Goal: Information Seeking & Learning: Check status

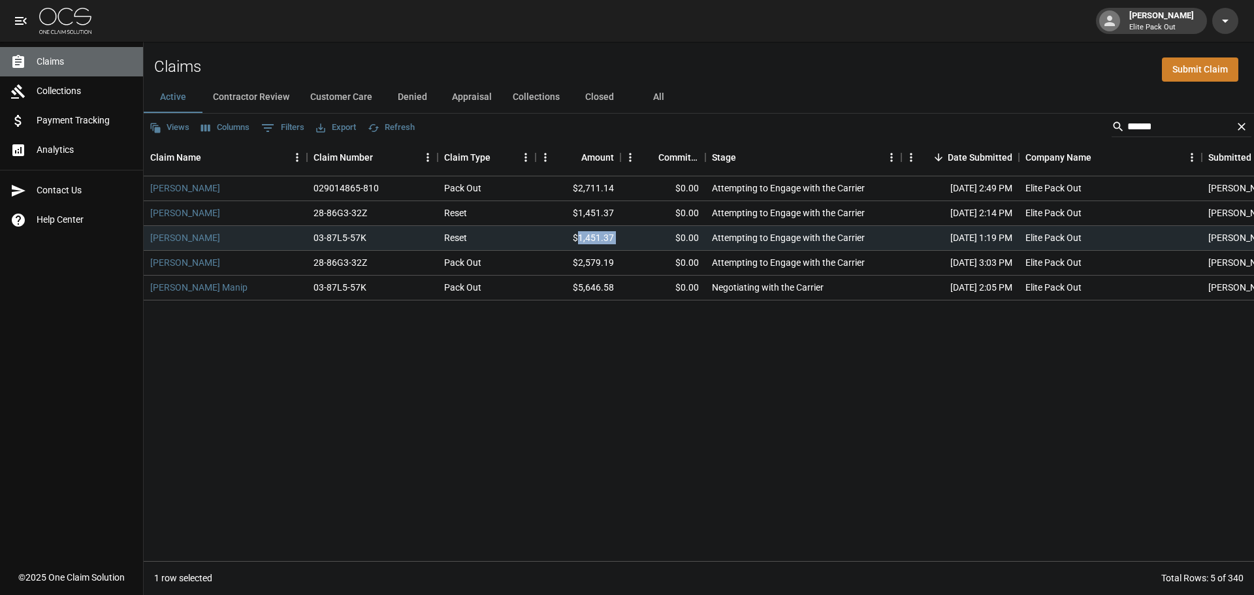
click at [75, 55] on span "Claims" at bounding box center [85, 62] width 96 height 14
click at [654, 87] on button "All" at bounding box center [658, 97] width 59 height 31
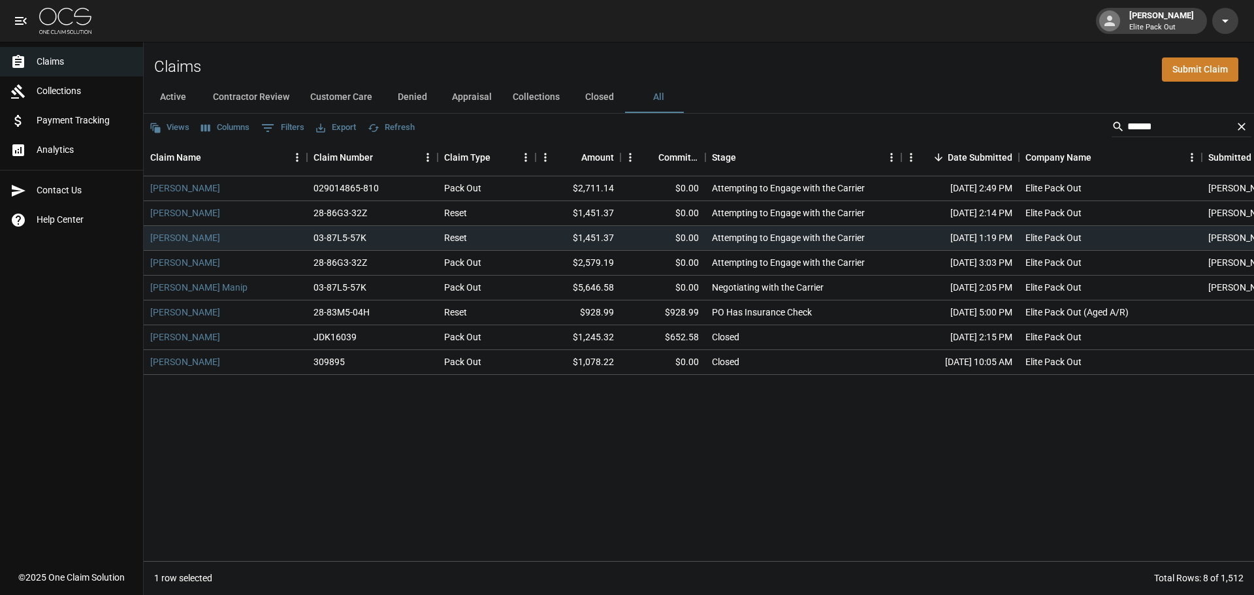
click at [1159, 118] on input "******" at bounding box center [1179, 126] width 104 height 21
click at [1233, 119] on div "******" at bounding box center [1181, 126] width 140 height 21
click at [1244, 122] on icon "Clear" at bounding box center [1241, 126] width 13 height 13
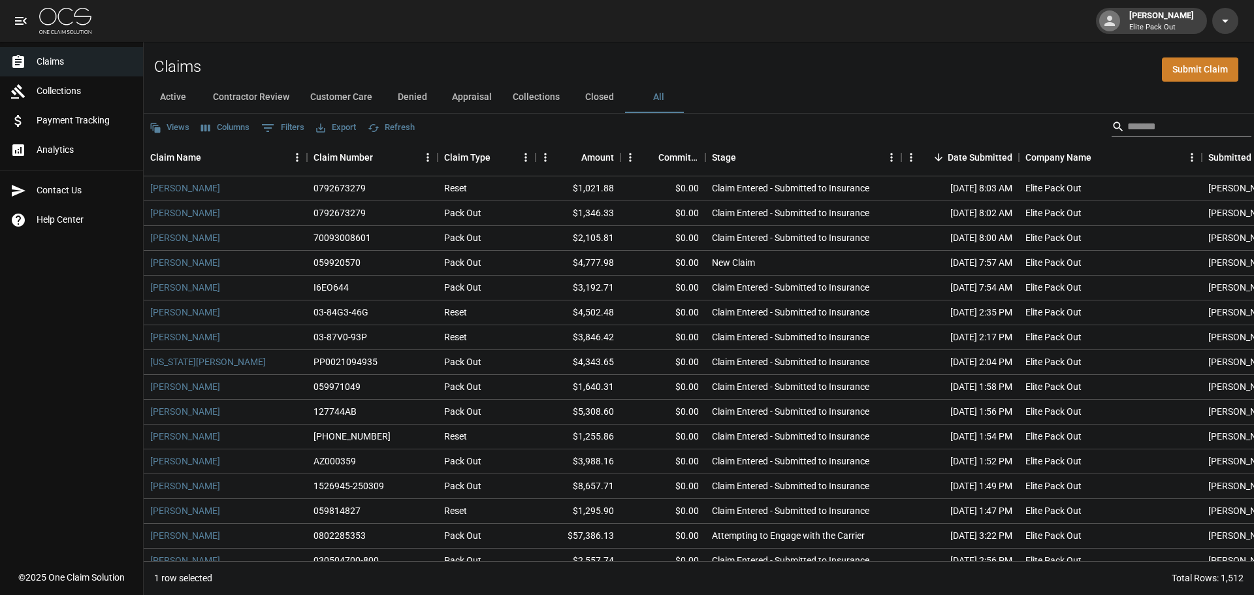
click at [1194, 127] on input "Search" at bounding box center [1179, 126] width 104 height 21
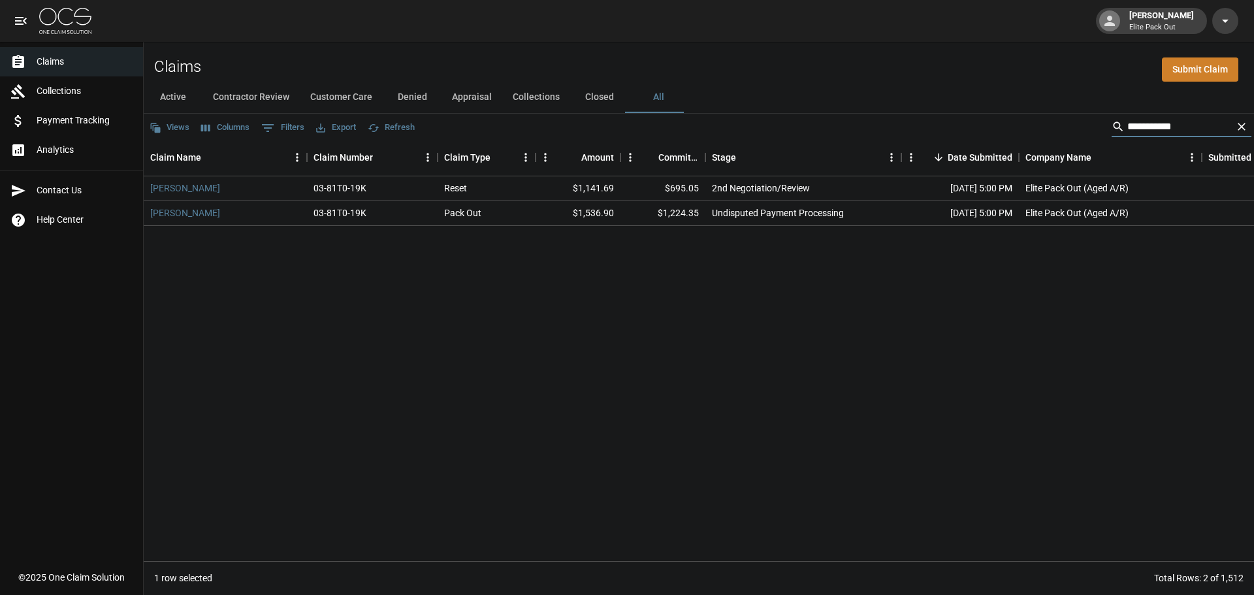
type input "**********"
click at [1231, 121] on div "**********" at bounding box center [1181, 126] width 140 height 21
click at [1239, 123] on icon "Clear" at bounding box center [1241, 126] width 13 height 13
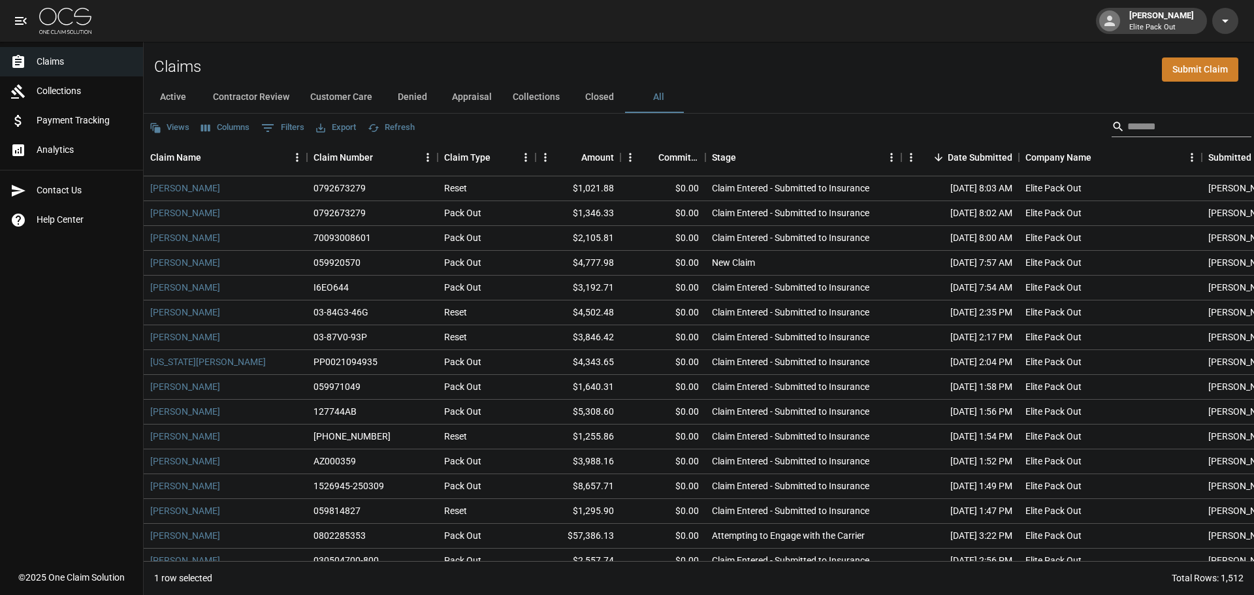
click at [1239, 123] on div "Search" at bounding box center [1181, 126] width 140 height 21
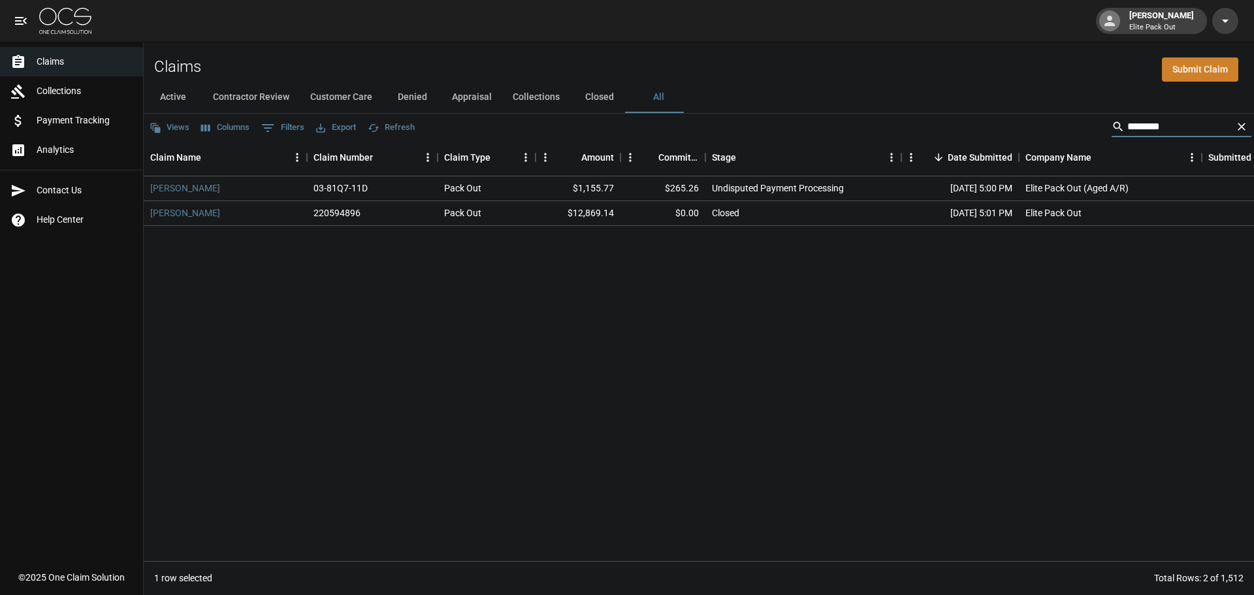
type input "*******"
click at [1191, 125] on input "*******" at bounding box center [1179, 126] width 104 height 21
click at [1235, 131] on icon "Clear" at bounding box center [1241, 126] width 13 height 13
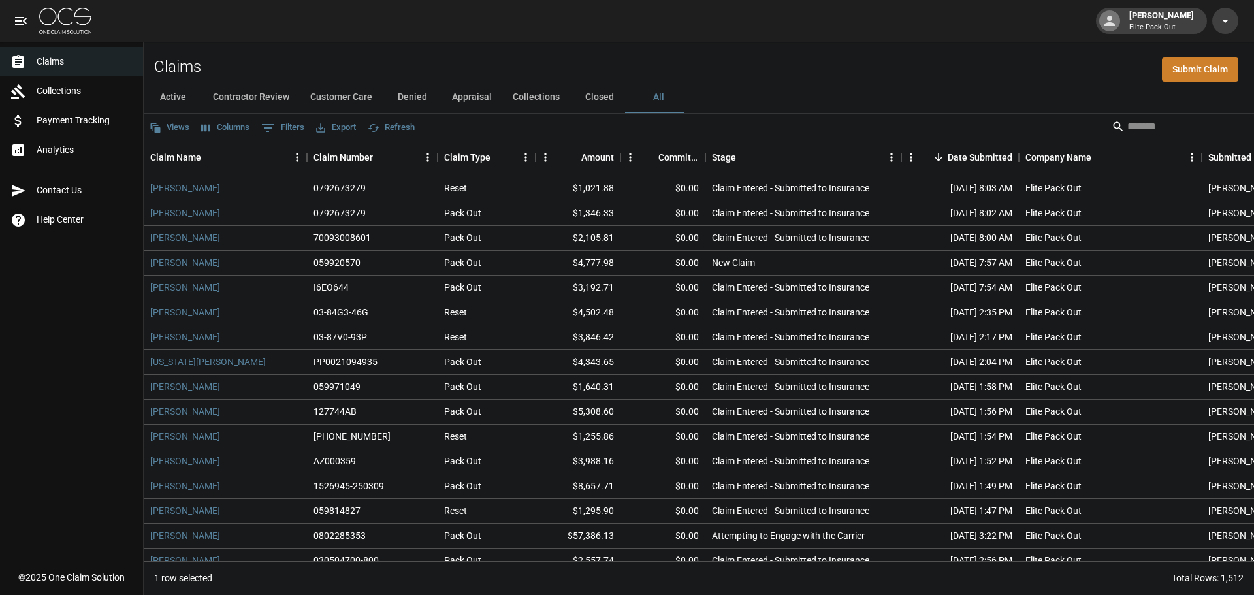
click at [1235, 131] on div "Search" at bounding box center [1181, 126] width 140 height 21
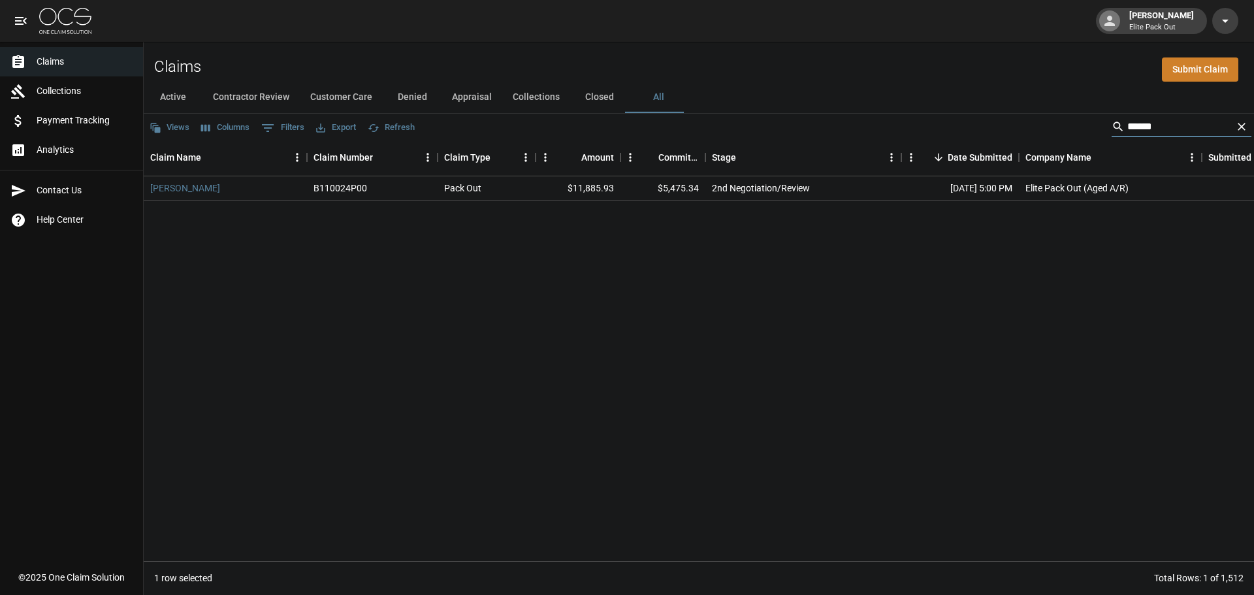
type input "*****"
drag, startPoint x: 1169, startPoint y: 123, endPoint x: 1019, endPoint y: 126, distance: 150.2
click at [1019, 126] on div "Views Columns 0 Filters Export Refresh *****" at bounding box center [699, 127] width 1110 height 26
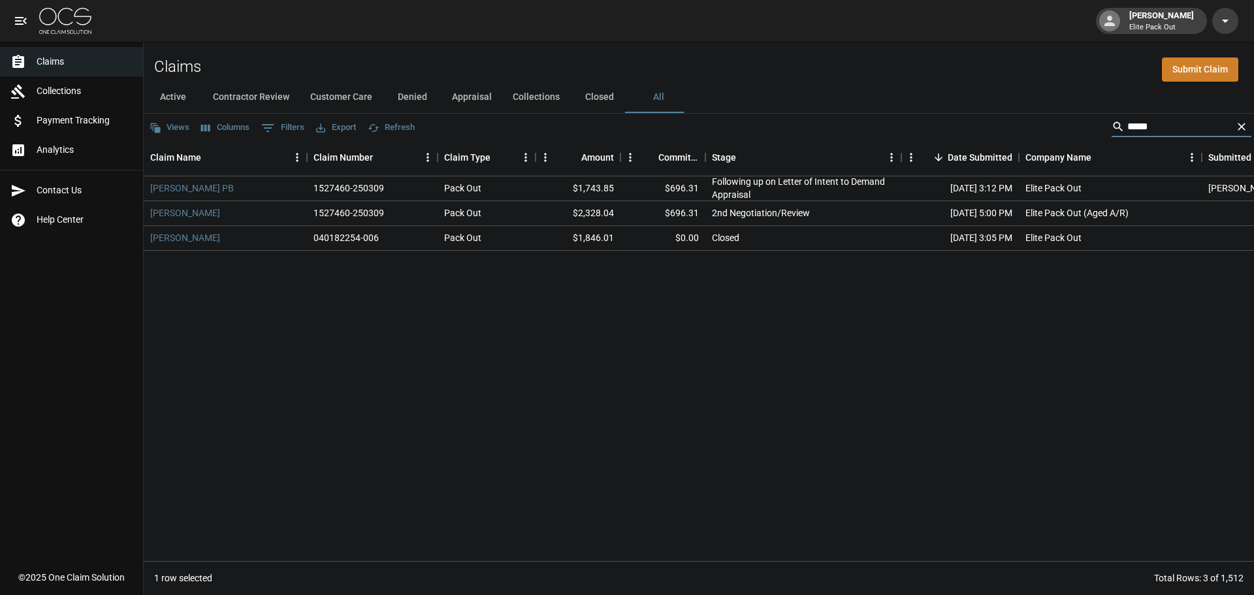
type input "****"
click at [188, 187] on link "[PERSON_NAME] PB" at bounding box center [192, 187] width 84 height 13
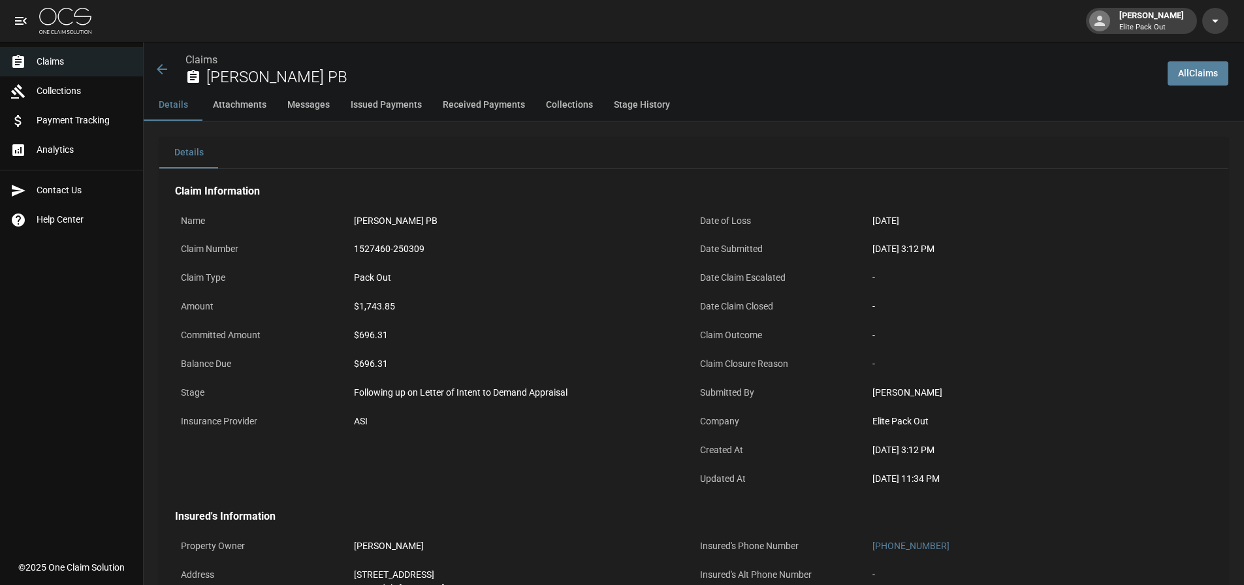
scroll to position [507, 0]
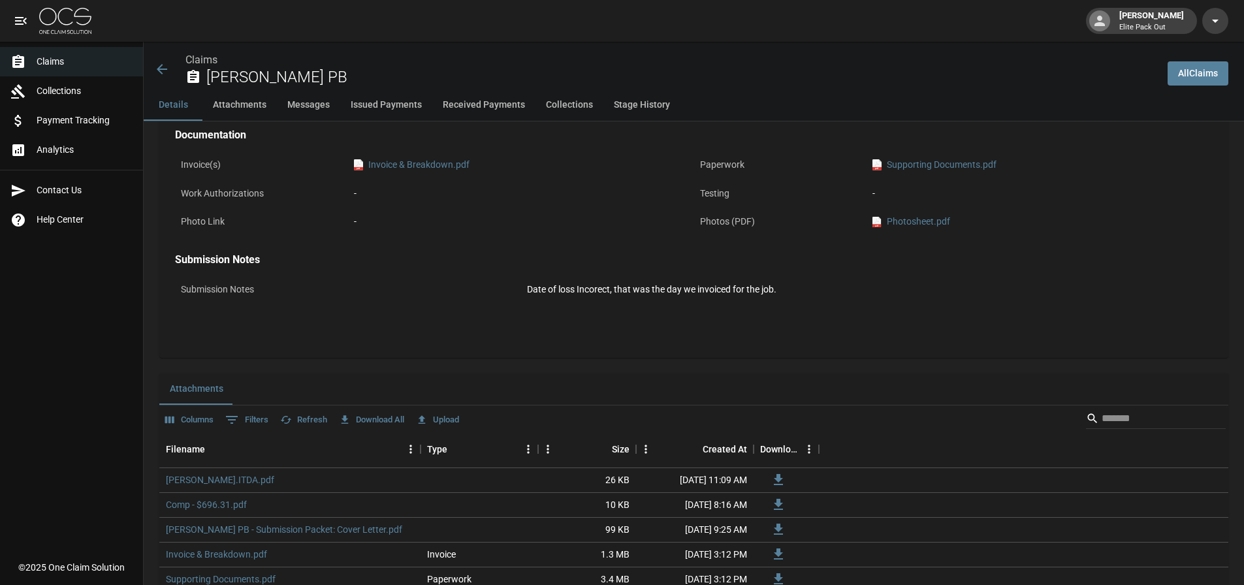
click at [425, 172] on div "pdf Invoice & Breakdown.pdf" at bounding box center [521, 164] width 346 height 25
click at [424, 166] on link "pdf Invoice & Breakdown.pdf" at bounding box center [412, 165] width 116 height 14
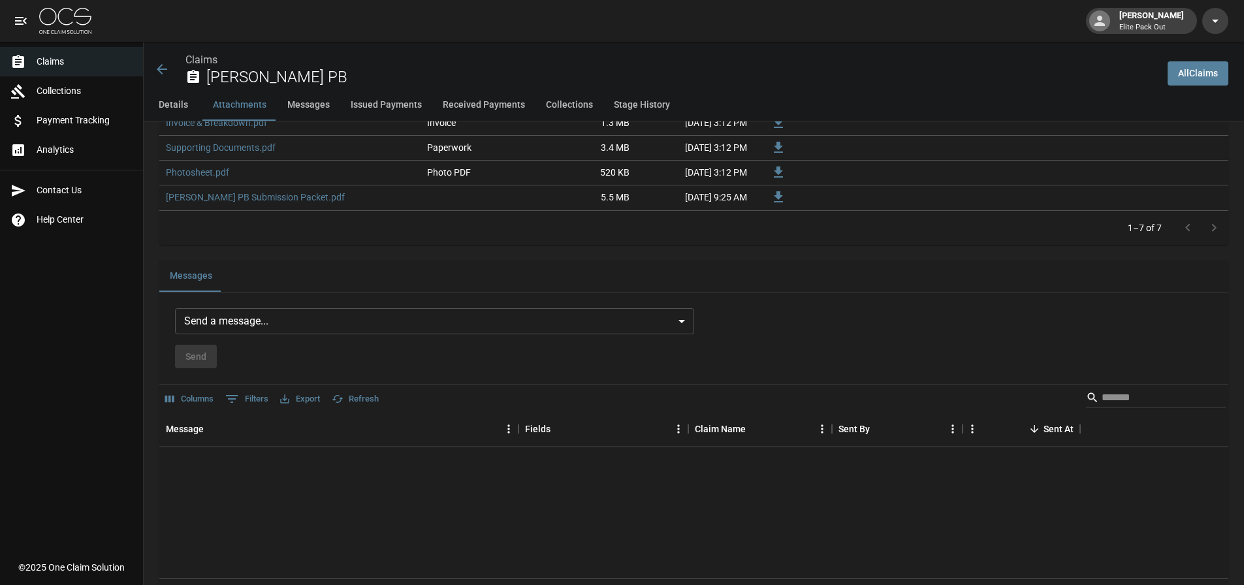
scroll to position [979, 0]
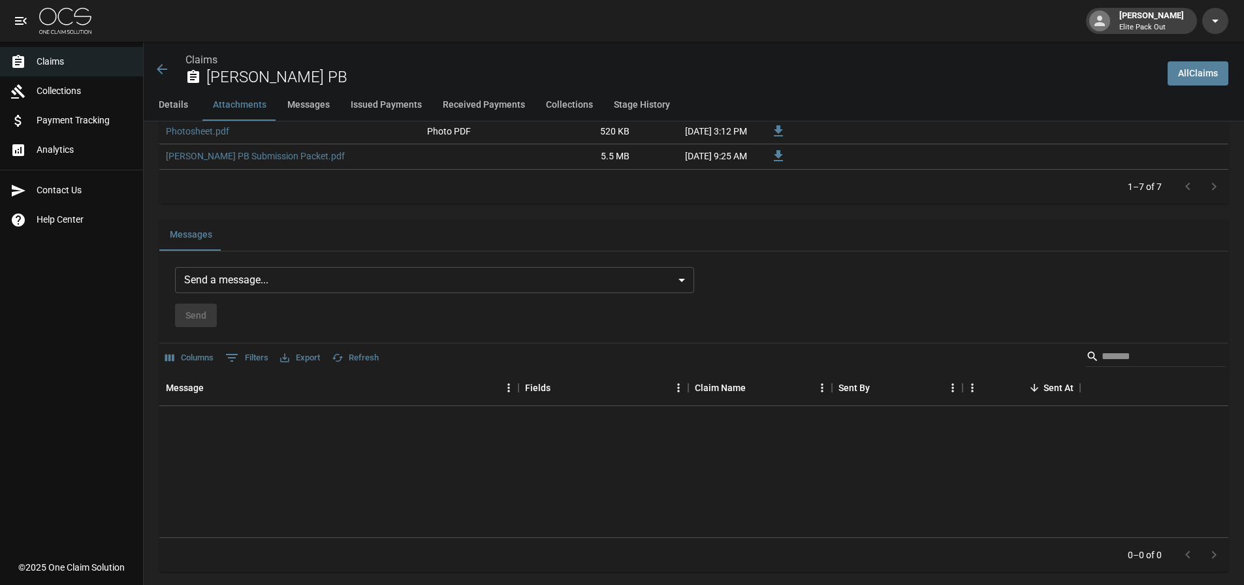
click at [294, 285] on body "John McWilliams Elite Pack Out Claims Collections Payment Tracking Analytics Co…" at bounding box center [622, 402] width 1244 height 2762
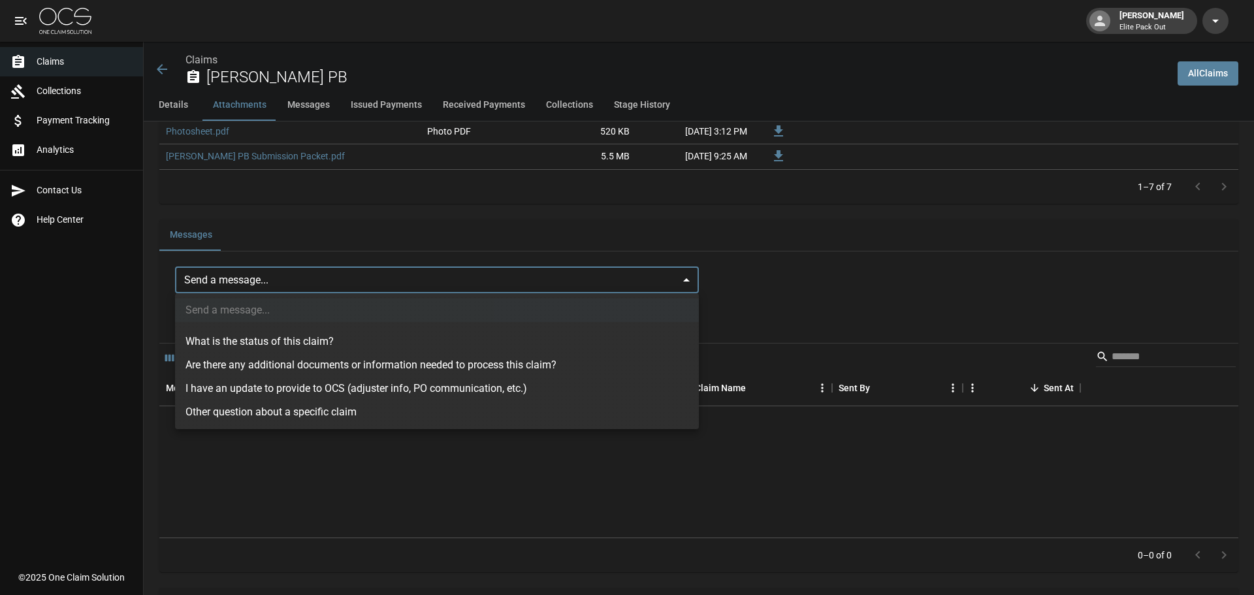
click at [304, 392] on li "I have an update to provide to OCS (adjuster info, PO communication, etc.)" at bounding box center [437, 389] width 524 height 24
type input "**********"
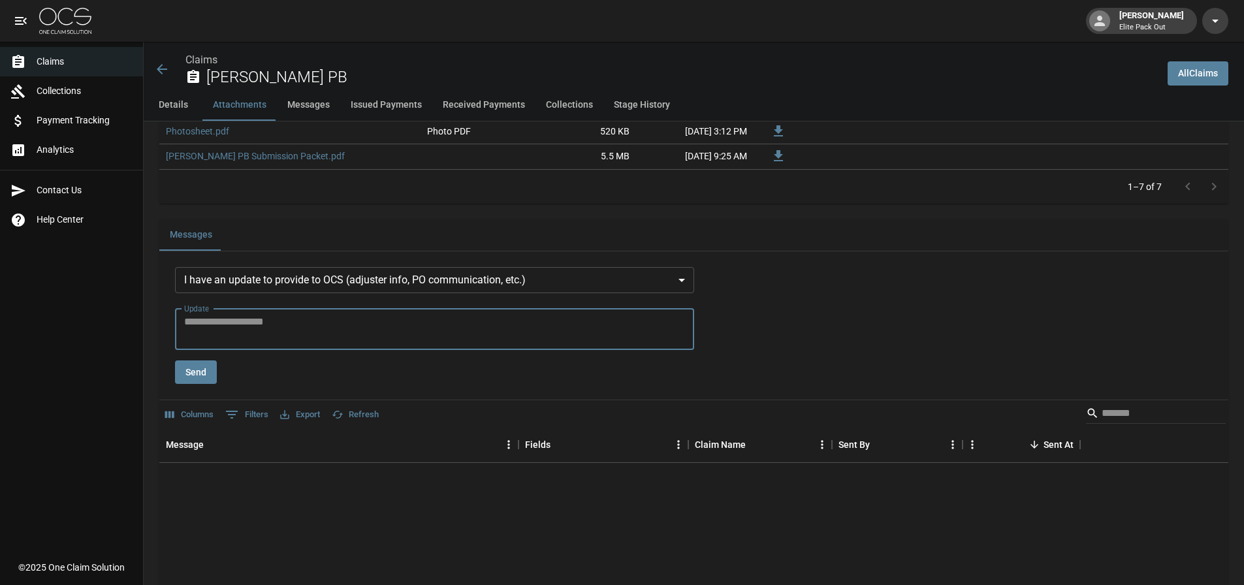
click at [259, 322] on textarea "Update" at bounding box center [434, 329] width 501 height 30
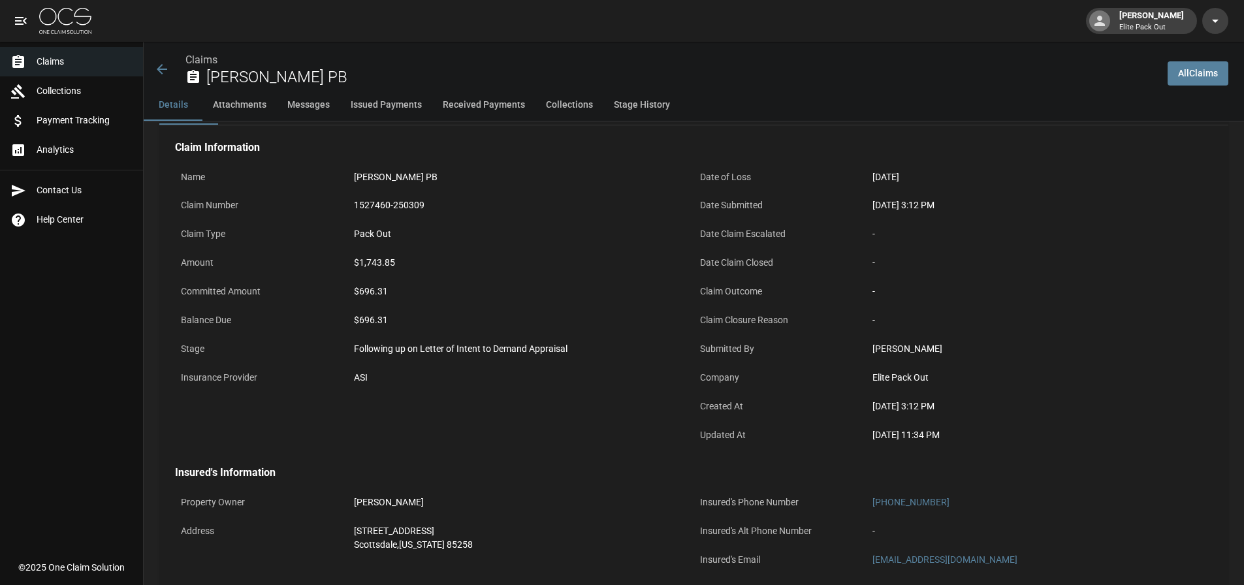
scroll to position [65, 0]
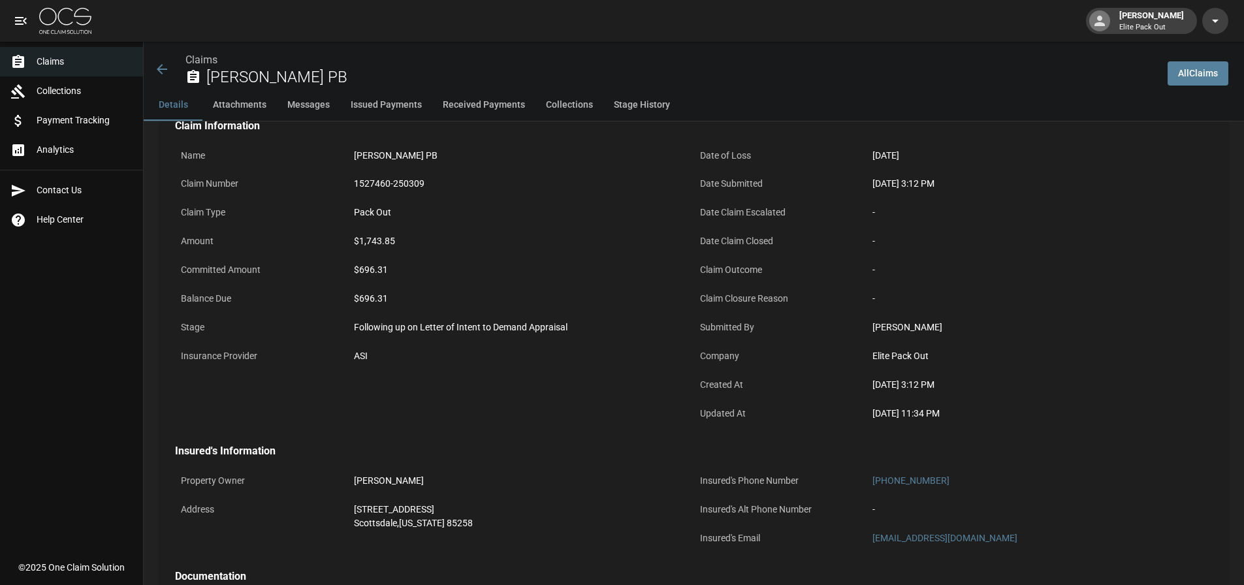
click at [149, 69] on div "Claims Lisa Stein PB" at bounding box center [650, 66] width 1013 height 48
click at [174, 69] on div "Claims Lisa Stein PB" at bounding box center [655, 69] width 1003 height 35
drag, startPoint x: 161, startPoint y: 70, endPoint x: 196, endPoint y: 74, distance: 34.8
click at [161, 70] on icon at bounding box center [162, 69] width 10 height 10
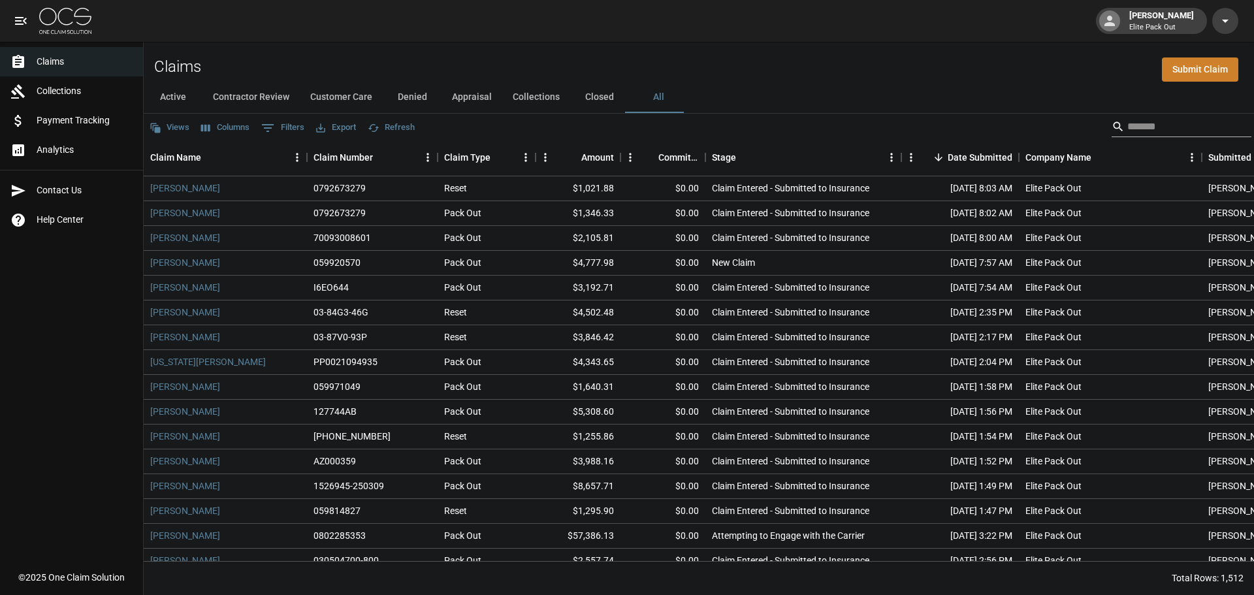
click at [1128, 129] on input "Search" at bounding box center [1179, 126] width 104 height 21
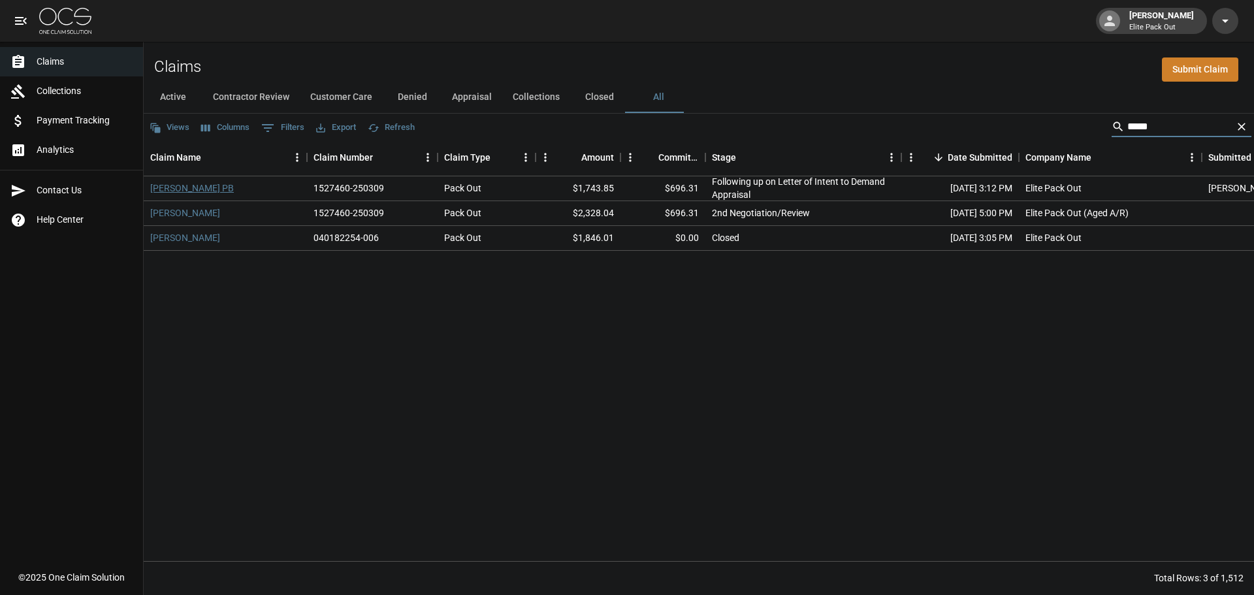
type input "****"
click at [193, 186] on link "[PERSON_NAME] PB" at bounding box center [192, 187] width 84 height 13
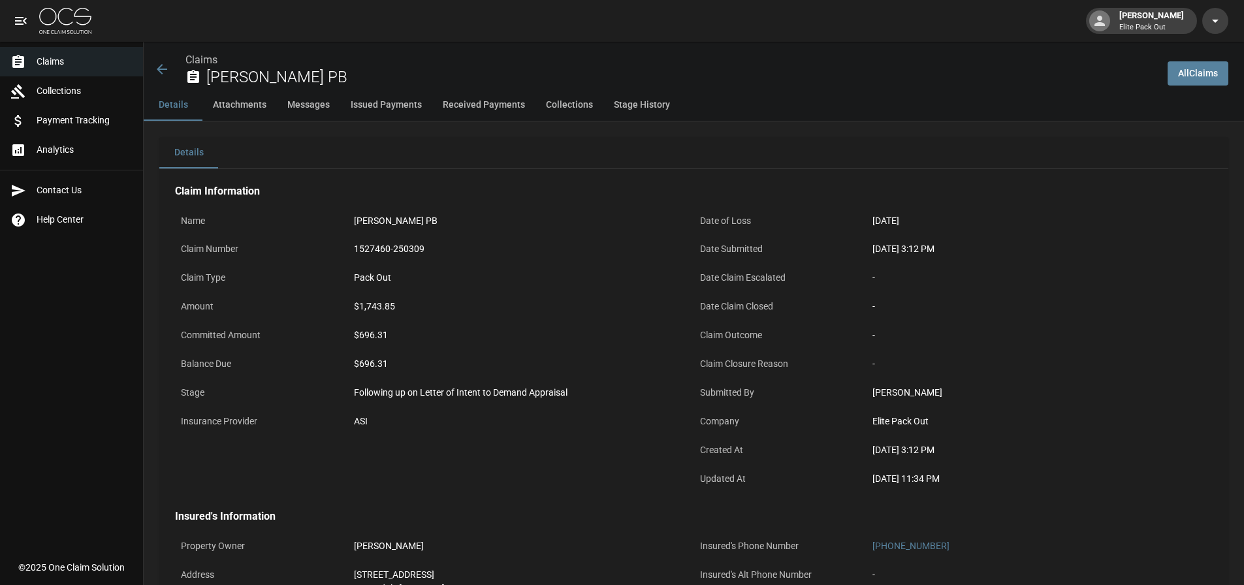
click at [383, 285] on div "Pack Out" at bounding box center [521, 278] width 334 height 14
click at [383, 280] on div "Pack Out" at bounding box center [521, 278] width 334 height 14
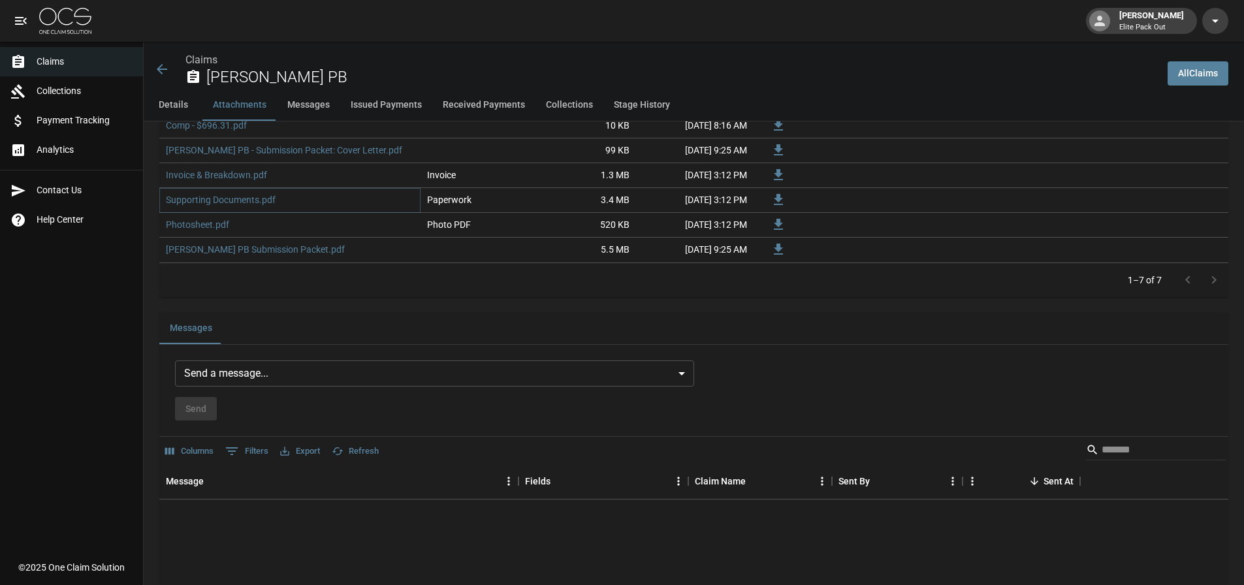
scroll to position [849, 0]
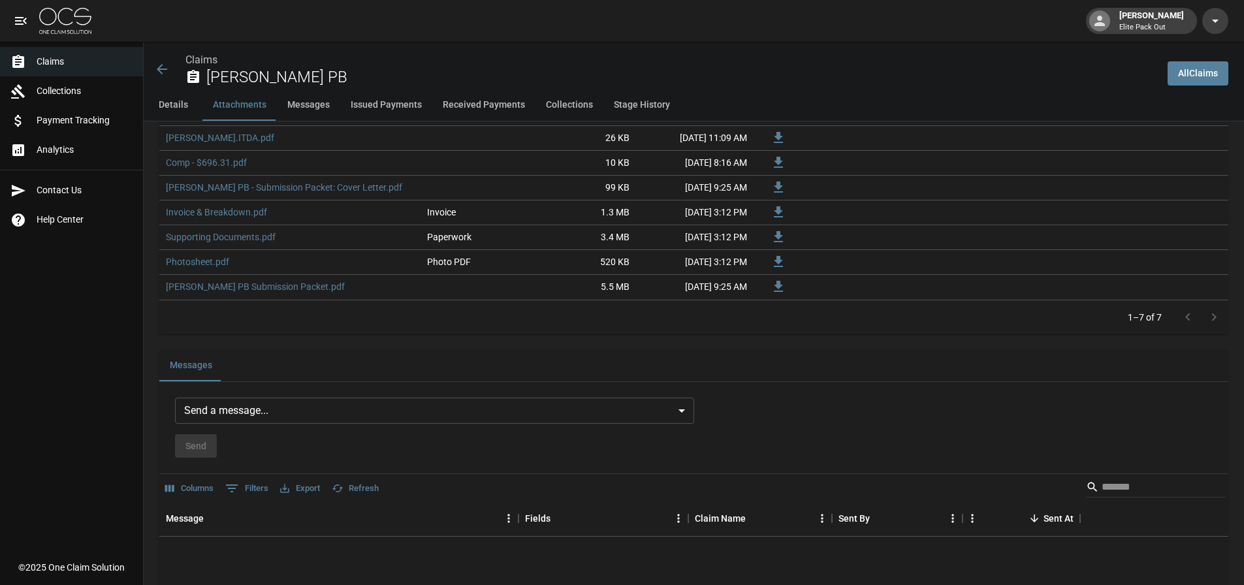
click at [287, 415] on body "John McWilliams Elite Pack Out Claims Collections Payment Tracking Analytics Co…" at bounding box center [622, 532] width 1244 height 2762
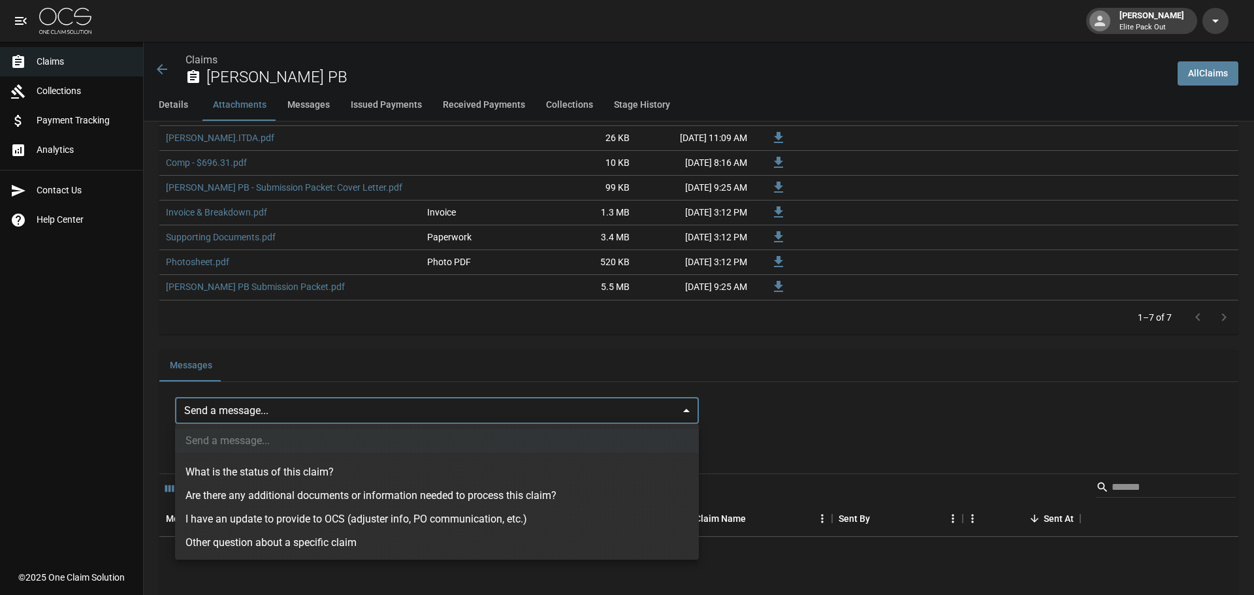
click at [417, 345] on div at bounding box center [627, 297] width 1254 height 595
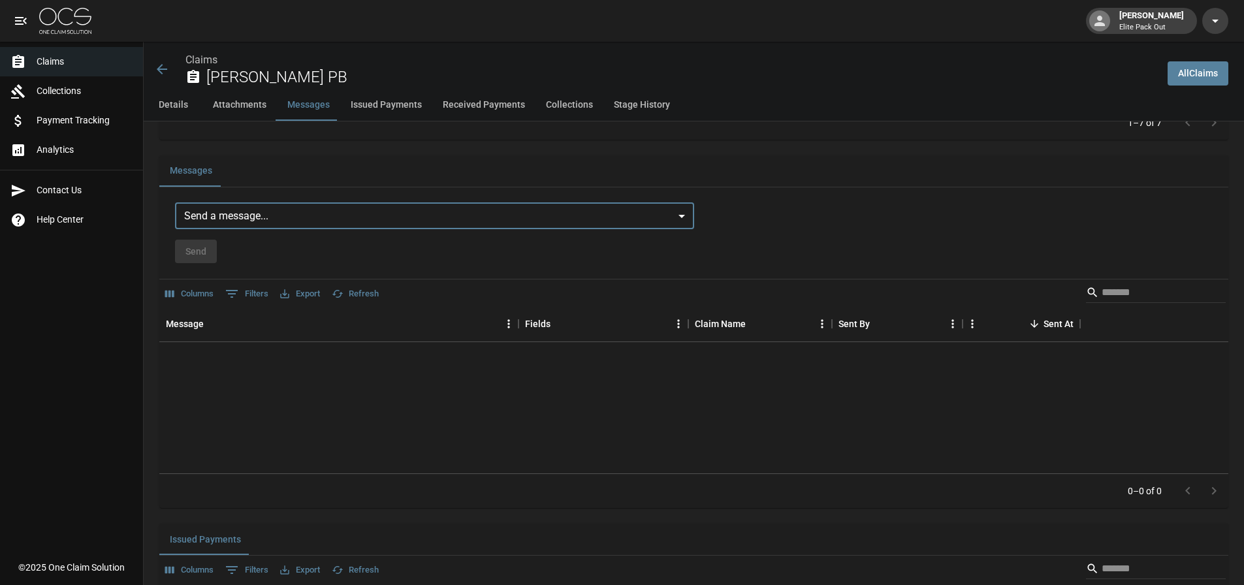
scroll to position [1045, 0]
click at [246, 206] on body "John McWilliams Elite Pack Out Claims Collections Payment Tracking Analytics Co…" at bounding box center [622, 336] width 1244 height 2762
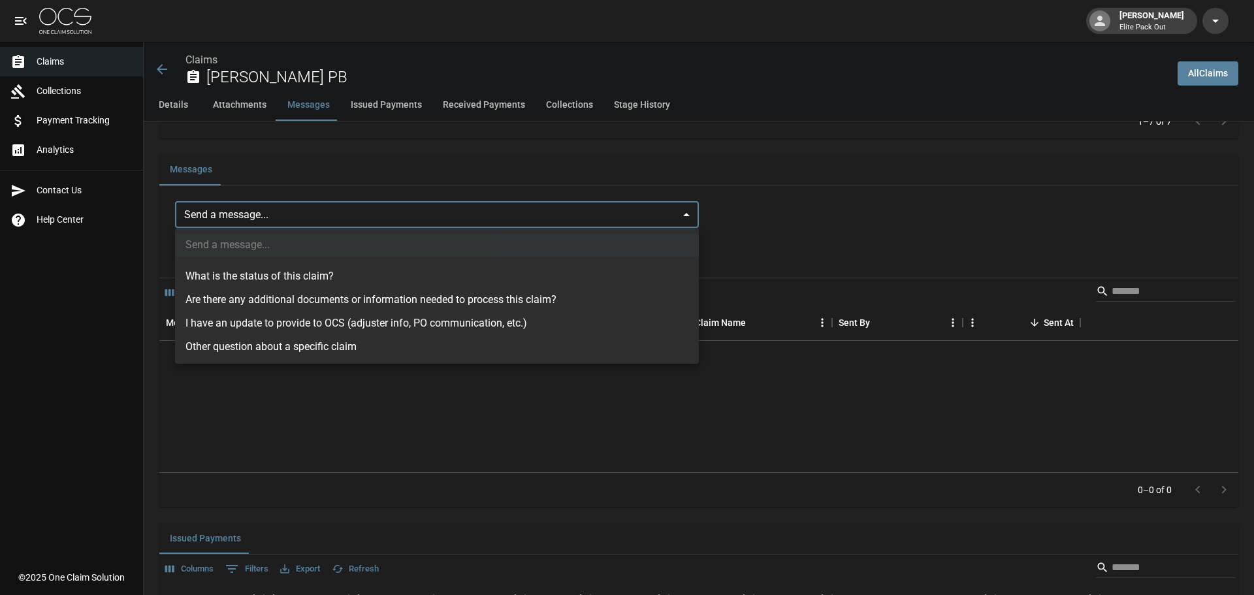
click at [292, 321] on li "I have an update to provide to OCS (adjuster info, PO communication, etc.)" at bounding box center [437, 323] width 524 height 24
type input "**********"
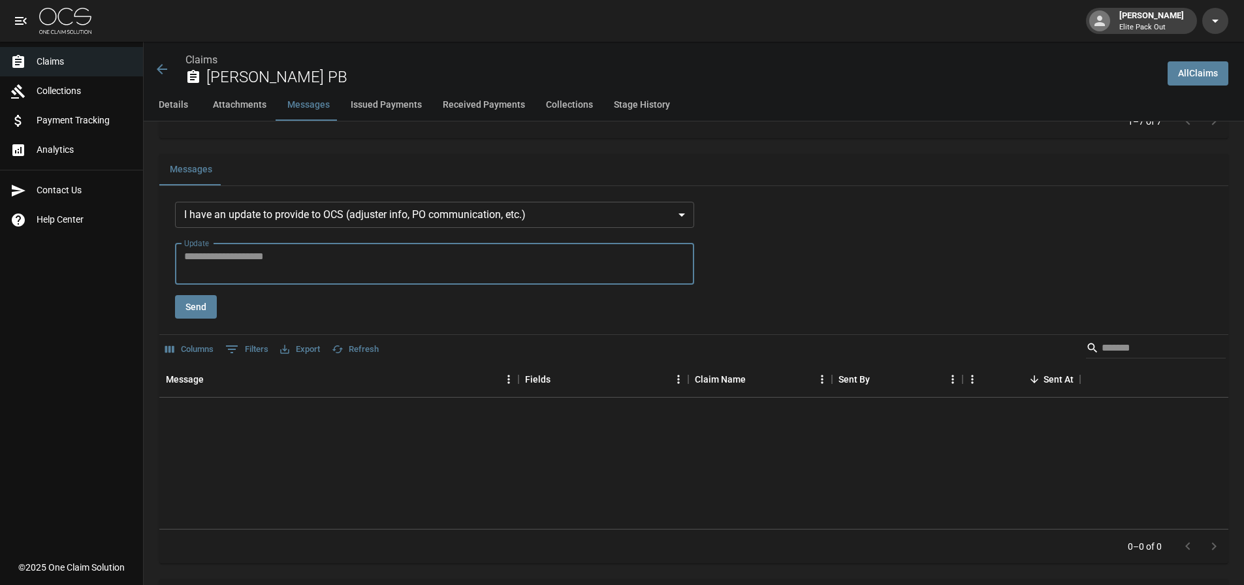
click at [295, 262] on textarea "Update" at bounding box center [434, 264] width 501 height 30
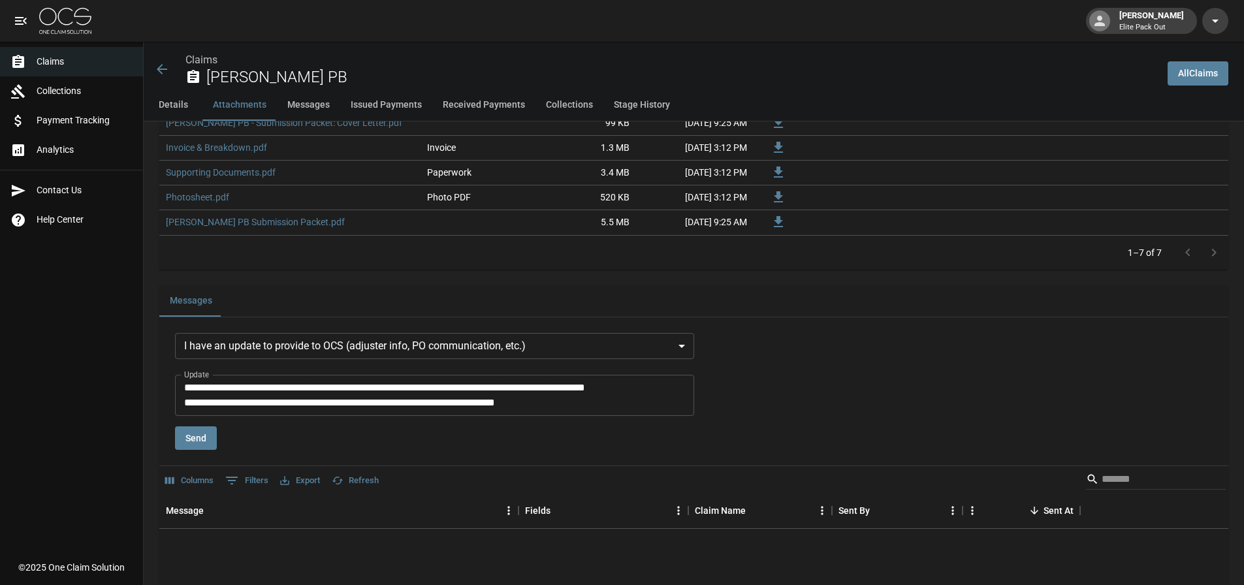
scroll to position [914, 0]
click at [241, 389] on textarea "**********" at bounding box center [436, 394] width 505 height 30
click at [604, 405] on textarea "**********" at bounding box center [436, 394] width 505 height 30
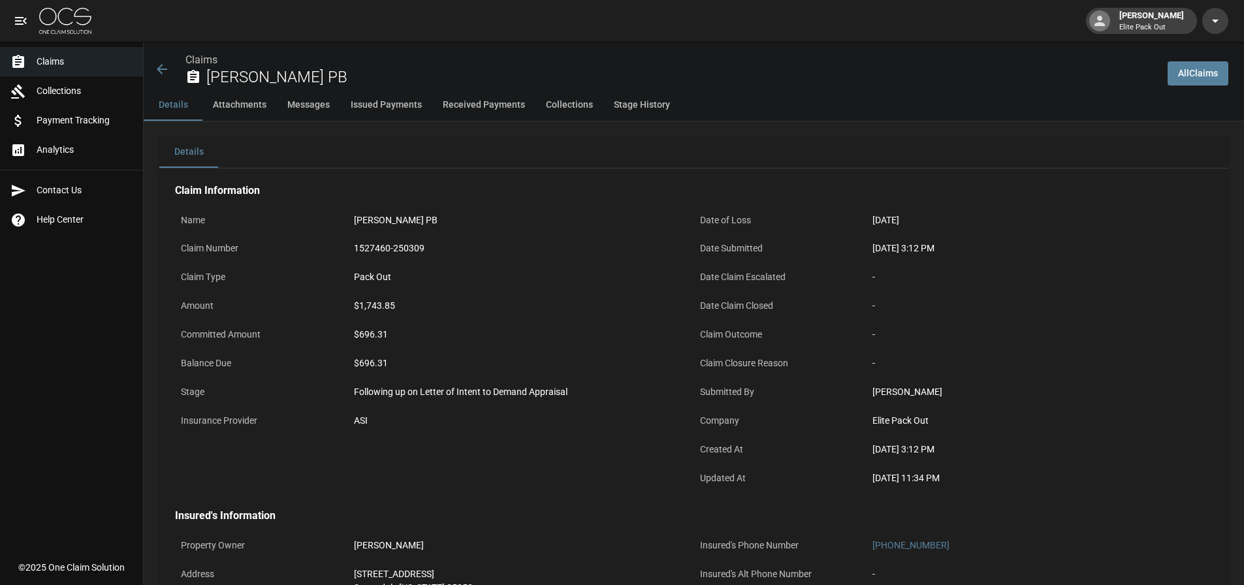
scroll to position [0, 0]
click at [362, 277] on div "Pack Out" at bounding box center [521, 278] width 334 height 14
drag, startPoint x: 405, startPoint y: 276, endPoint x: 331, endPoint y: 287, distance: 75.2
click at [331, 287] on div "Claim Type Pack Out" at bounding box center [434, 279] width 519 height 29
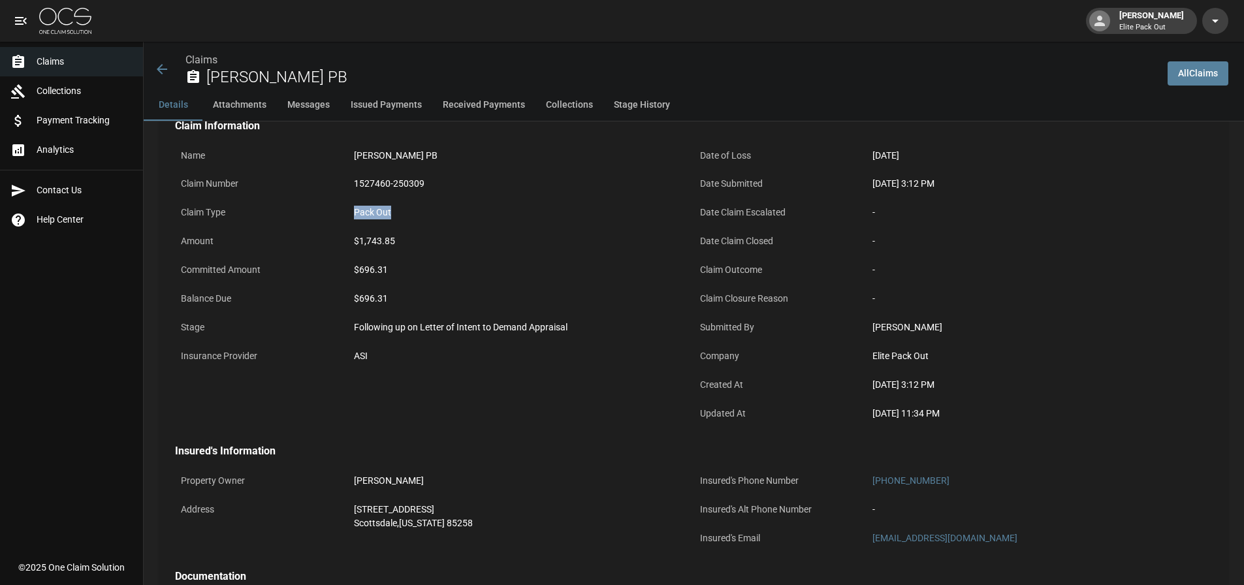
click at [374, 210] on div "Pack Out" at bounding box center [521, 213] width 334 height 14
drag, startPoint x: 359, startPoint y: 215, endPoint x: 435, endPoint y: 217, distance: 76.4
click at [435, 217] on div "Pack Out" at bounding box center [521, 213] width 334 height 14
click at [377, 270] on div "$696.31" at bounding box center [521, 270] width 334 height 14
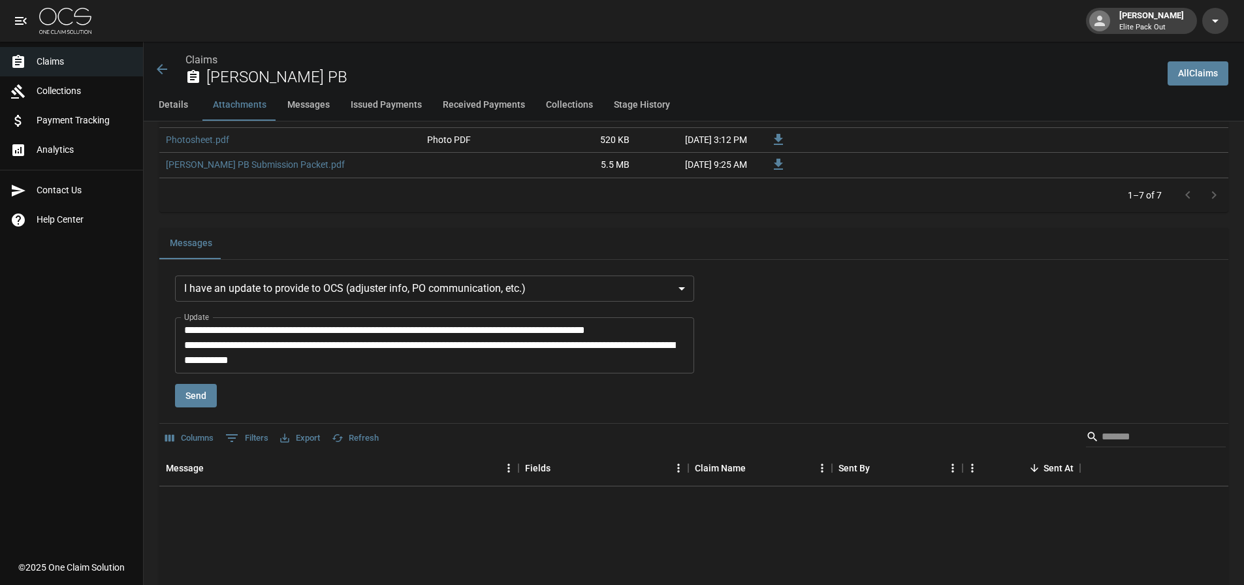
scroll to position [979, 0]
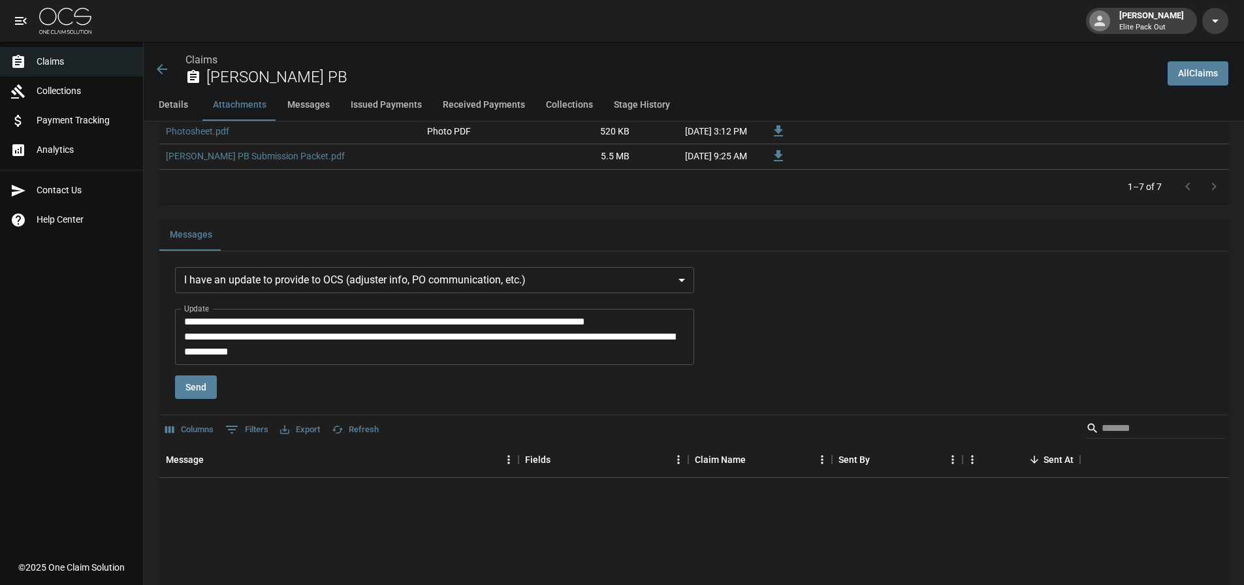
click at [338, 358] on textarea "**********" at bounding box center [436, 336] width 505 height 45
type textarea "**********"
click at [195, 390] on button "Send" at bounding box center [196, 387] width 42 height 24
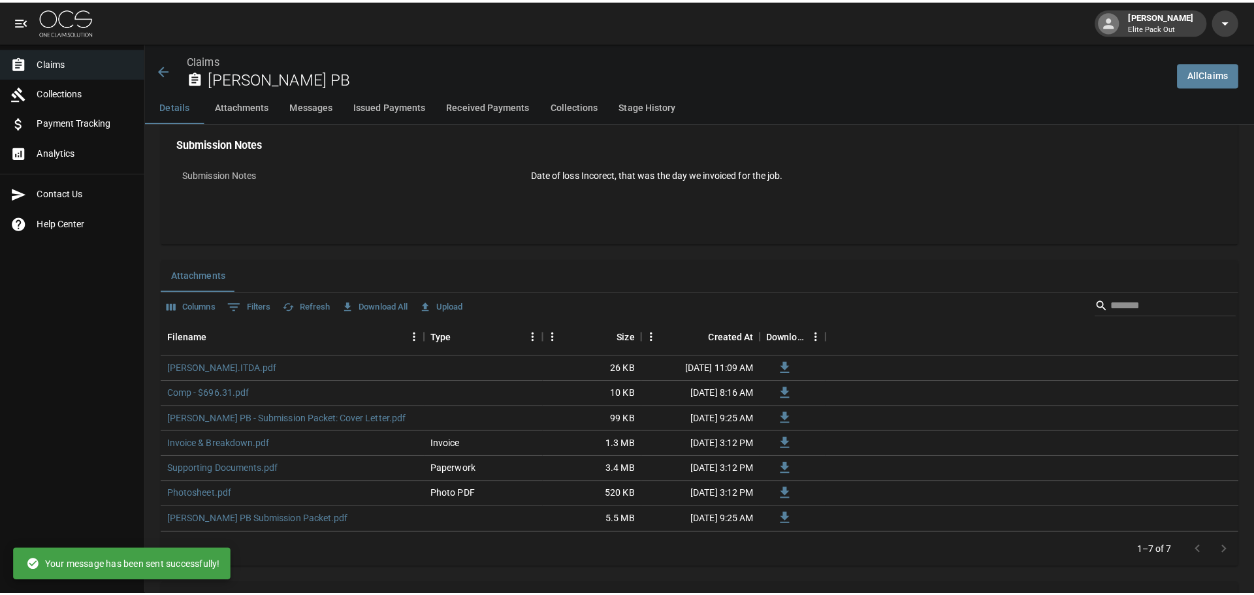
scroll to position [0, 0]
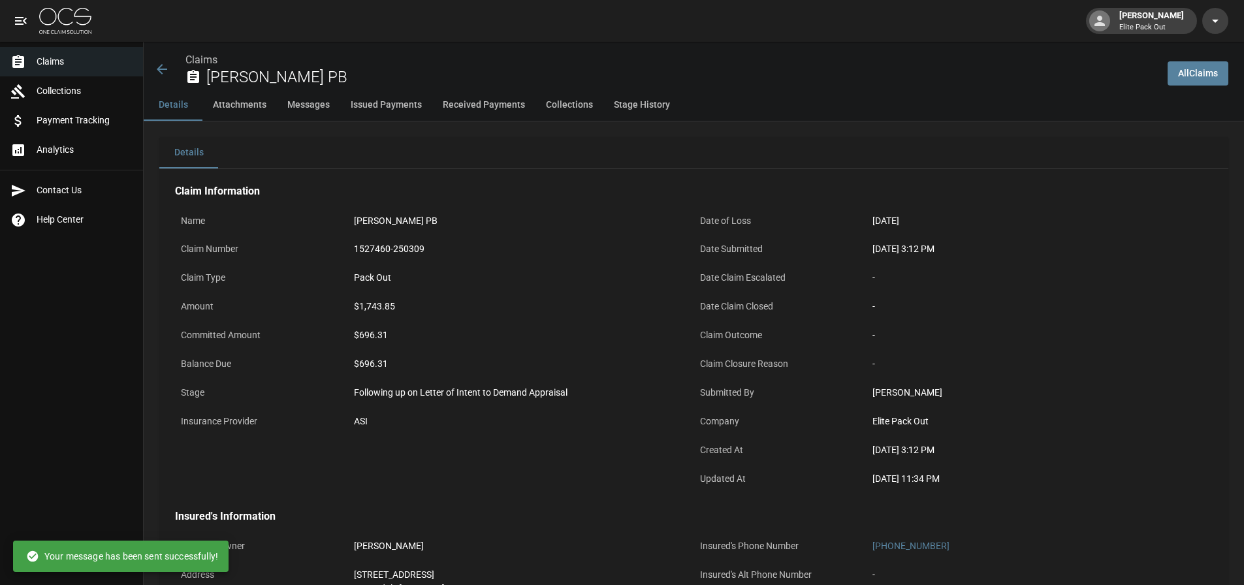
click at [180, 59] on div "Claims Lisa Stein PB" at bounding box center [655, 69] width 1003 height 35
click at [157, 76] on icon at bounding box center [162, 69] width 16 height 16
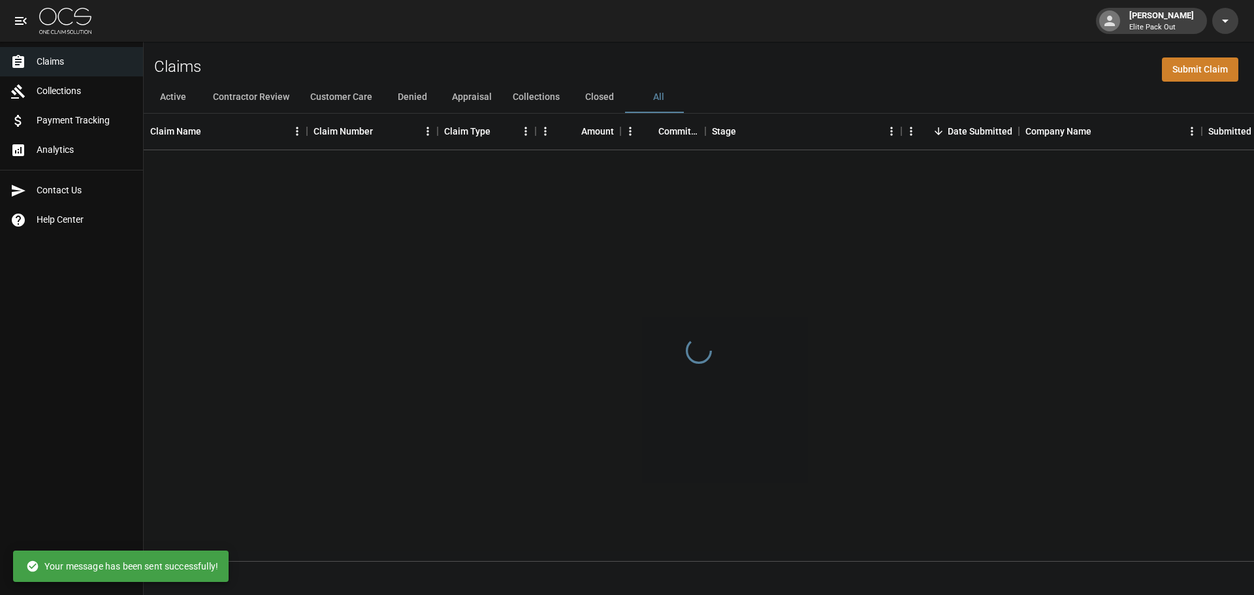
click at [346, 47] on div "Claims Submit Claim" at bounding box center [699, 62] width 1110 height 40
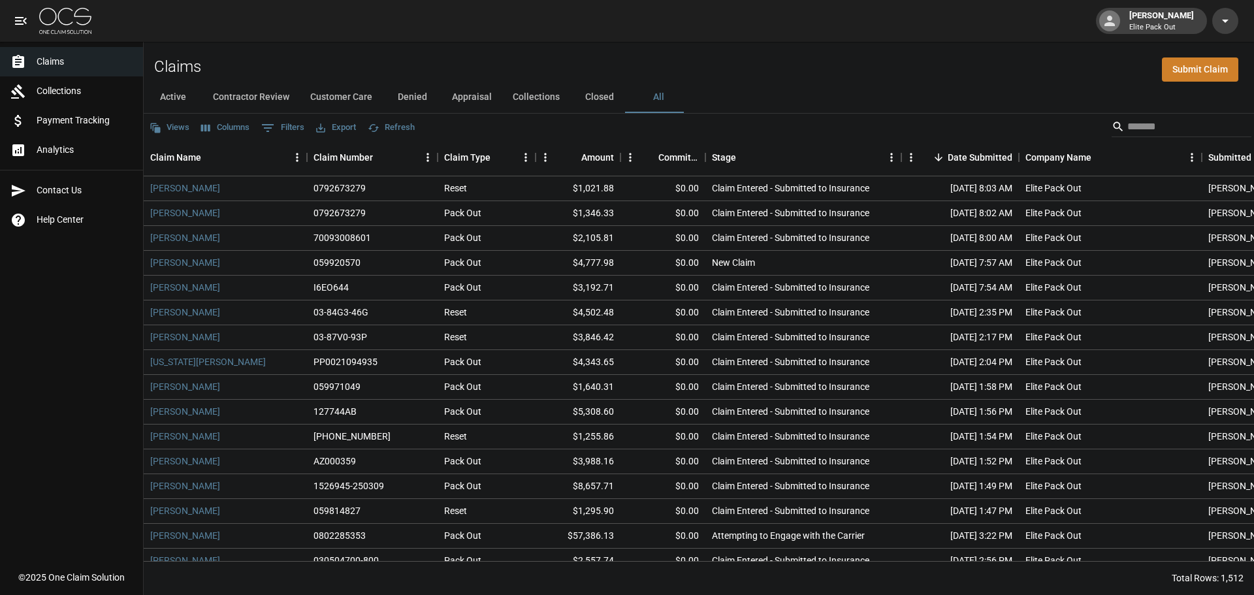
drag, startPoint x: 60, startPoint y: 151, endPoint x: 92, endPoint y: 151, distance: 32.0
click at [60, 151] on span "Analytics" at bounding box center [85, 150] width 96 height 14
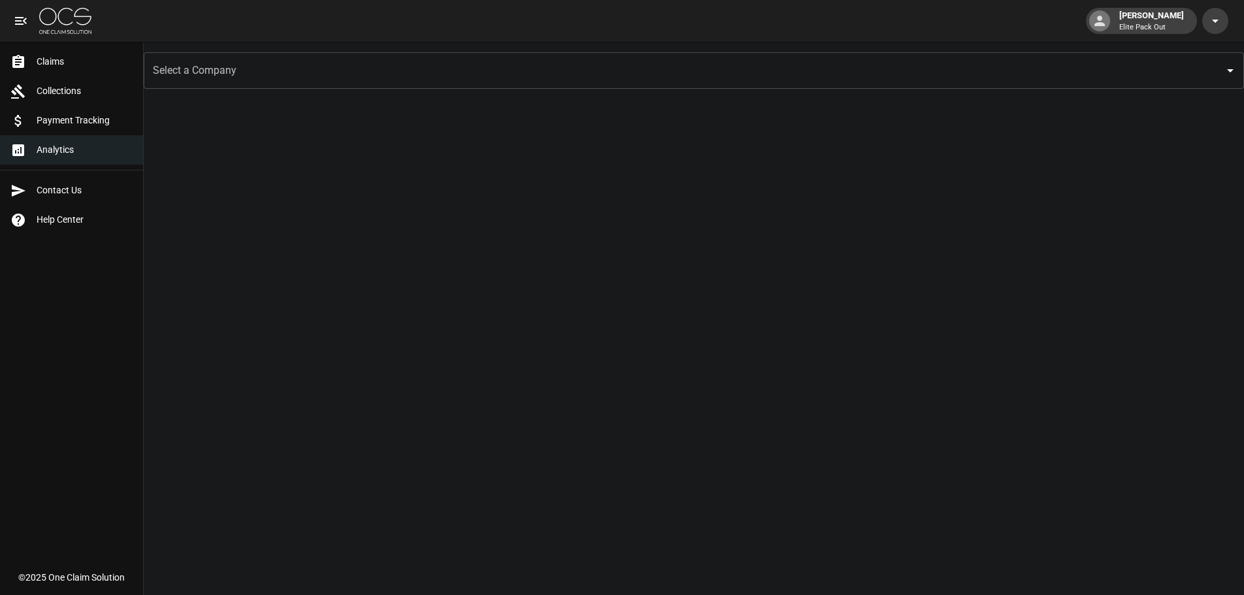
click at [287, 67] on input "Select a Company" at bounding box center [684, 70] width 1069 height 25
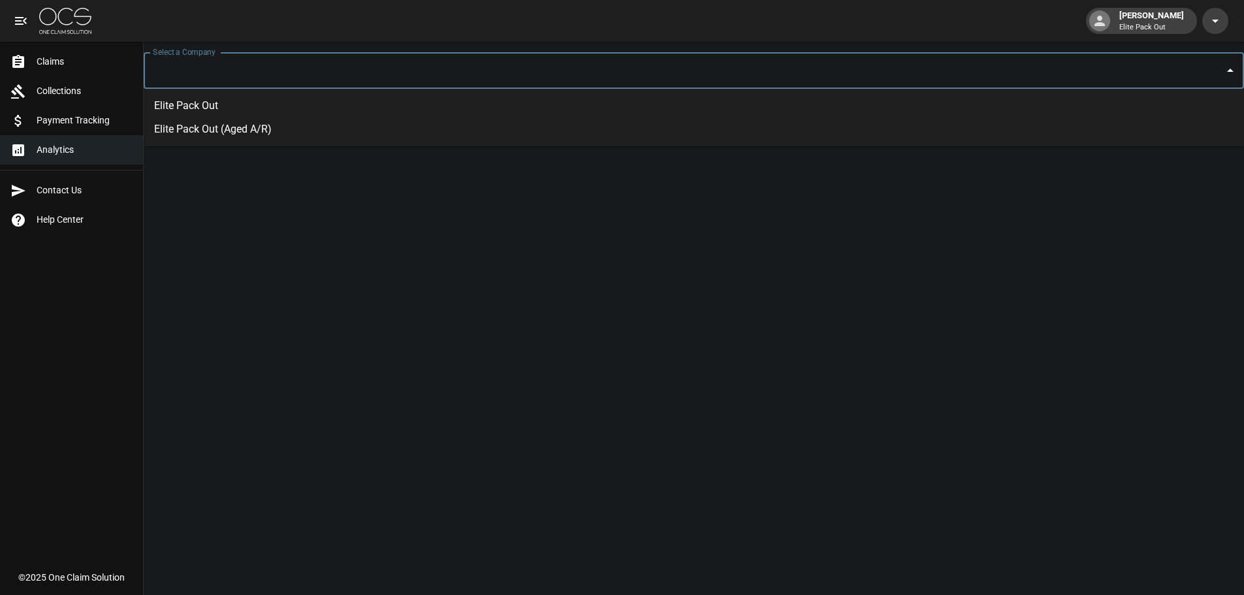
click at [249, 127] on li "Elite Pack Out (Aged A/R)" at bounding box center [694, 130] width 1100 height 24
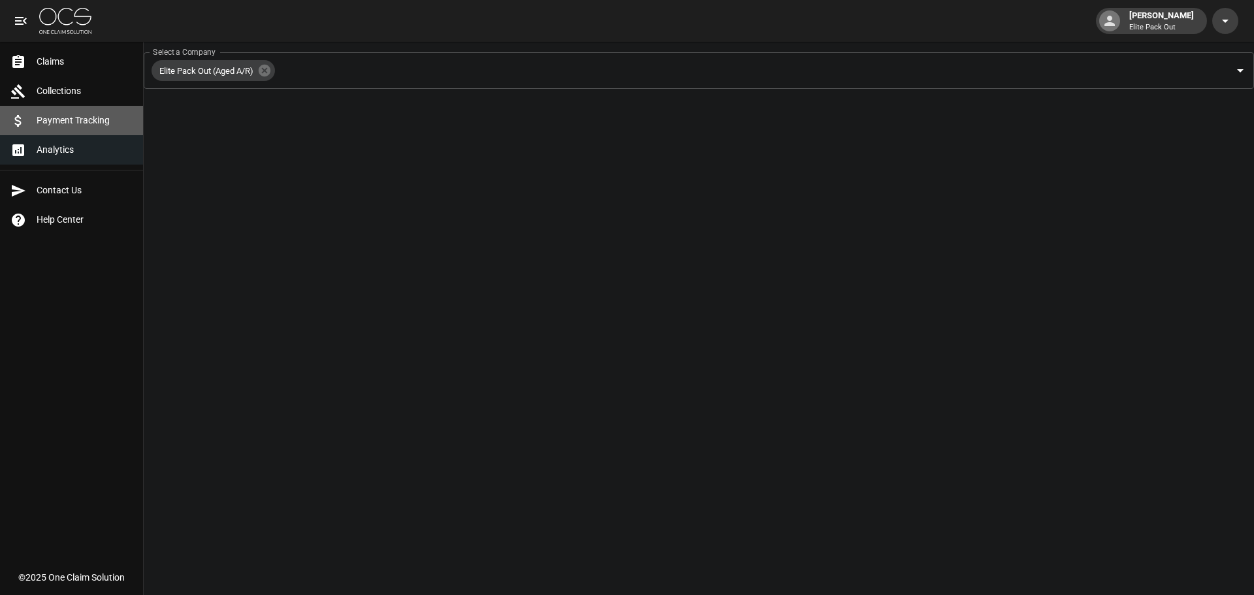
click at [82, 131] on link "Payment Tracking" at bounding box center [71, 120] width 143 height 29
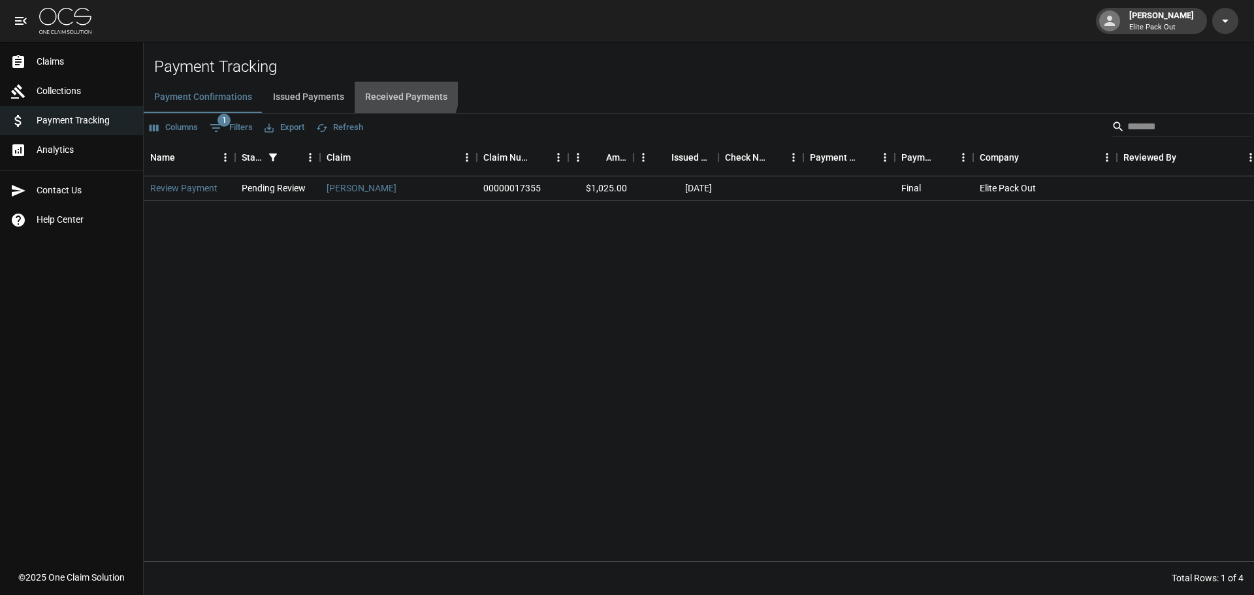
click at [395, 93] on button "Received Payments" at bounding box center [406, 97] width 103 height 31
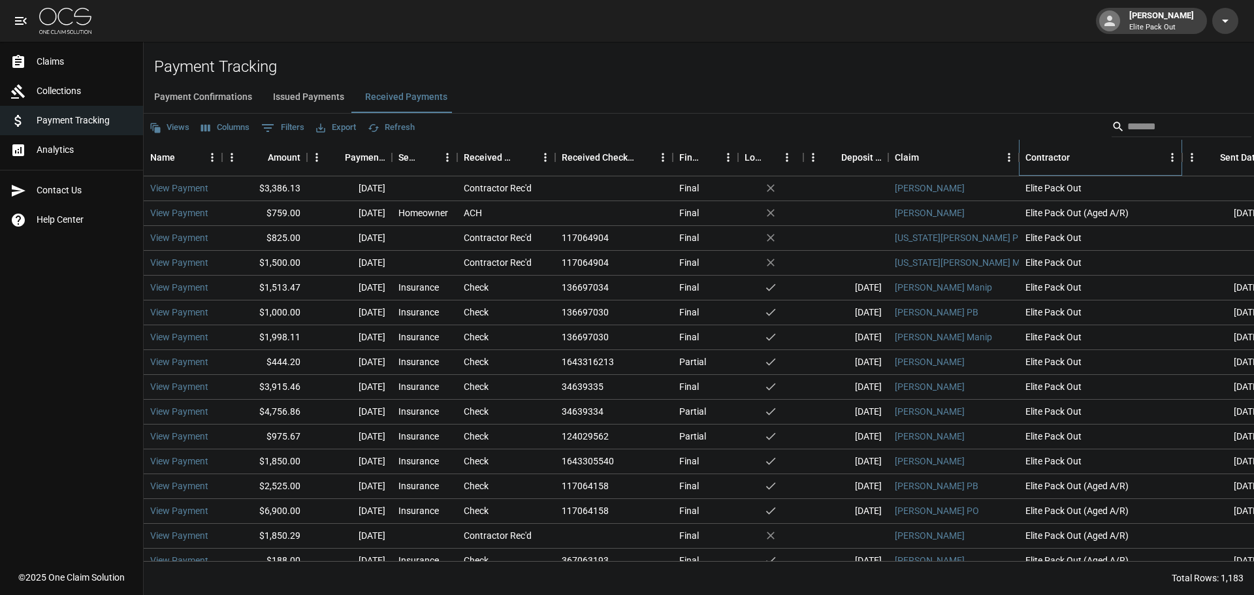
click at [1045, 168] on div "Contractor" at bounding box center [1047, 157] width 44 height 37
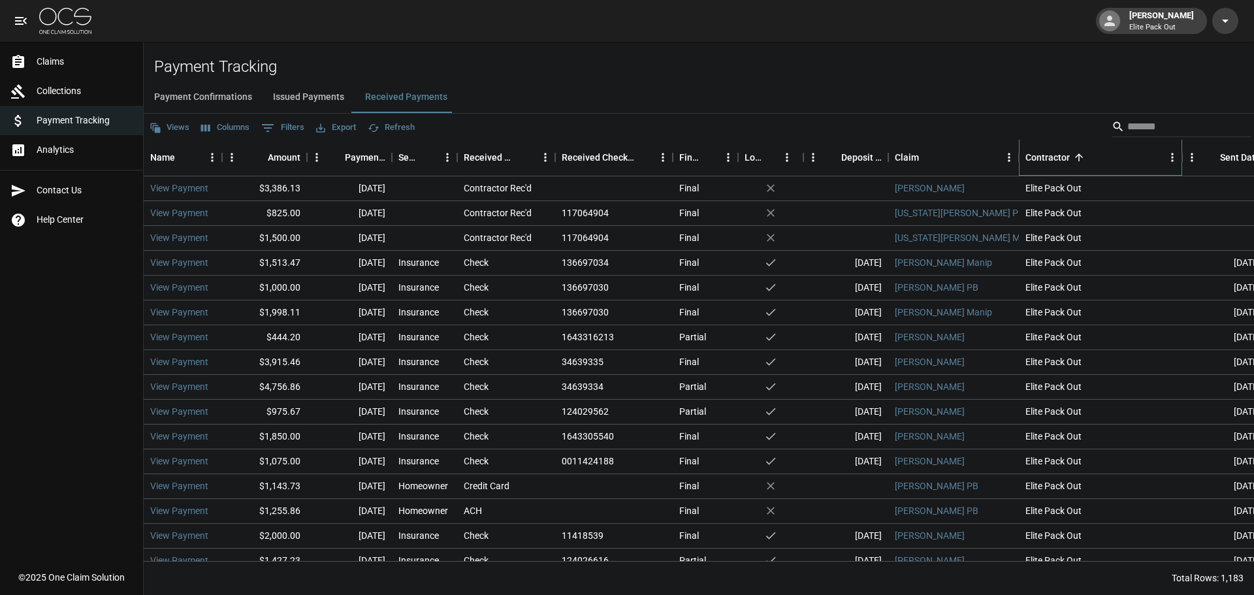
click at [1045, 168] on div "Contractor" at bounding box center [1047, 157] width 44 height 37
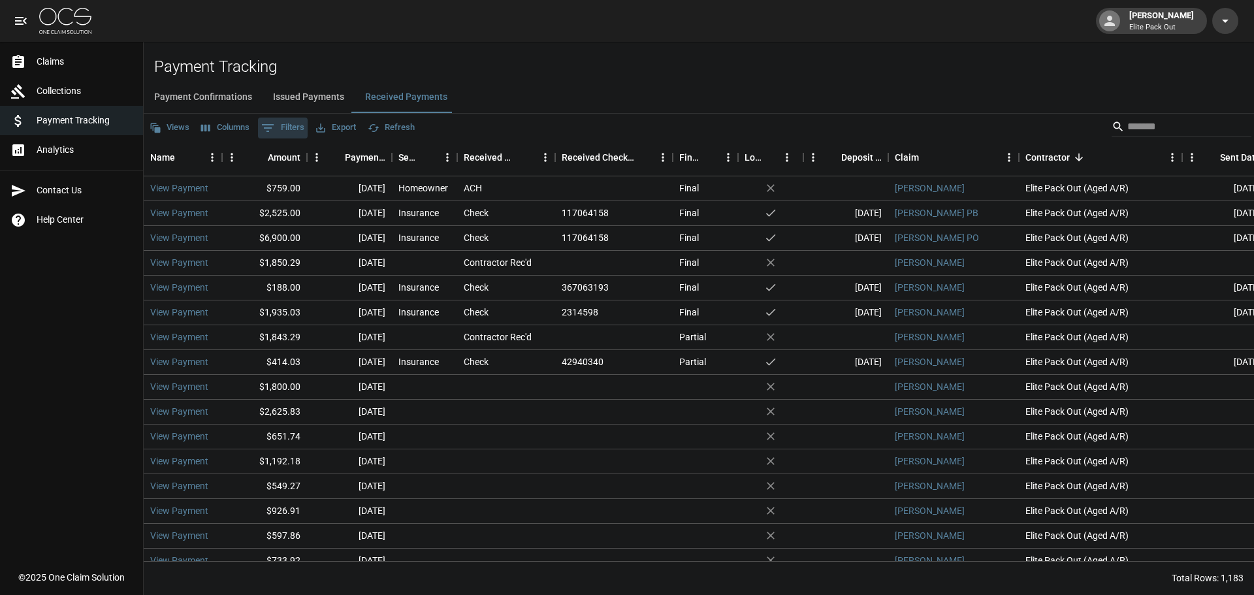
click at [287, 129] on button "0 Filters" at bounding box center [283, 128] width 50 height 21
select select "**"
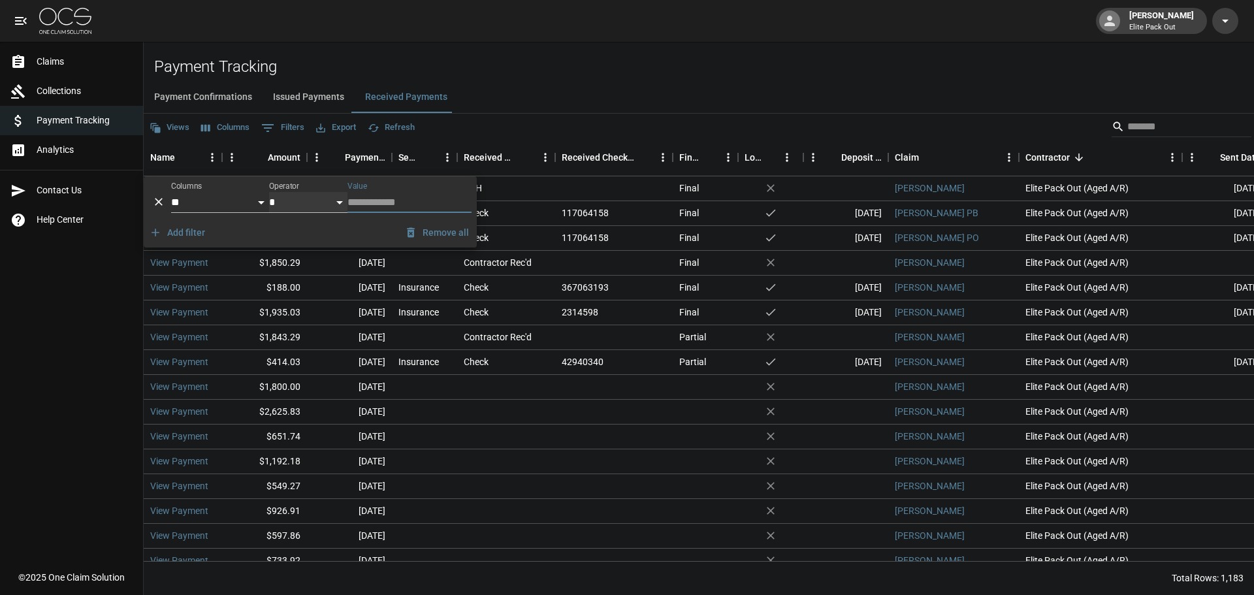
click at [277, 204] on select "**********" at bounding box center [308, 202] width 78 height 21
click at [247, 200] on select "**********" at bounding box center [220, 202] width 98 height 21
click at [306, 208] on select "**********" at bounding box center [308, 202] width 78 height 21
click at [481, 129] on div "Views Columns 0 Filters Export Refresh" at bounding box center [699, 127] width 1110 height 26
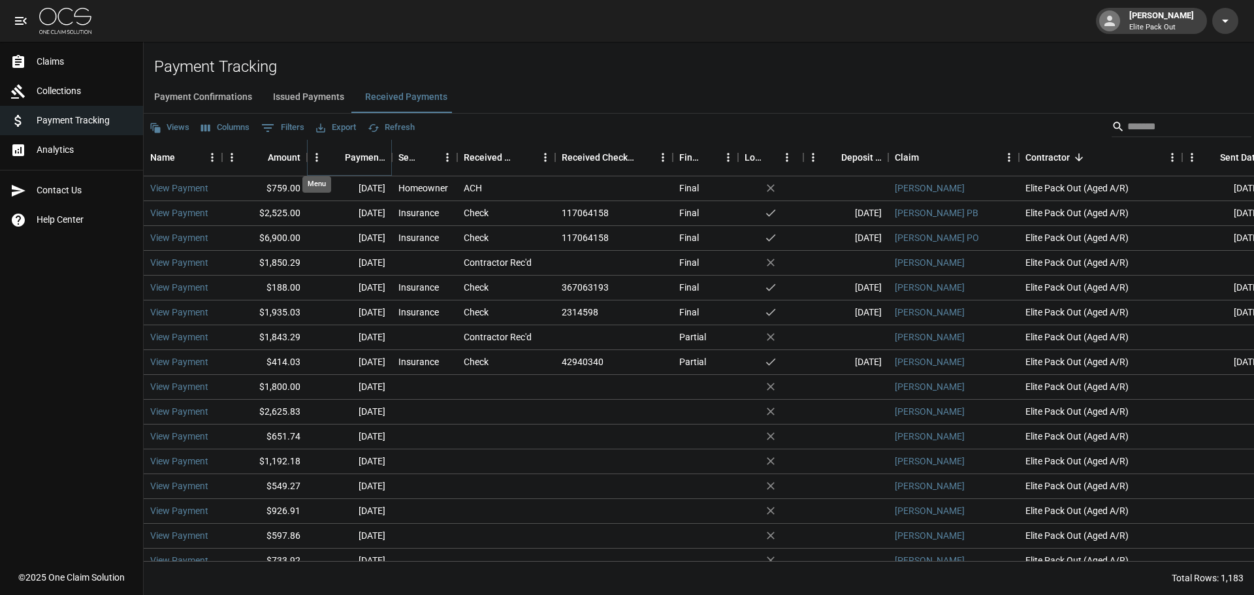
click at [317, 159] on icon "Menu" at bounding box center [316, 157] width 13 height 13
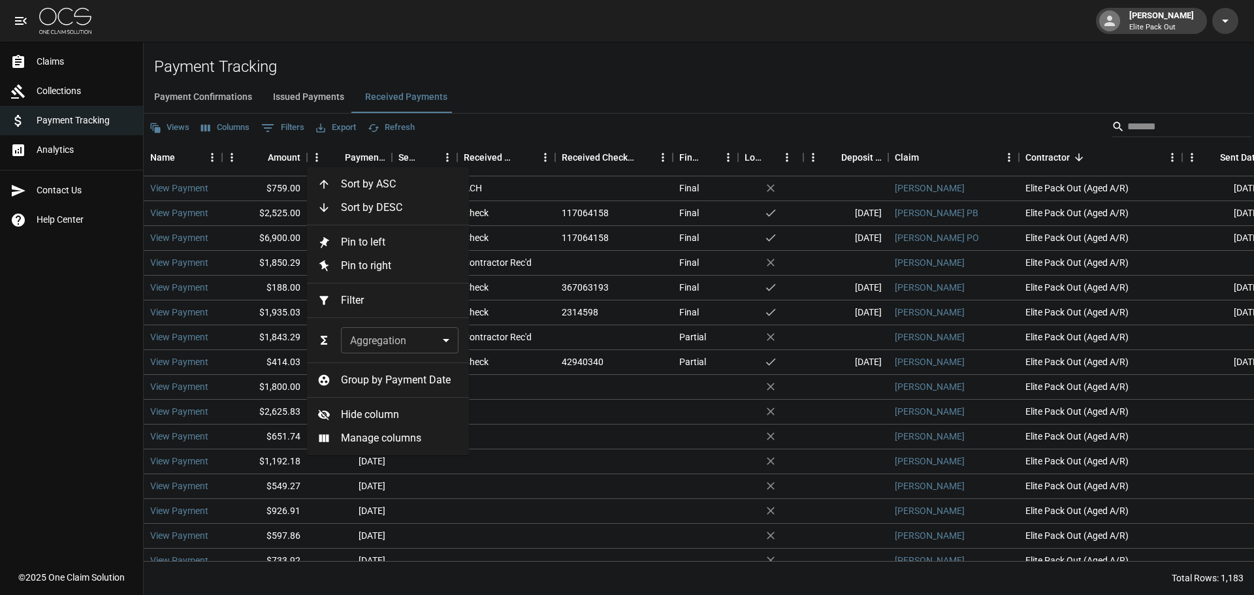
click at [507, 91] on div "Payment Confirmations Issued Payments Received Payments" at bounding box center [699, 97] width 1110 height 31
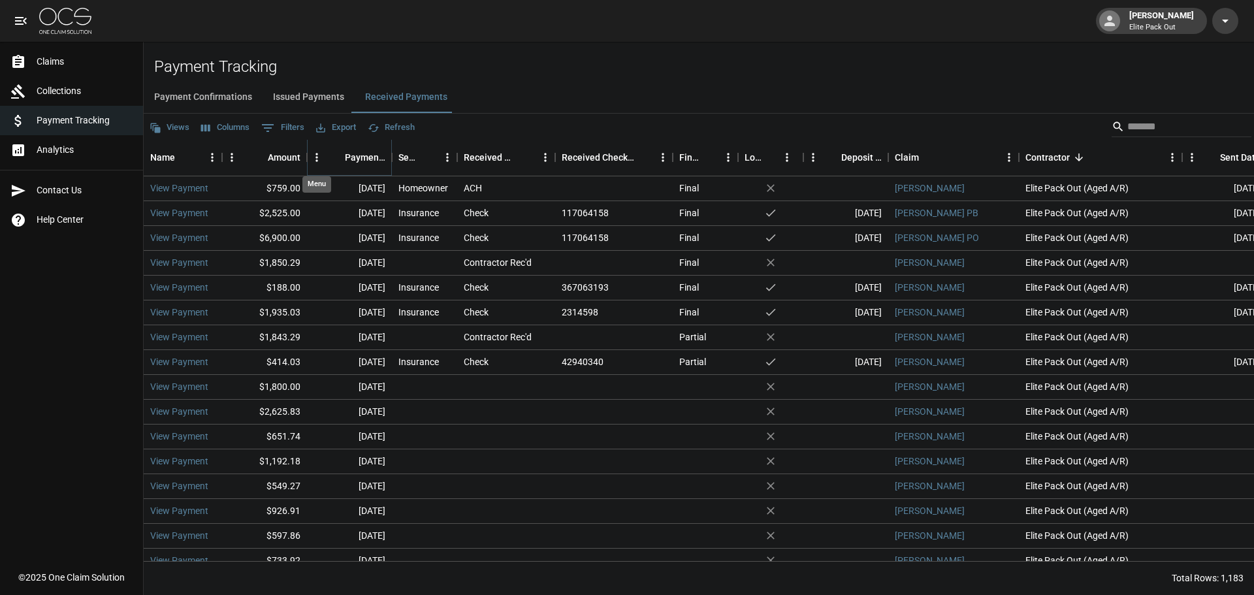
click at [316, 157] on icon "Menu" at bounding box center [316, 157] width 2 height 8
click at [510, 102] on div "Payment Confirmations Issued Payments Received Payments" at bounding box center [699, 97] width 1110 height 31
click at [523, 47] on main "Payment Tracking Payment Confirmations Issued Payments Received Payments Views …" at bounding box center [699, 297] width 1110 height 595
click at [89, 75] on link "Claims" at bounding box center [71, 61] width 143 height 29
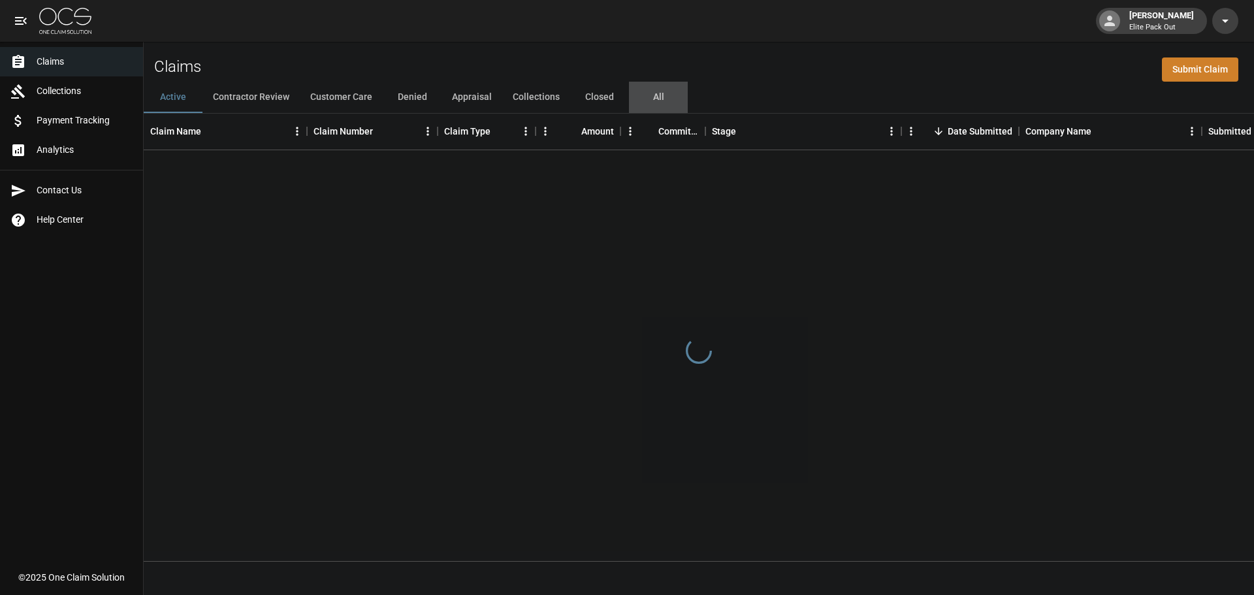
click at [637, 111] on button "All" at bounding box center [658, 97] width 59 height 31
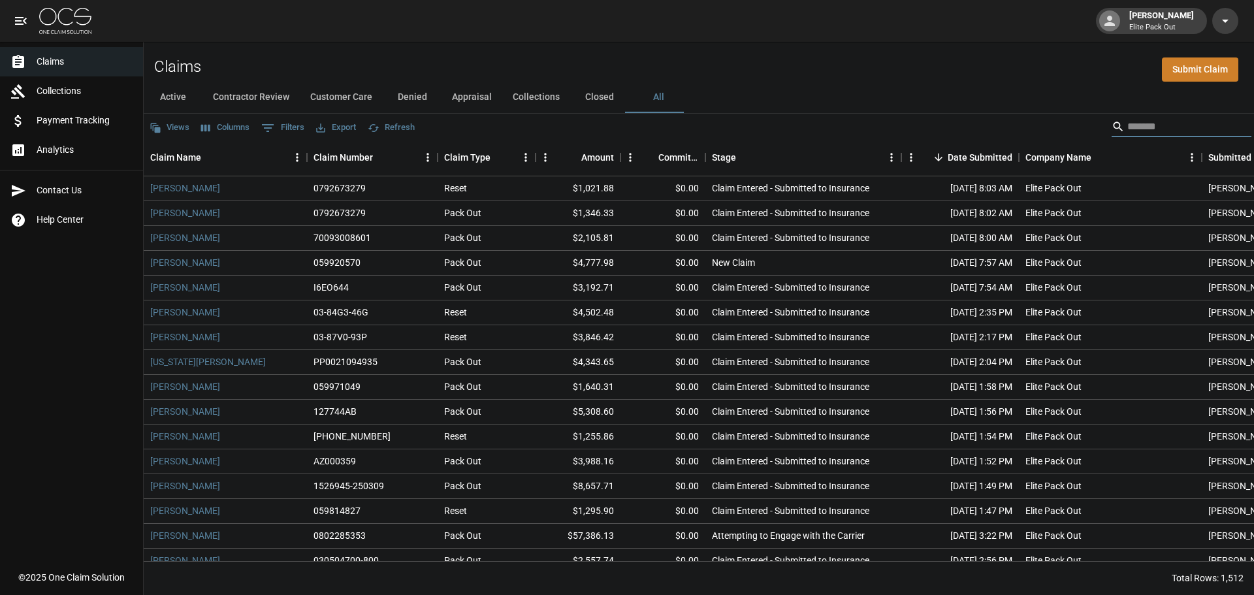
click at [1204, 126] on input "Search" at bounding box center [1179, 126] width 104 height 21
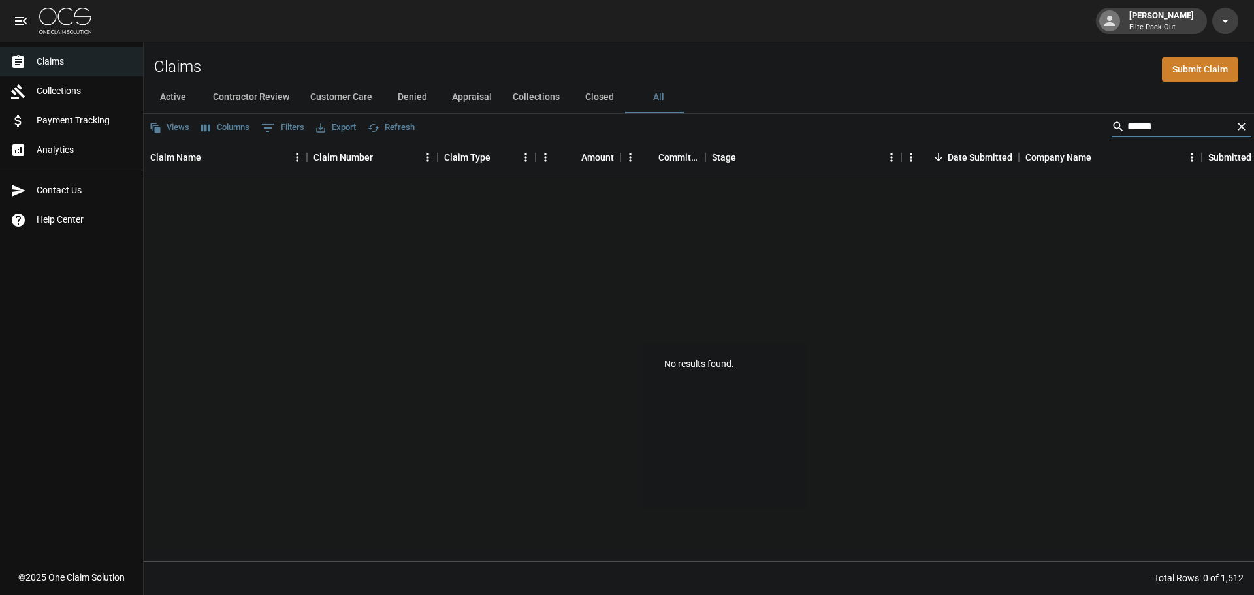
type input "******"
click at [614, 103] on button "Closed" at bounding box center [599, 97] width 59 height 31
click at [525, 100] on button "Collections" at bounding box center [536, 97] width 68 height 31
click at [458, 96] on button "Appraisal" at bounding box center [471, 97] width 61 height 31
click at [417, 100] on button "Denied" at bounding box center [412, 97] width 59 height 31
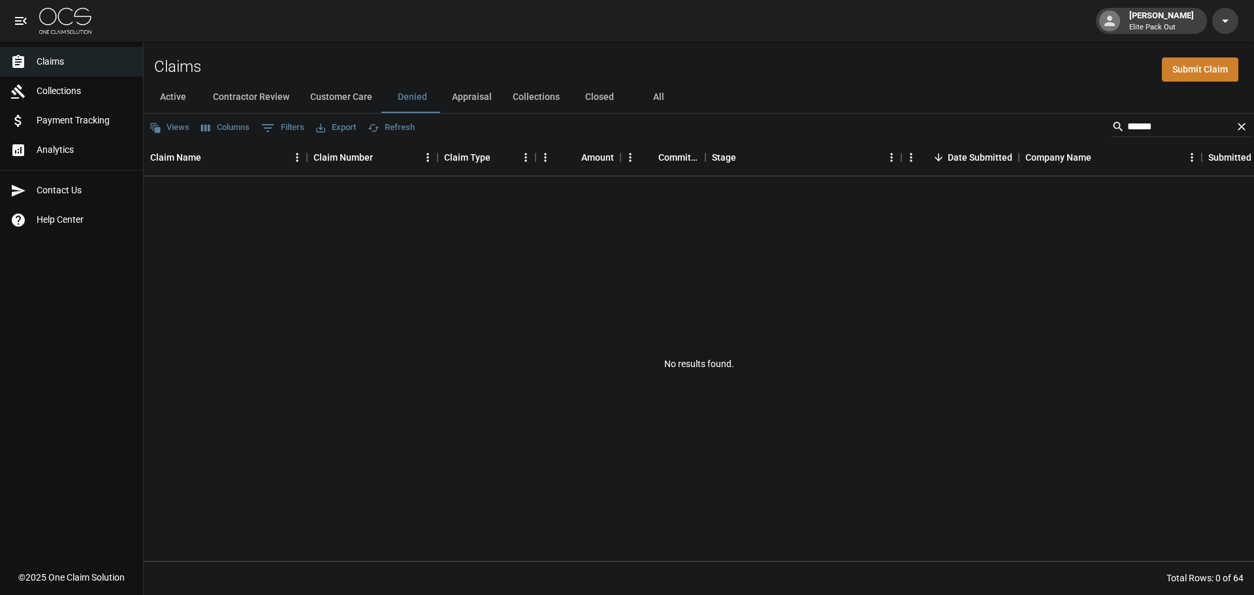
click at [351, 104] on button "Customer Care" at bounding box center [341, 97] width 83 height 31
click at [247, 99] on button "Contractor Review" at bounding box center [250, 97] width 97 height 31
click at [185, 101] on button "Active" at bounding box center [173, 97] width 59 height 31
click at [133, 118] on link "Payment Tracking" at bounding box center [71, 120] width 143 height 29
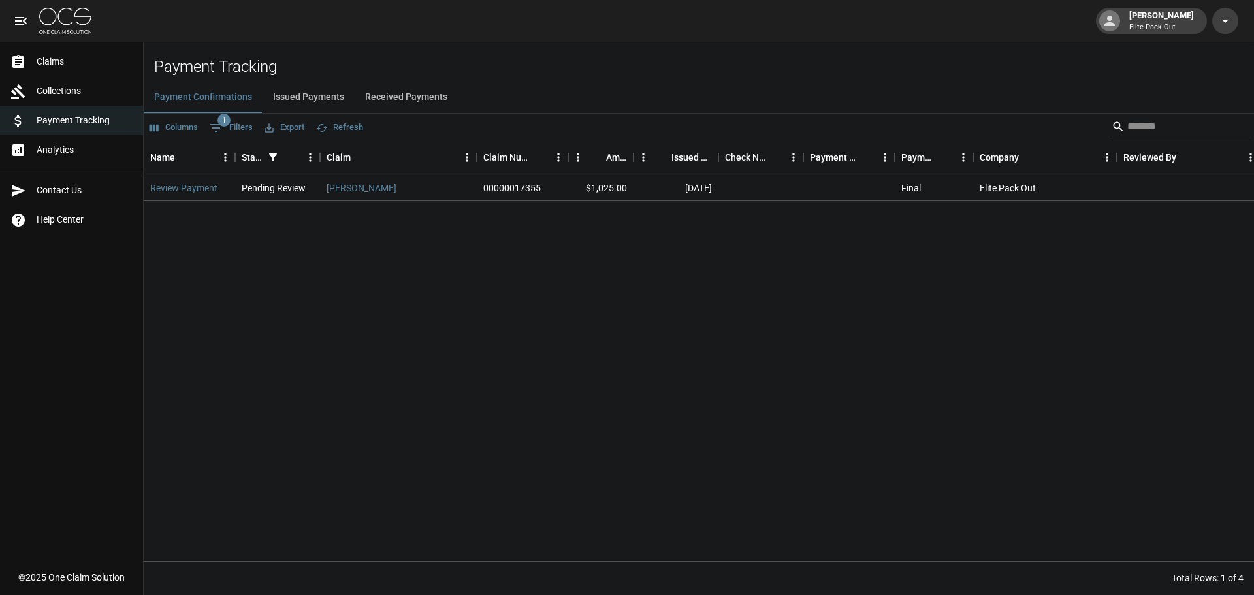
click at [405, 103] on button "Received Payments" at bounding box center [406, 97] width 103 height 31
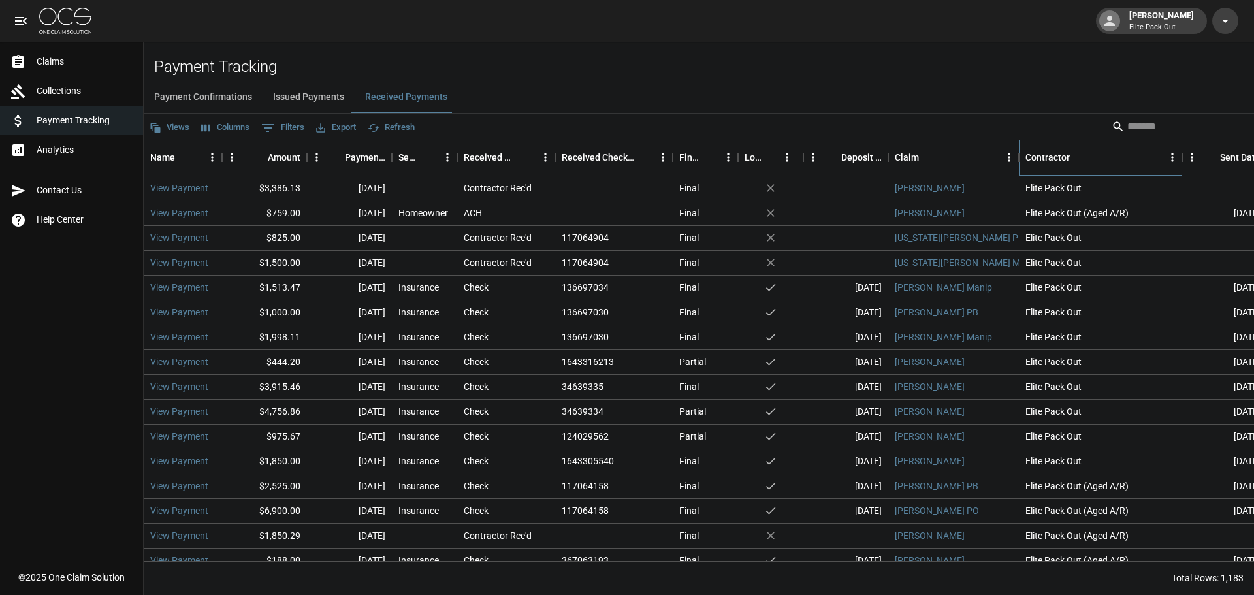
click at [1074, 173] on div "Contractor" at bounding box center [1093, 157] width 137 height 37
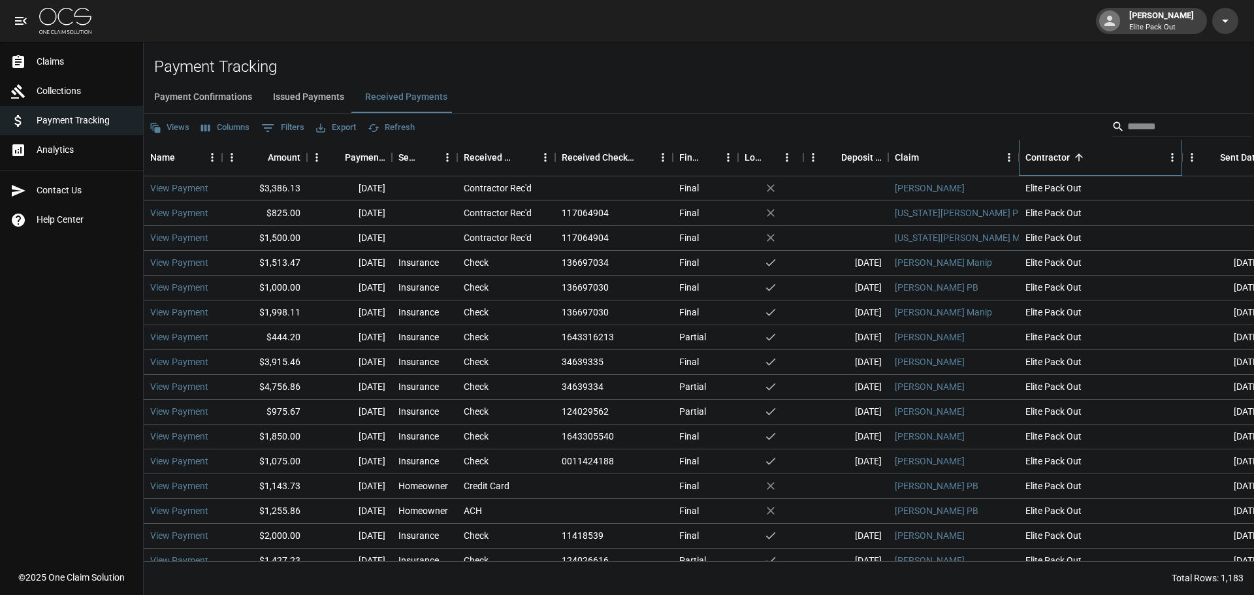
click at [1043, 153] on div "Contractor" at bounding box center [1047, 157] width 44 height 37
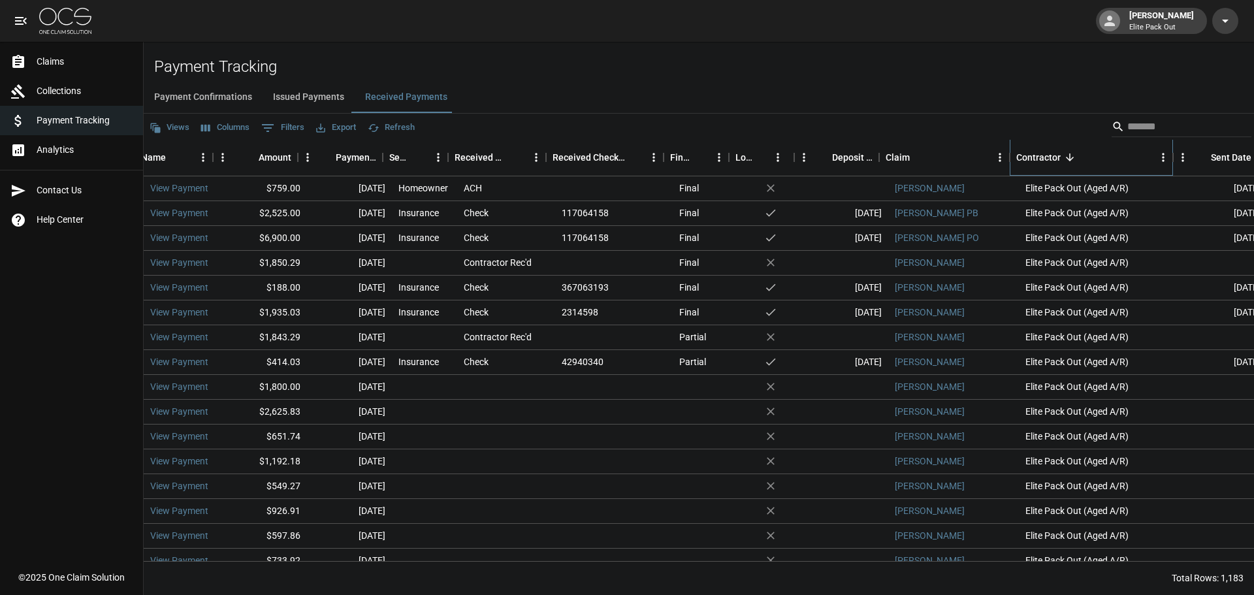
scroll to position [0, 65]
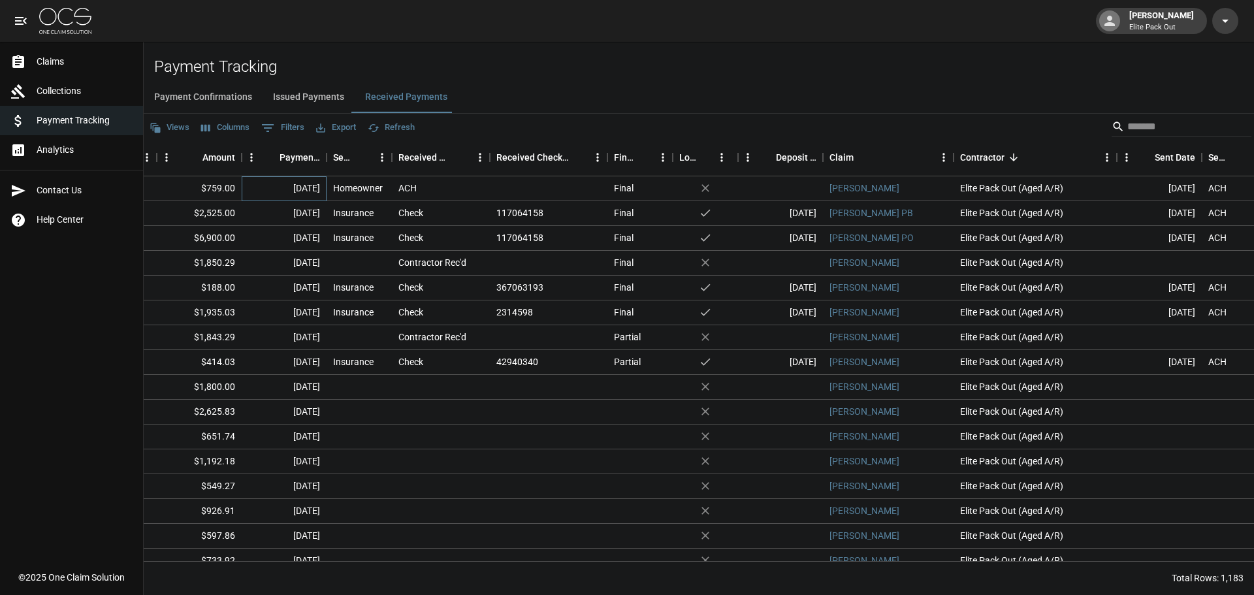
click at [264, 190] on div "Aug 25, 2025" at bounding box center [284, 188] width 85 height 25
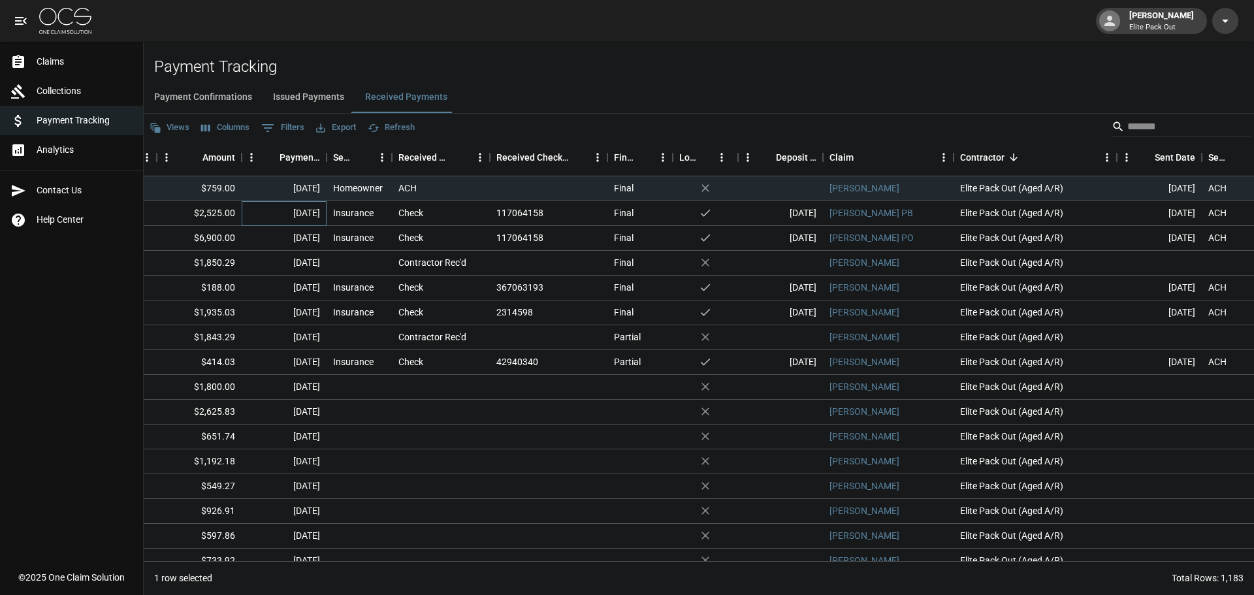
click at [259, 221] on div "Aug 21, 2025" at bounding box center [284, 213] width 85 height 25
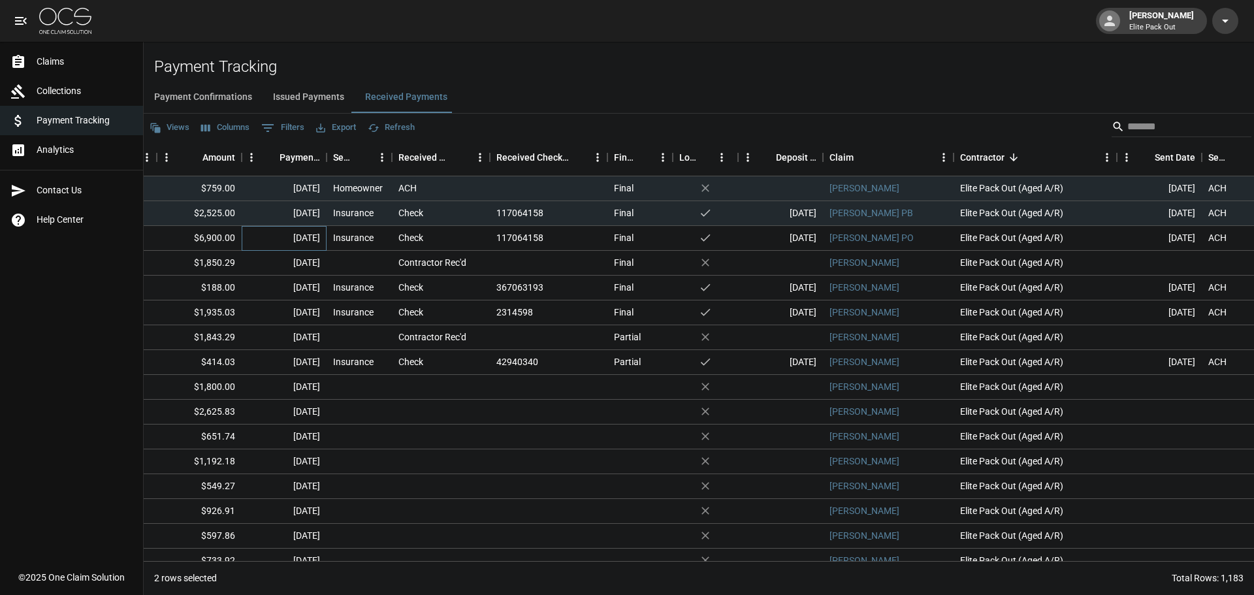
click at [296, 240] on div "Aug 21, 2025" at bounding box center [284, 238] width 85 height 25
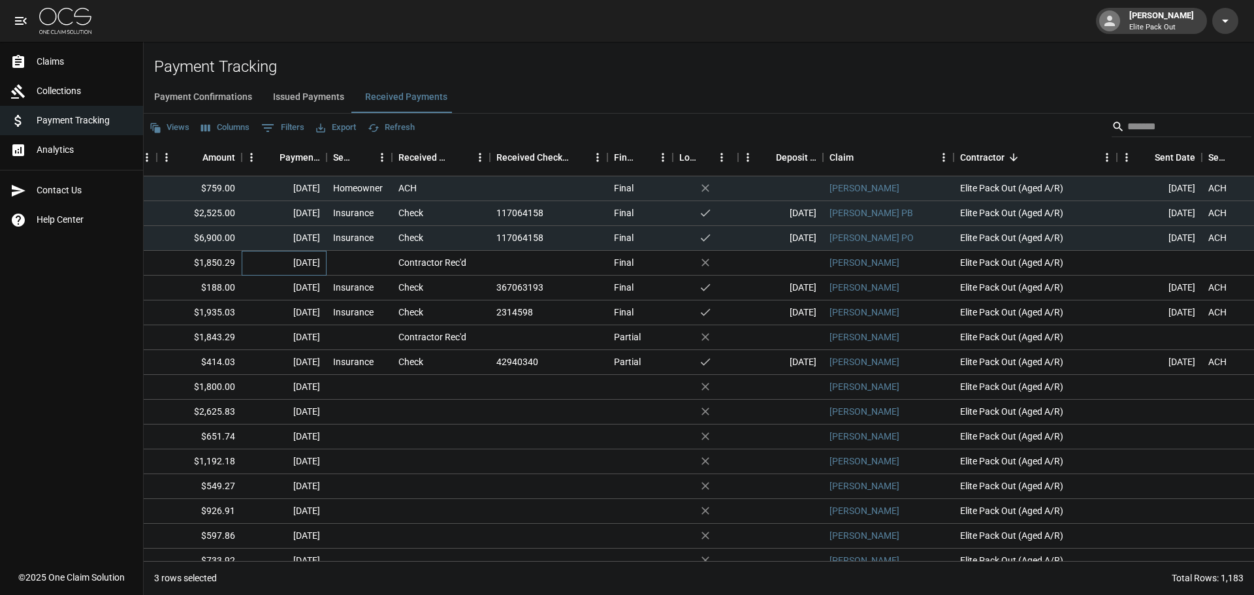
click at [296, 265] on div "Aug 21, 2025" at bounding box center [284, 263] width 85 height 25
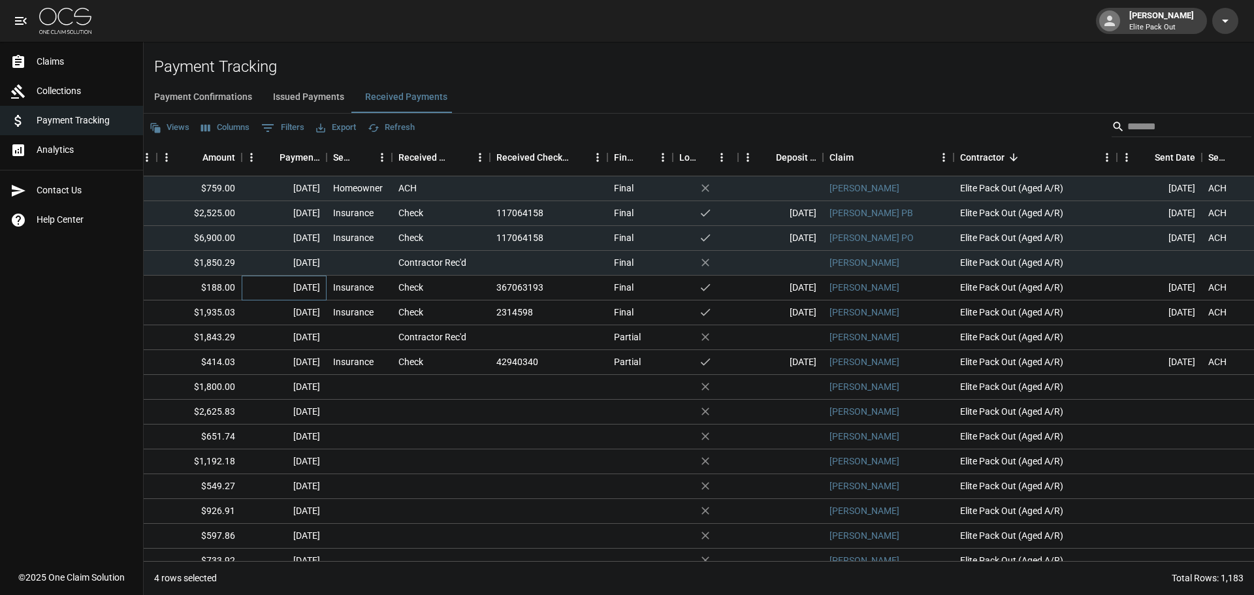
click at [293, 290] on div "Aug 20, 2025" at bounding box center [284, 288] width 85 height 25
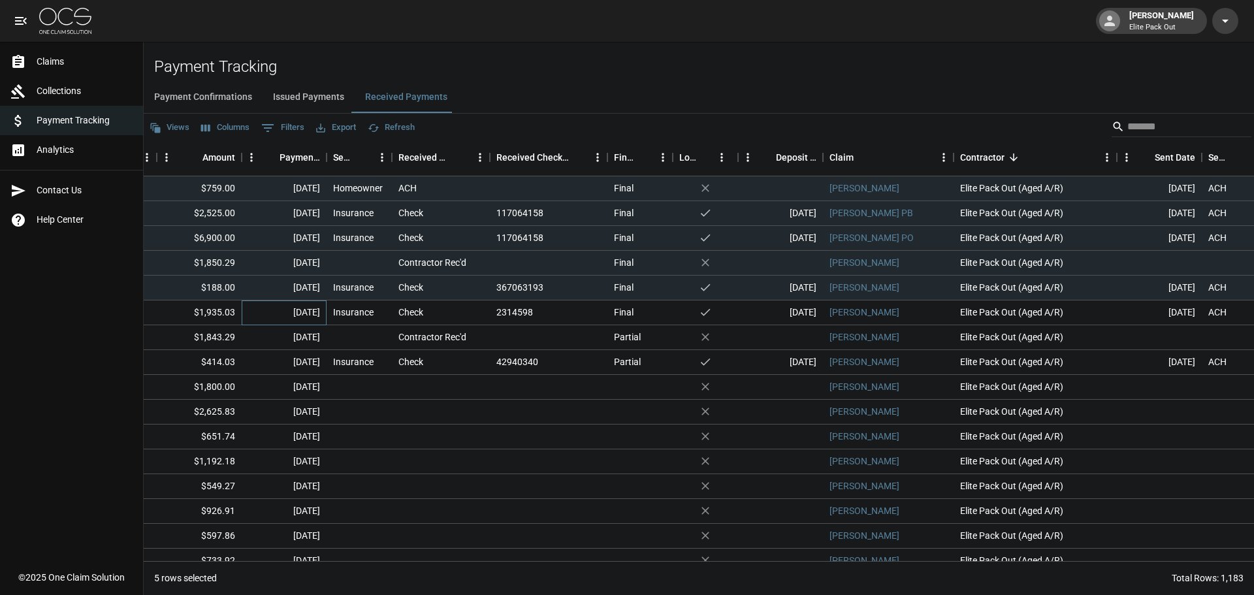
click at [287, 315] on div "Aug 15, 2025" at bounding box center [284, 312] width 85 height 25
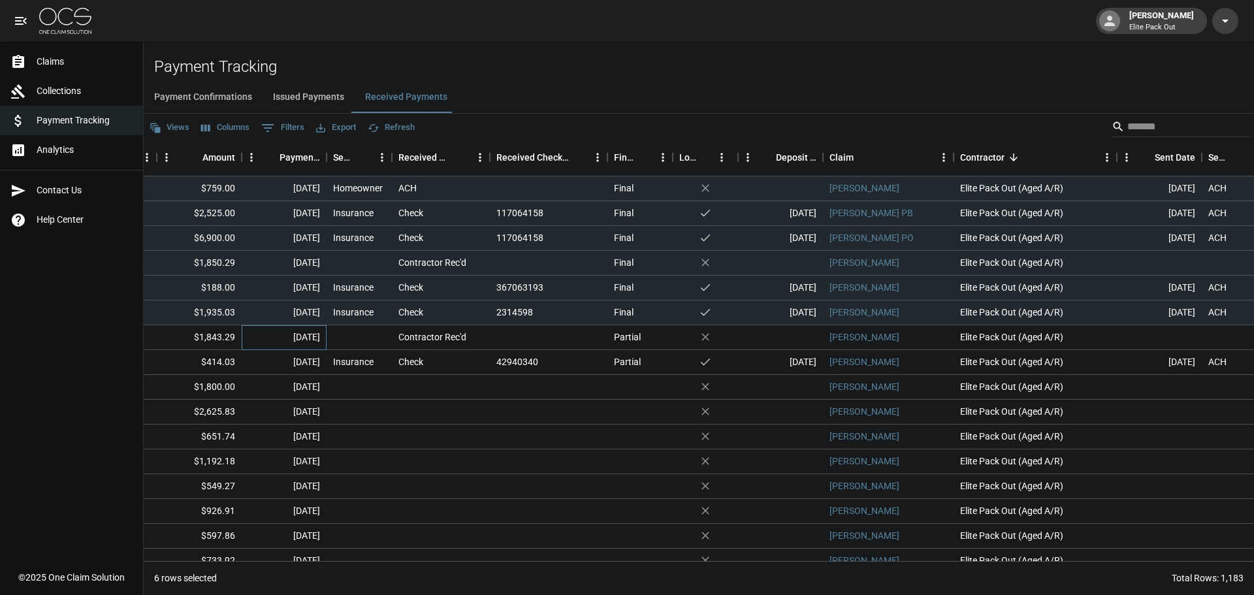
click at [298, 332] on div "Aug 12, 2025" at bounding box center [284, 337] width 85 height 25
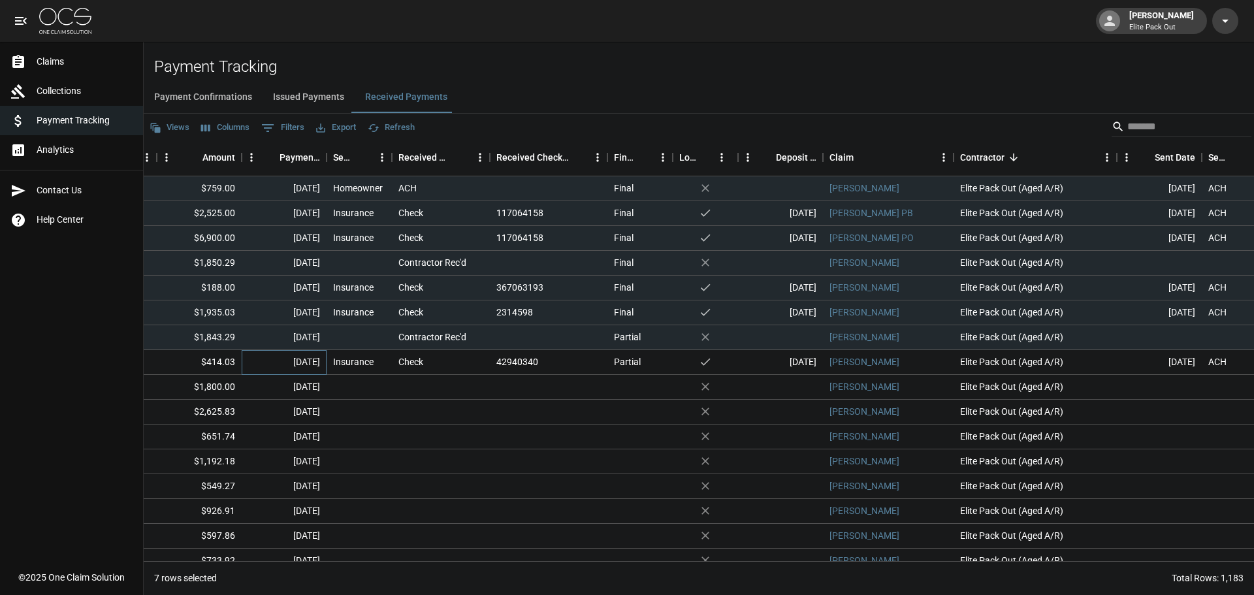
click at [296, 358] on div "Aug 8, 2025" at bounding box center [284, 362] width 85 height 25
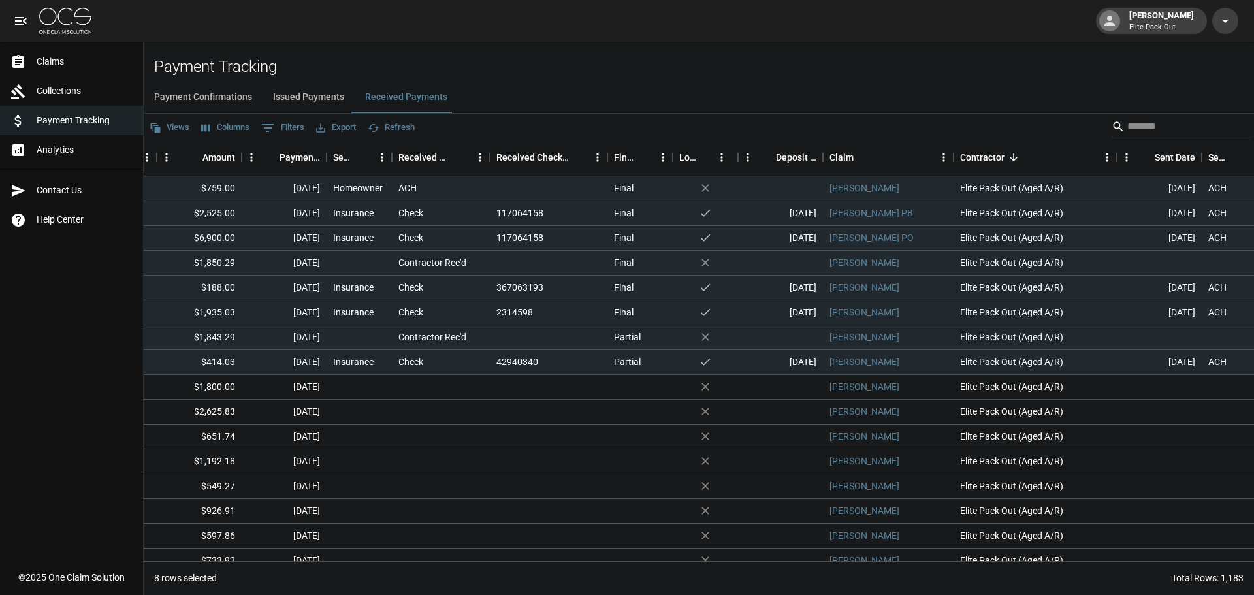
click at [330, 130] on button "Export" at bounding box center [336, 128] width 46 height 20
click at [390, 177] on li "Download as Excel" at bounding box center [367, 178] width 108 height 24
click at [1148, 127] on input "Search" at bounding box center [1179, 126] width 104 height 21
click at [70, 56] on span "Claims" at bounding box center [85, 62] width 96 height 14
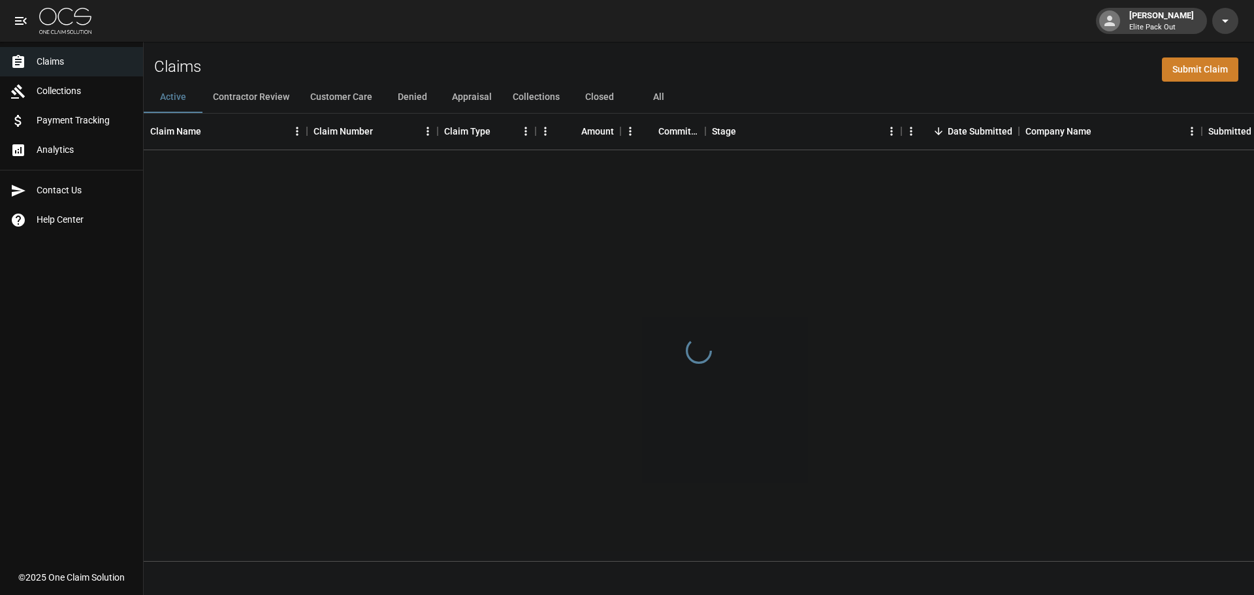
click at [656, 99] on button "All" at bounding box center [658, 97] width 59 height 31
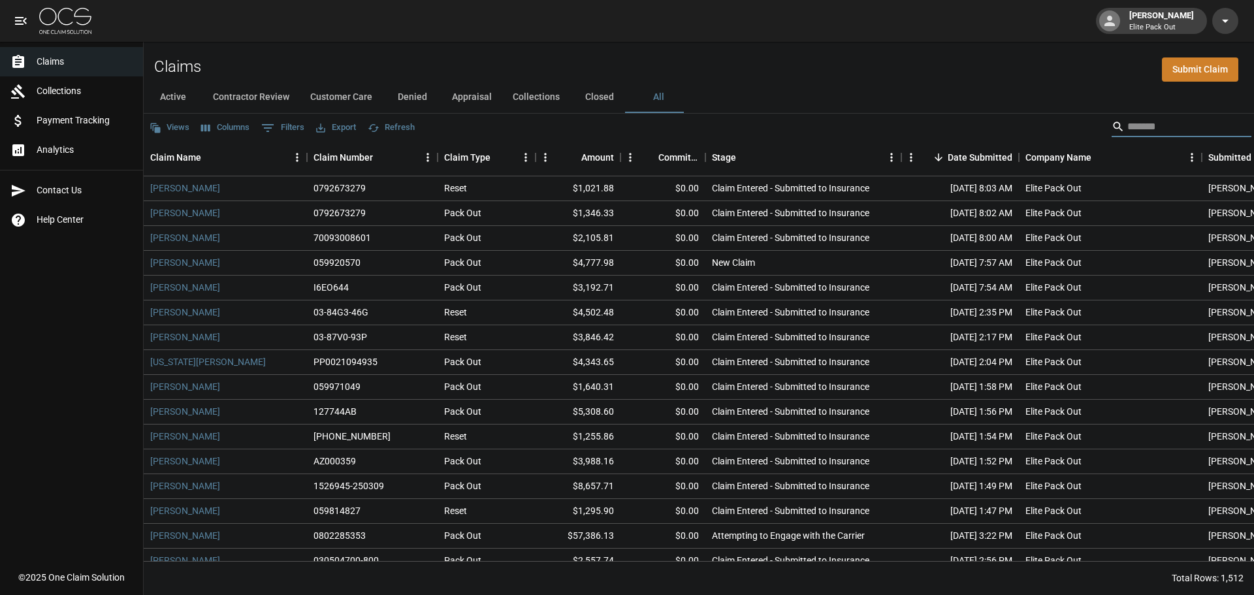
click at [1132, 129] on input "Search" at bounding box center [1179, 126] width 104 height 21
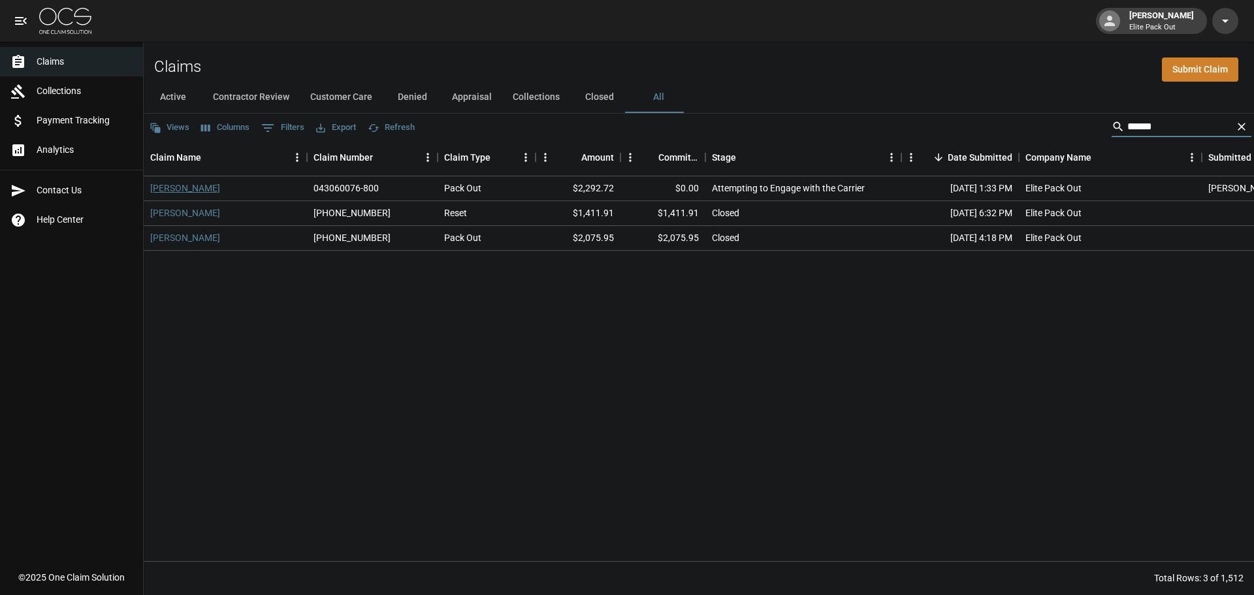
type input "*****"
click at [198, 191] on link "Marilyn Gable" at bounding box center [185, 187] width 70 height 13
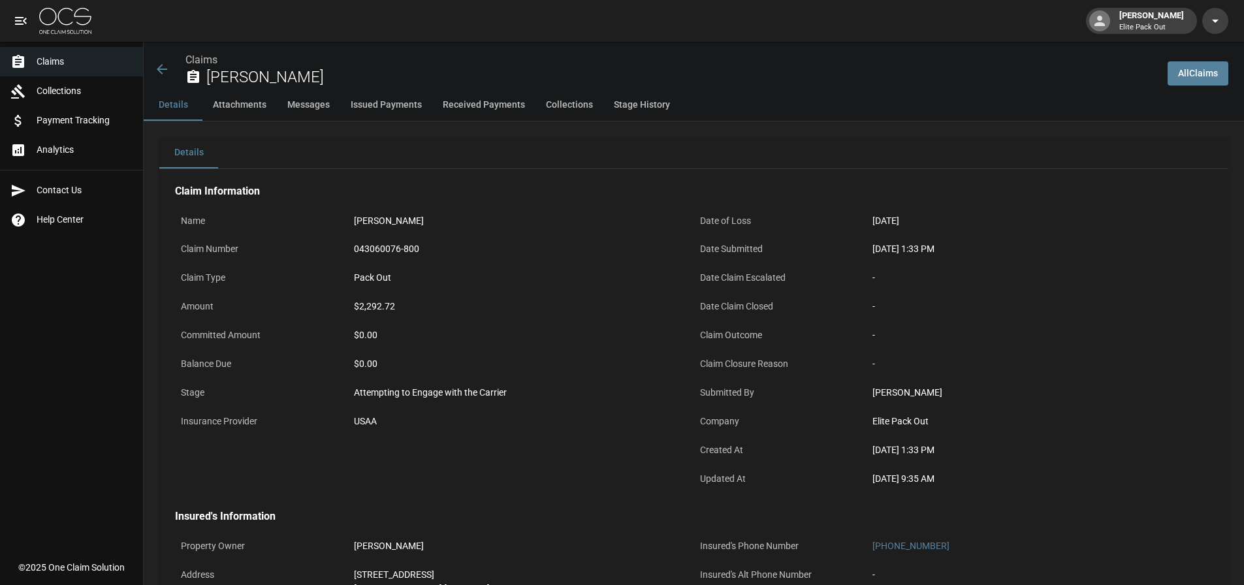
click at [114, 106] on link "Payment Tracking" at bounding box center [71, 120] width 143 height 29
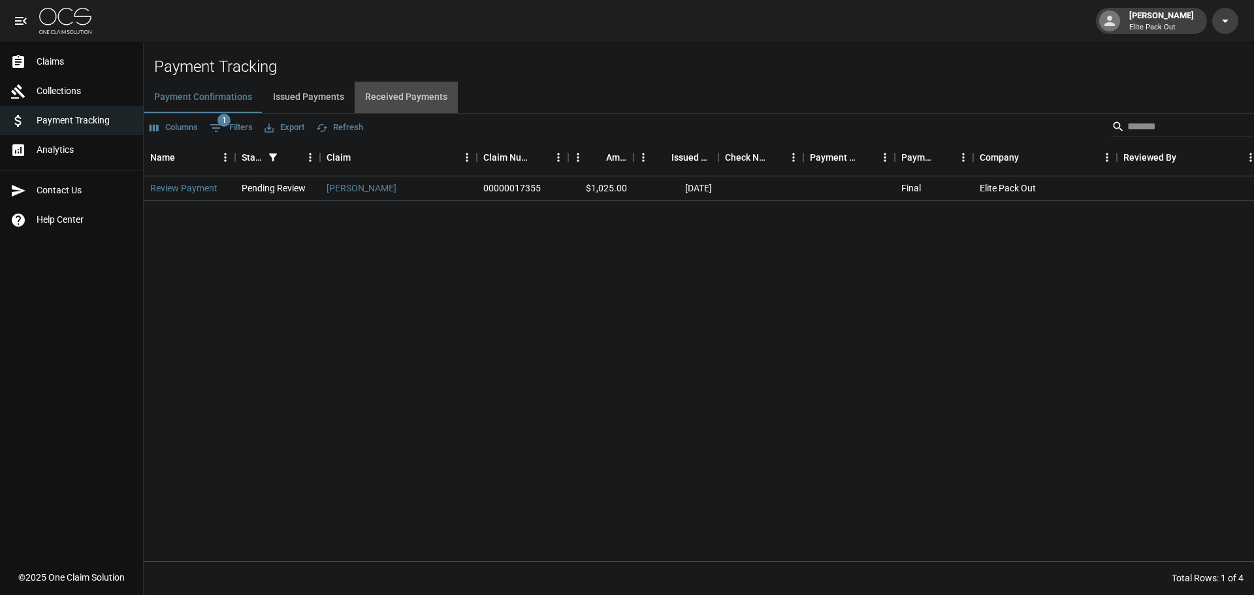
click at [424, 99] on button "Received Payments" at bounding box center [406, 97] width 103 height 31
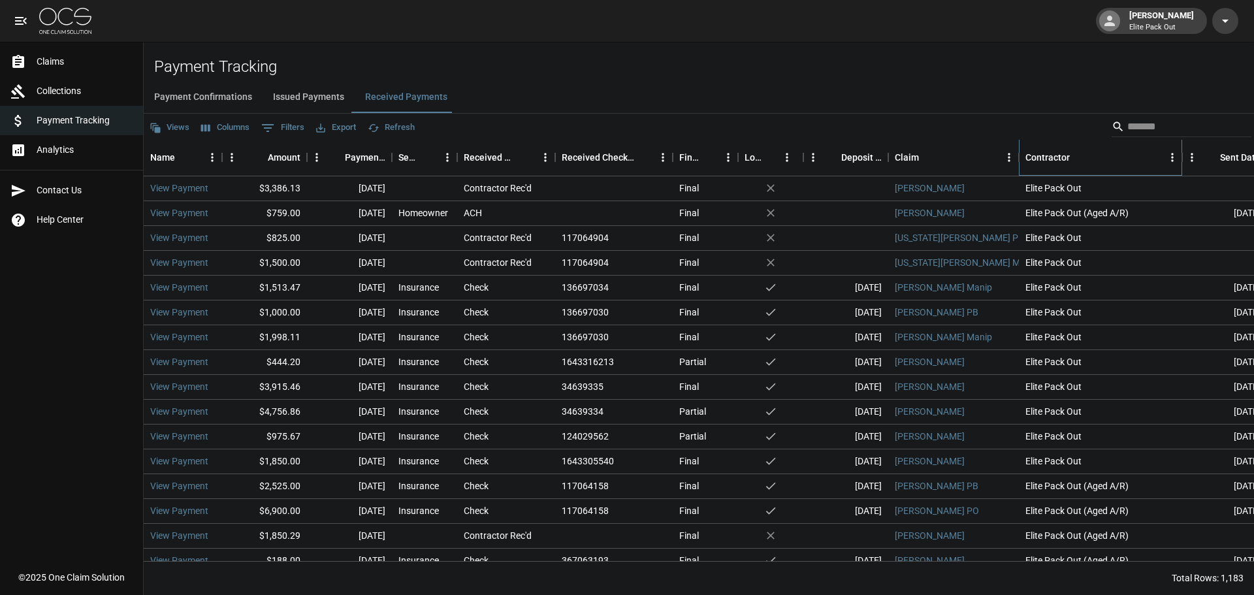
click at [1052, 156] on div "Contractor" at bounding box center [1047, 157] width 44 height 37
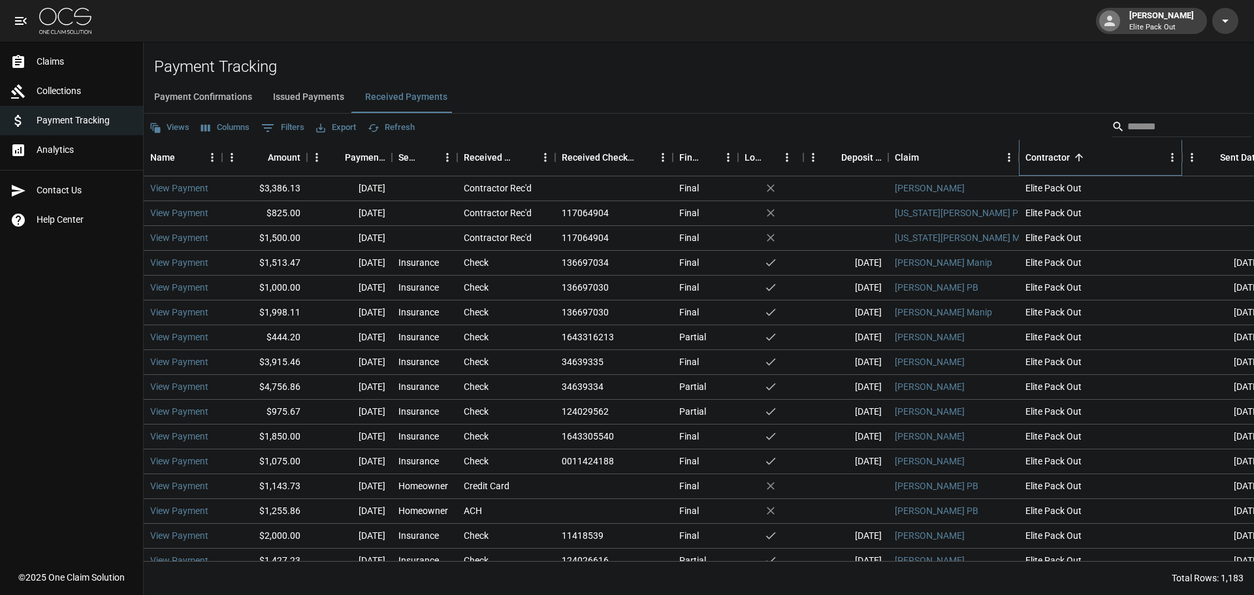
click at [1052, 156] on div "Contractor" at bounding box center [1047, 157] width 44 height 37
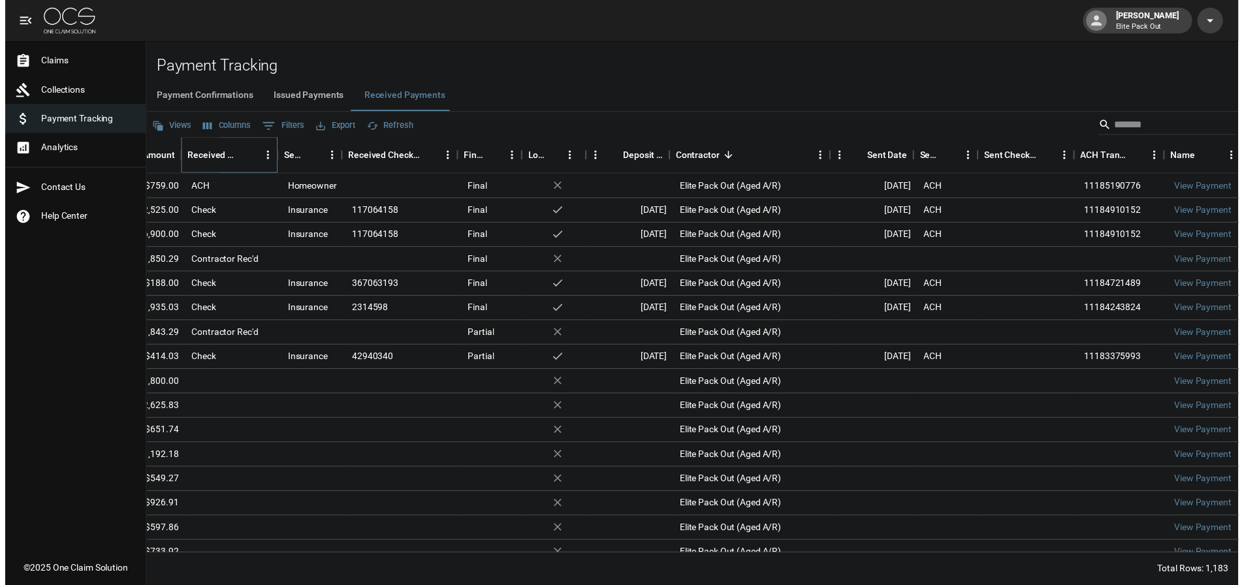
scroll to position [0, 277]
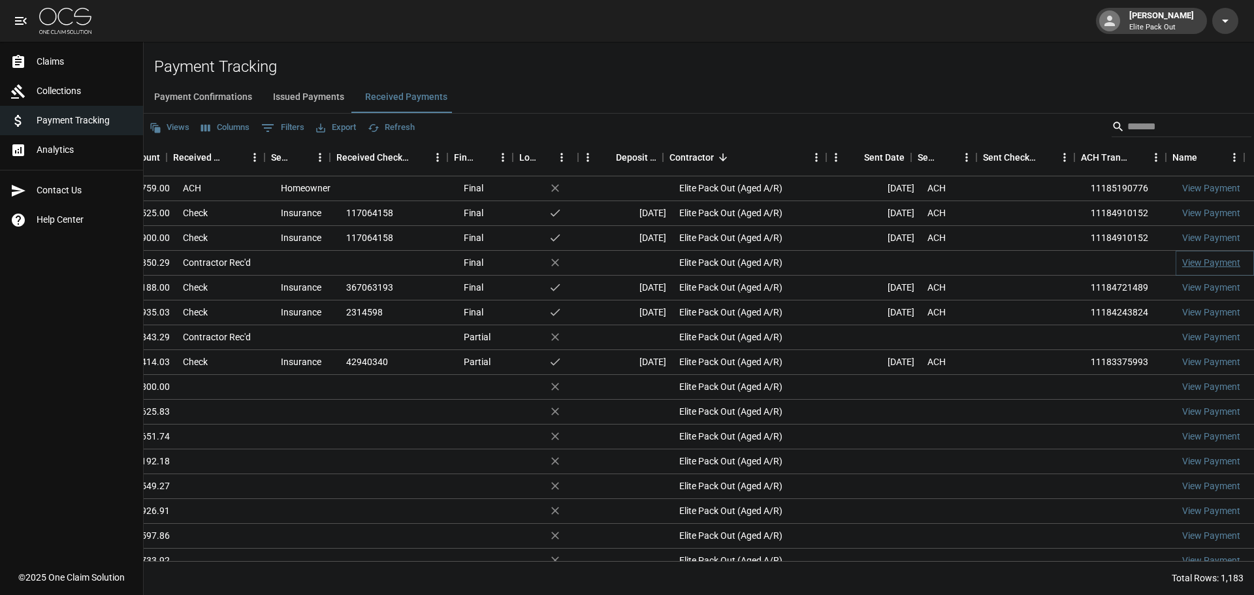
click at [1185, 259] on link "View Payment" at bounding box center [1211, 262] width 58 height 13
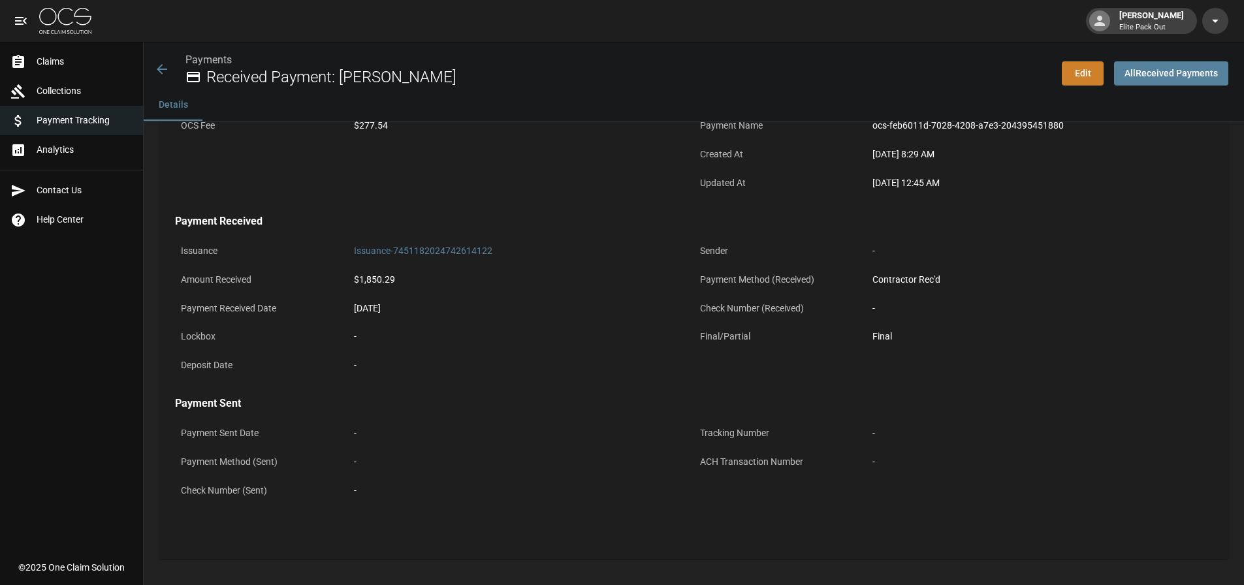
scroll to position [157, 0]
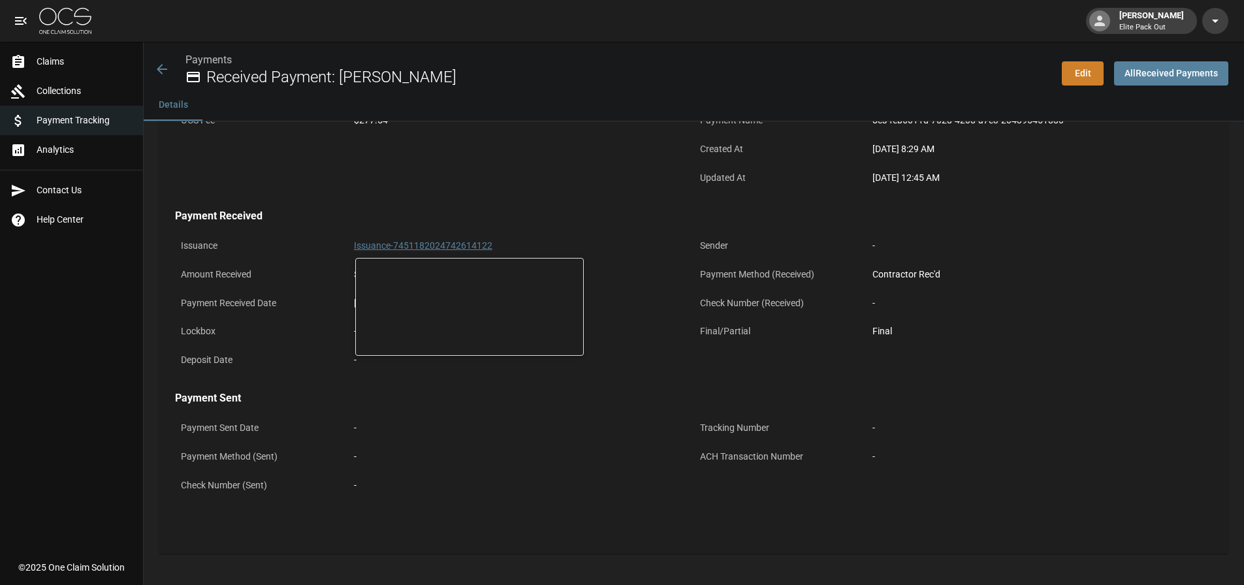
click at [464, 250] on link "Issuance-7451182024742614122" at bounding box center [423, 245] width 138 height 10
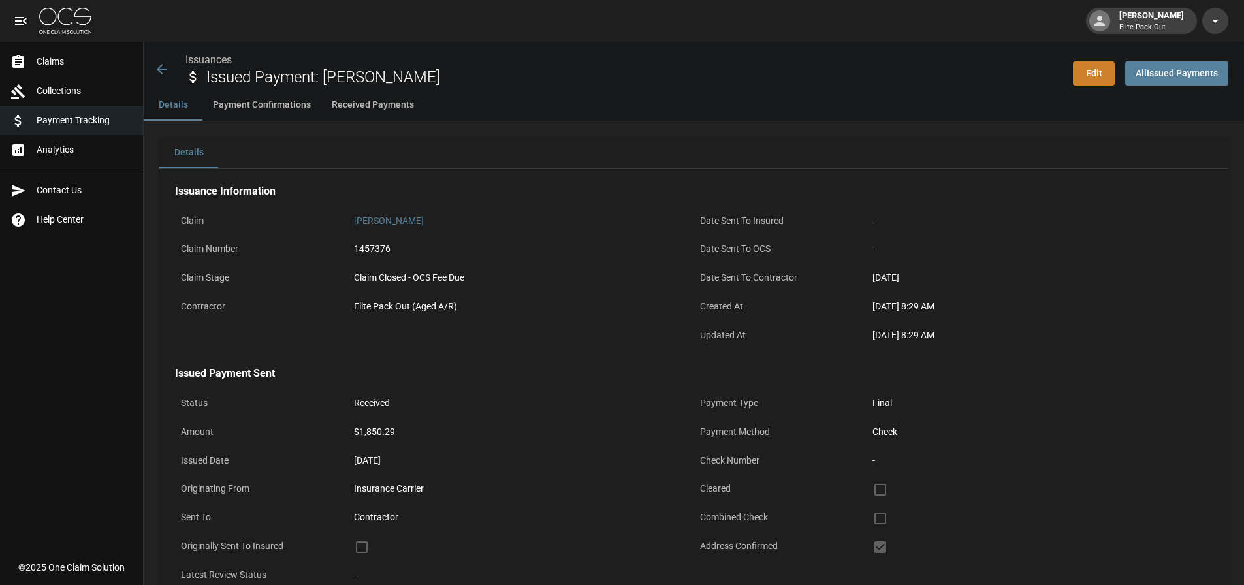
click at [159, 59] on div "Issuances Issued Payment: Amadu Konteh" at bounding box center [608, 69] width 908 height 35
click at [159, 67] on icon at bounding box center [162, 69] width 10 height 10
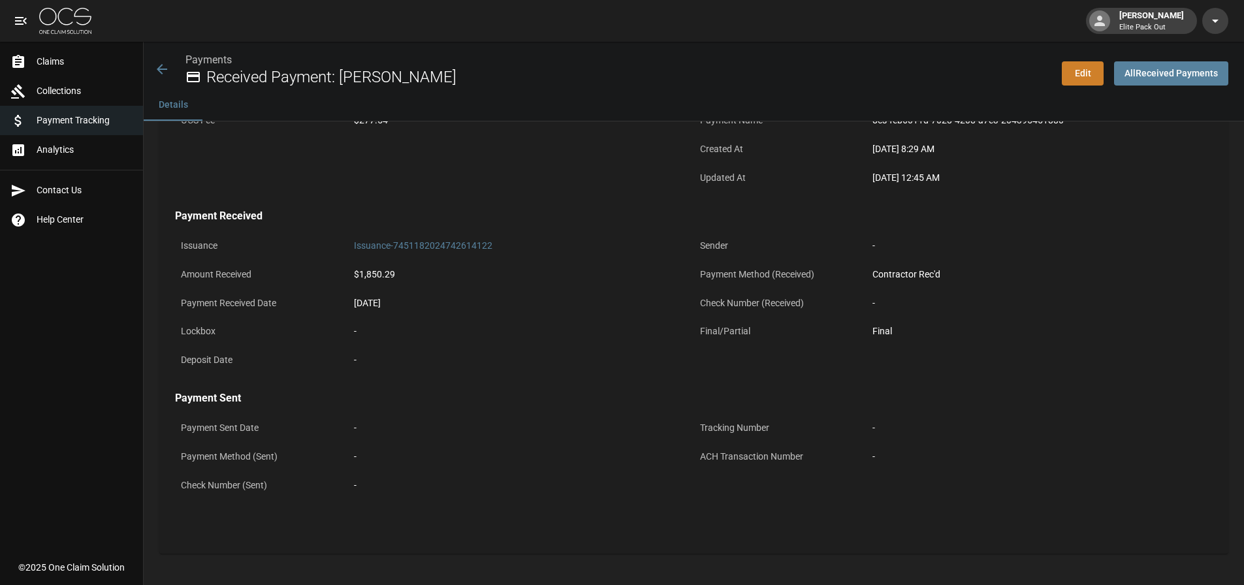
click at [159, 67] on icon at bounding box center [162, 69] width 10 height 10
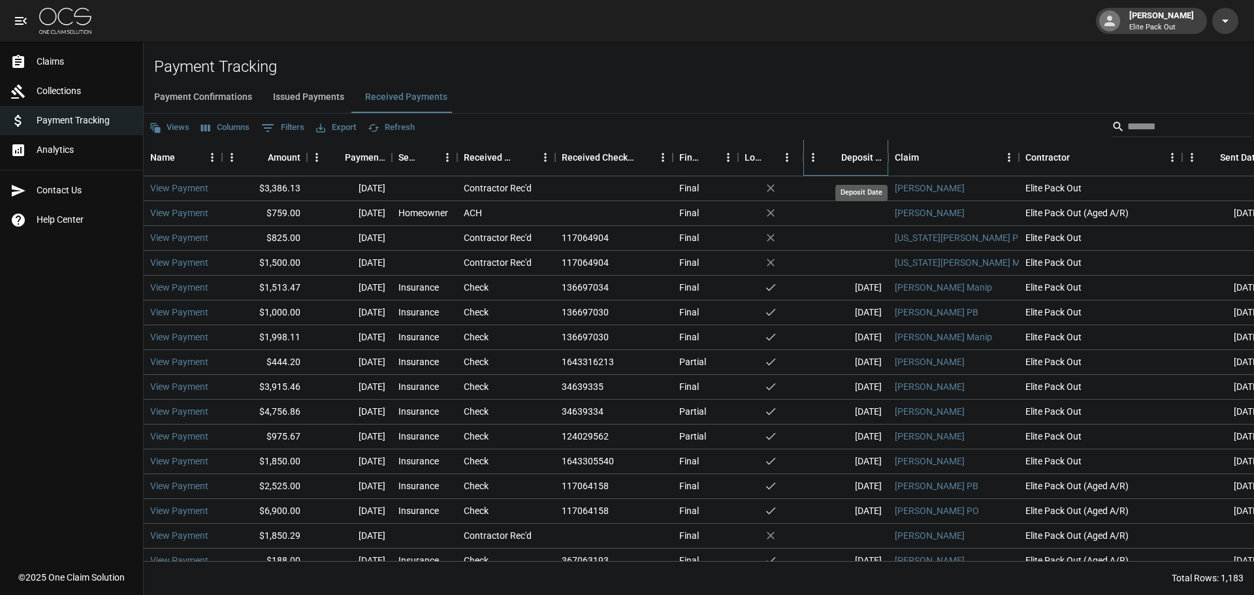
click at [861, 163] on div "Deposit Date" at bounding box center [861, 157] width 40 height 37
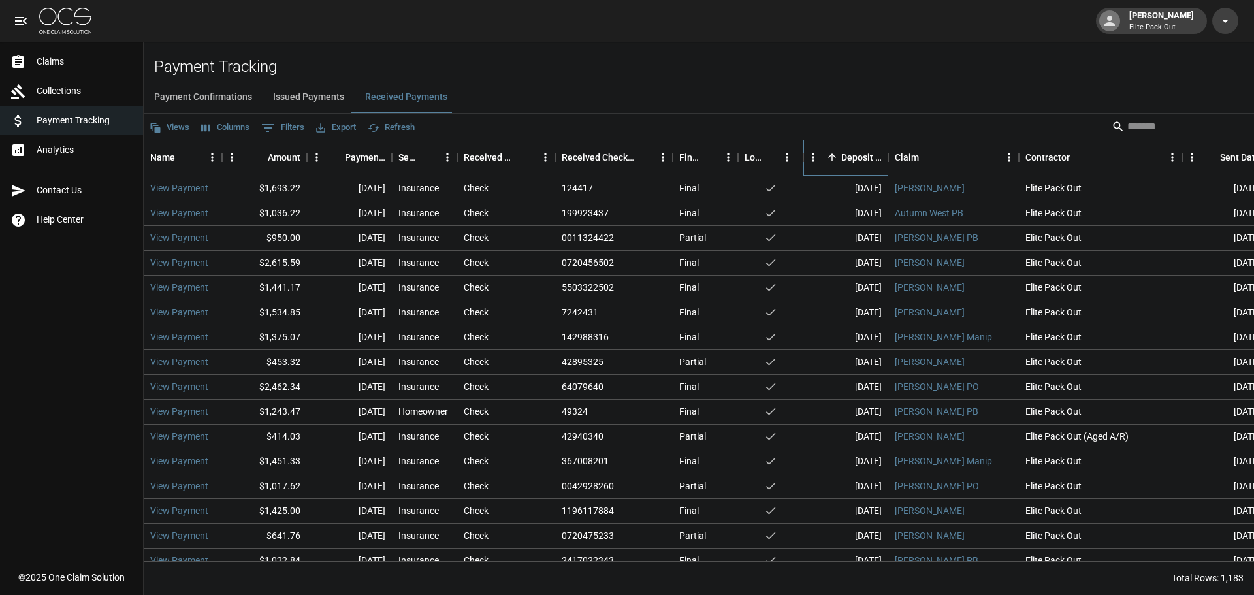
click at [840, 165] on div "Deposit Date" at bounding box center [832, 157] width 18 height 18
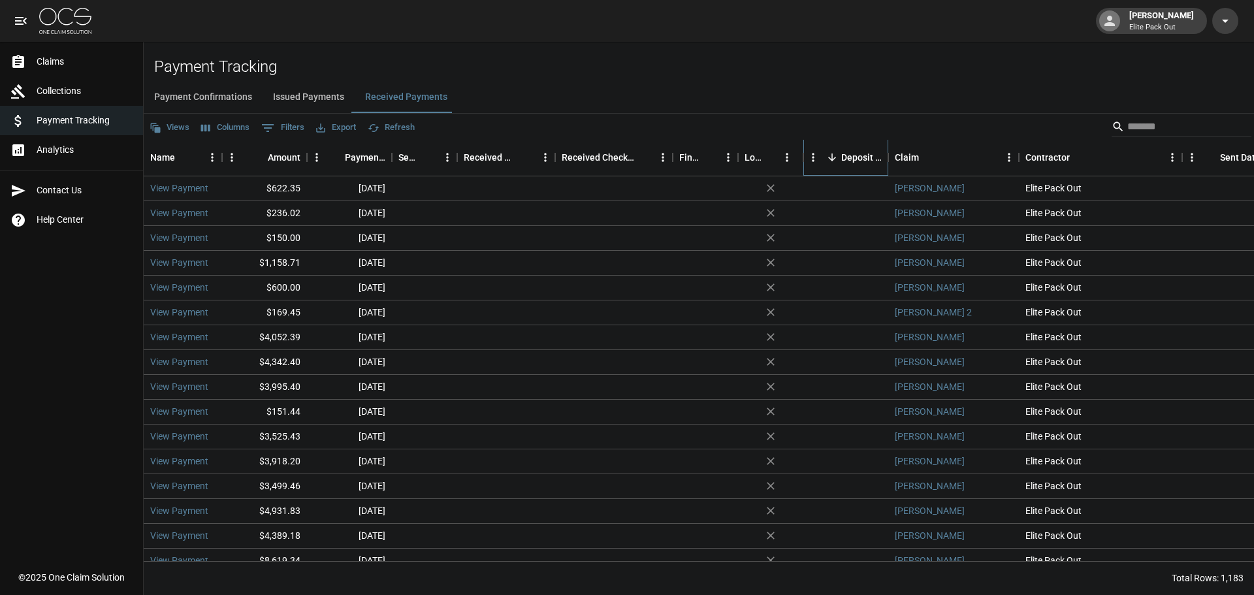
click at [840, 165] on div "Deposit Date" at bounding box center [832, 157] width 18 height 18
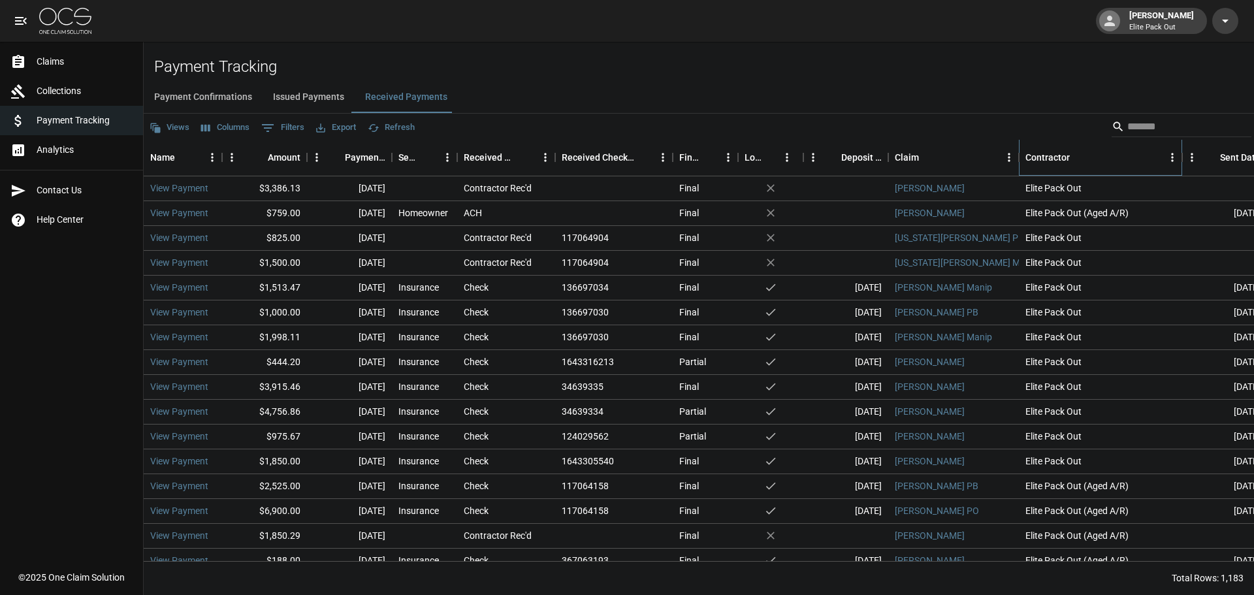
click at [1055, 157] on div "Contractor" at bounding box center [1047, 157] width 44 height 37
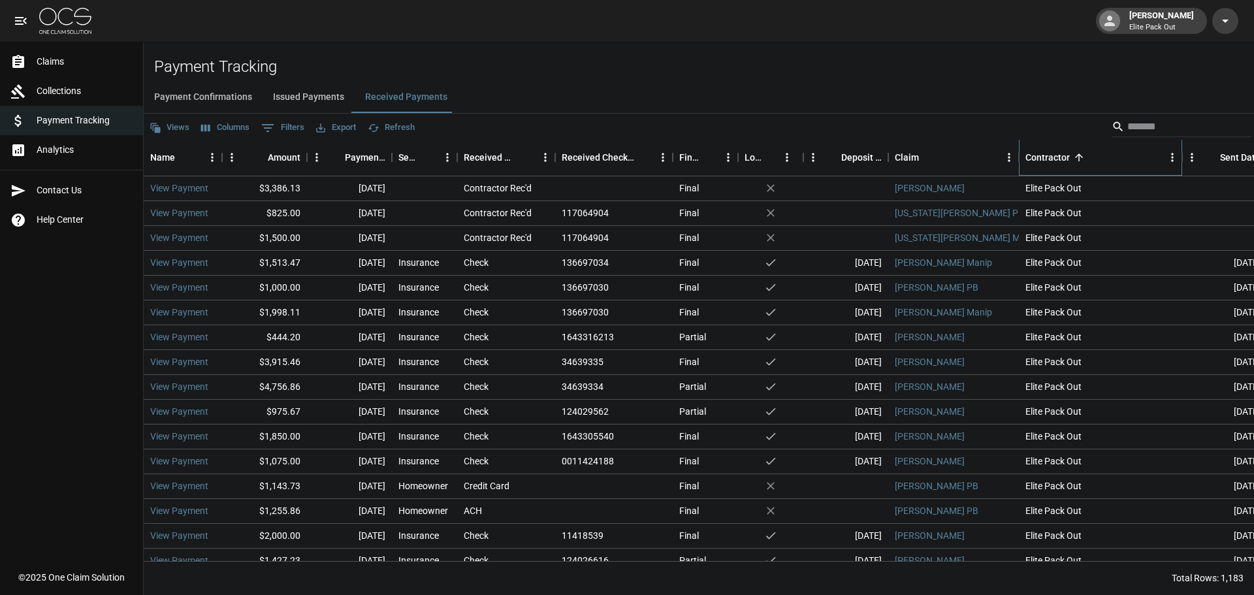
click at [1055, 157] on div "Contractor" at bounding box center [1047, 157] width 44 height 37
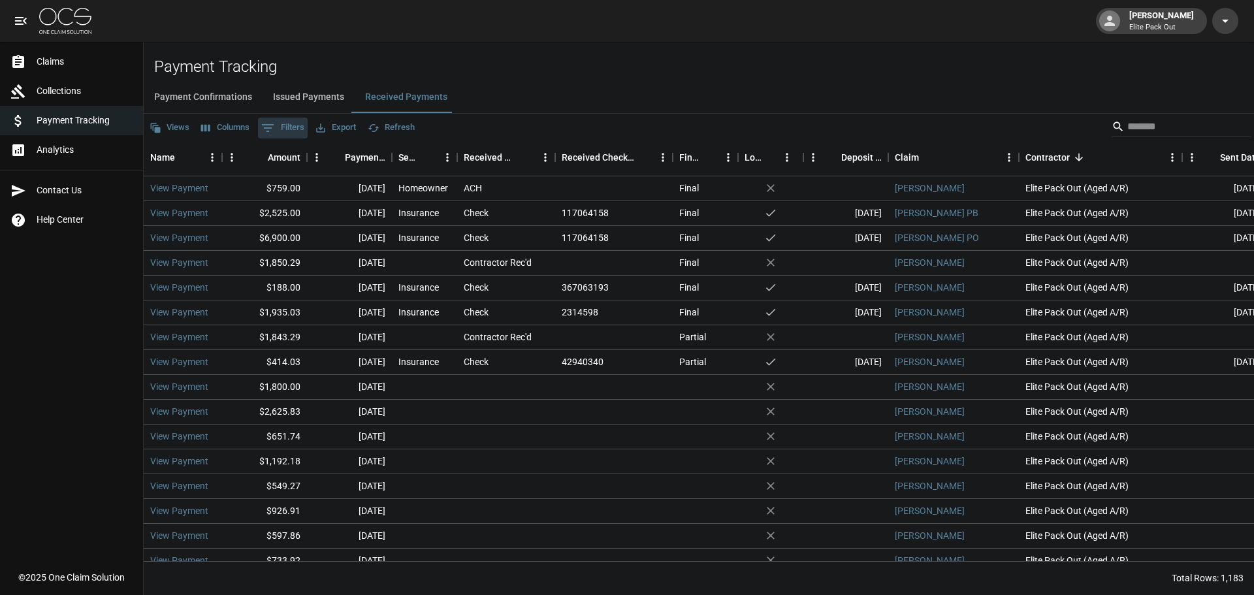
click at [286, 124] on button "0 Filters" at bounding box center [283, 128] width 50 height 21
select select "**"
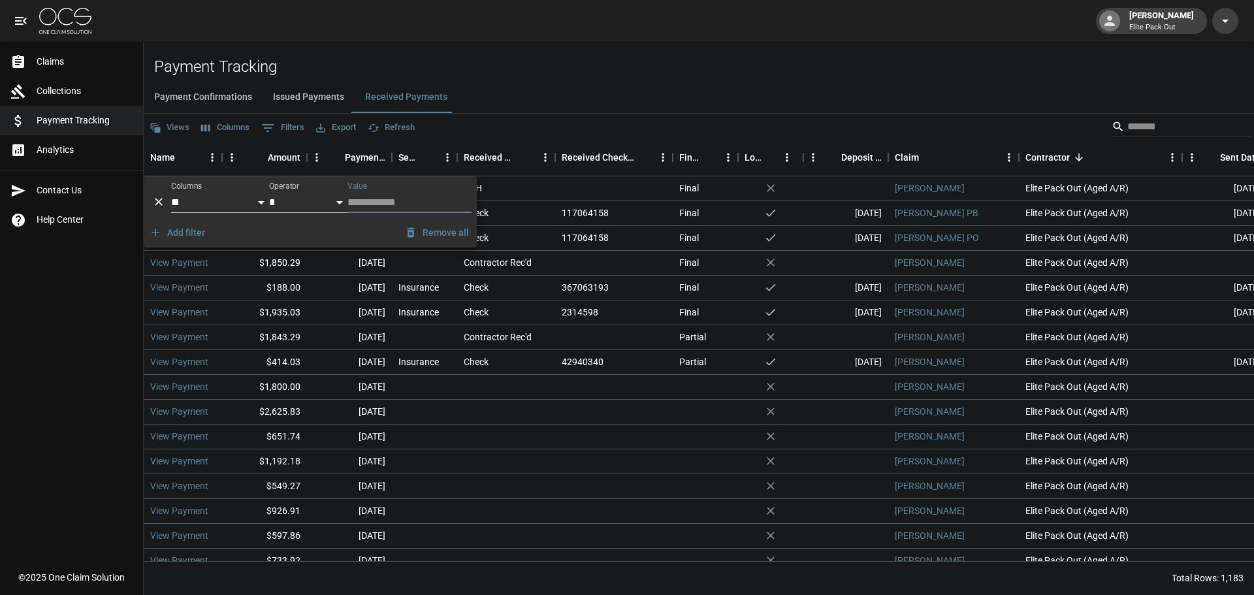
click at [286, 124] on button "0 Filters" at bounding box center [283, 128] width 50 height 21
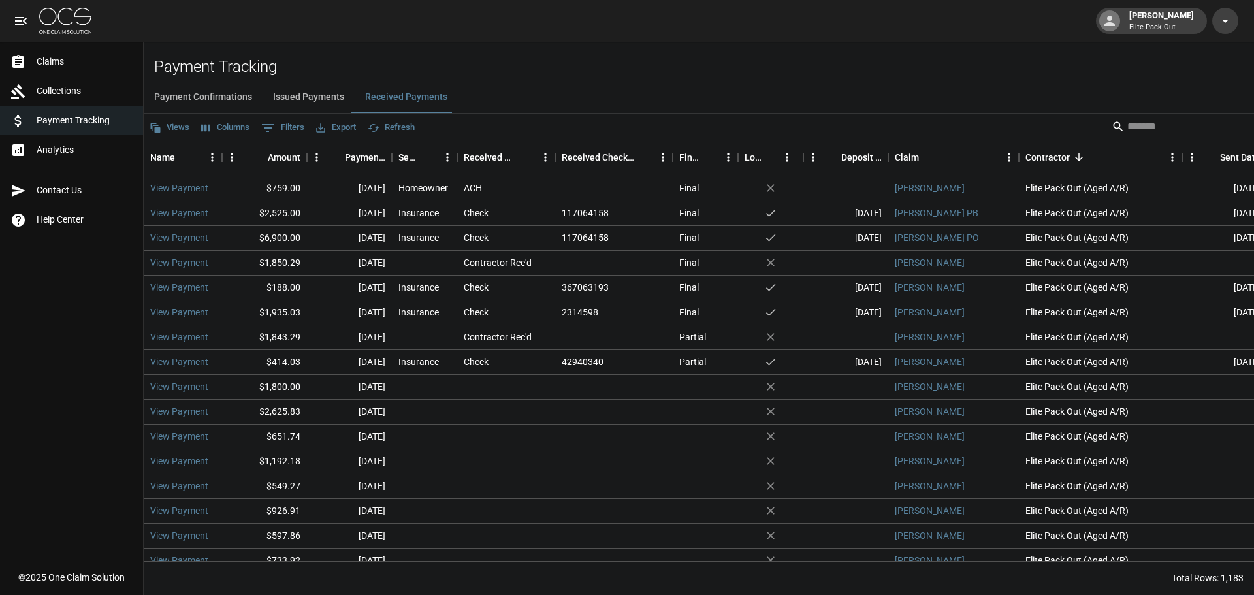
click at [178, 130] on button "Views" at bounding box center [169, 128] width 46 height 20
click at [178, 130] on div at bounding box center [627, 297] width 1254 height 595
click at [223, 128] on button "Columns" at bounding box center [225, 128] width 55 height 20
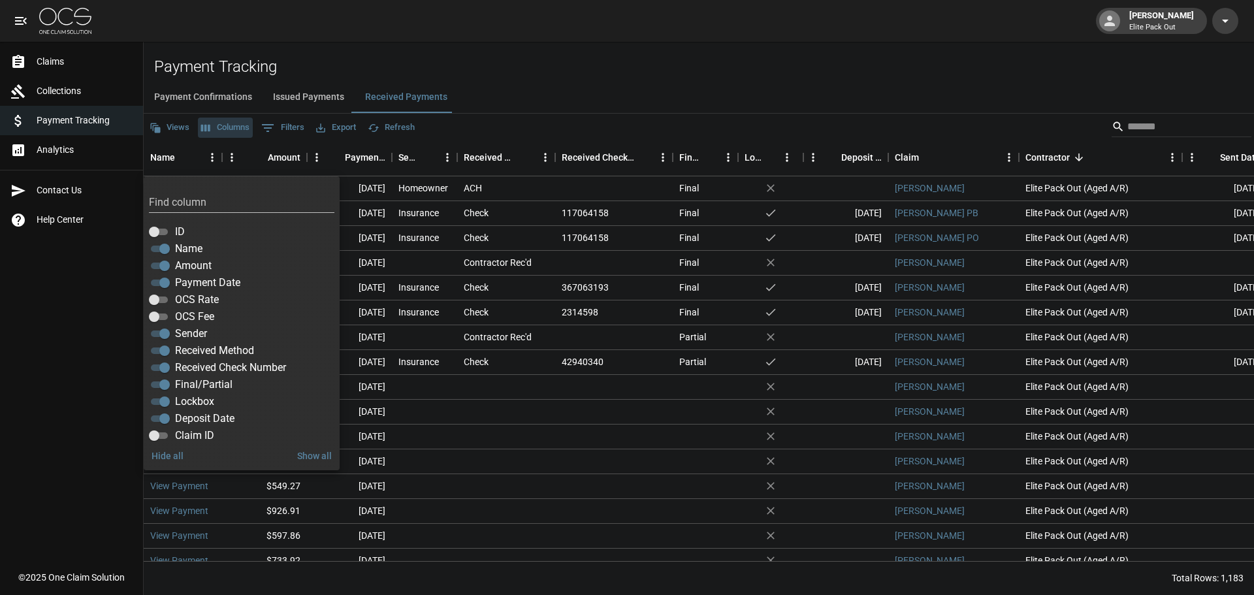
click at [223, 128] on button "Columns" at bounding box center [225, 128] width 55 height 20
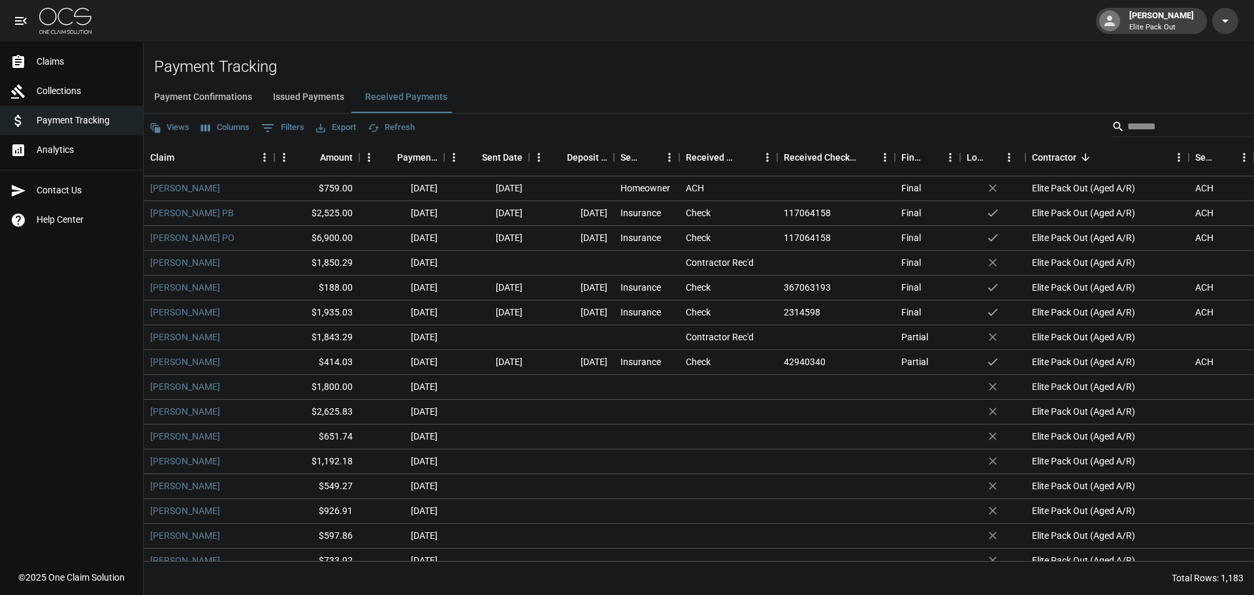
click at [175, 129] on button "Views" at bounding box center [169, 128] width 46 height 20
click at [174, 151] on div at bounding box center [169, 153] width 24 height 13
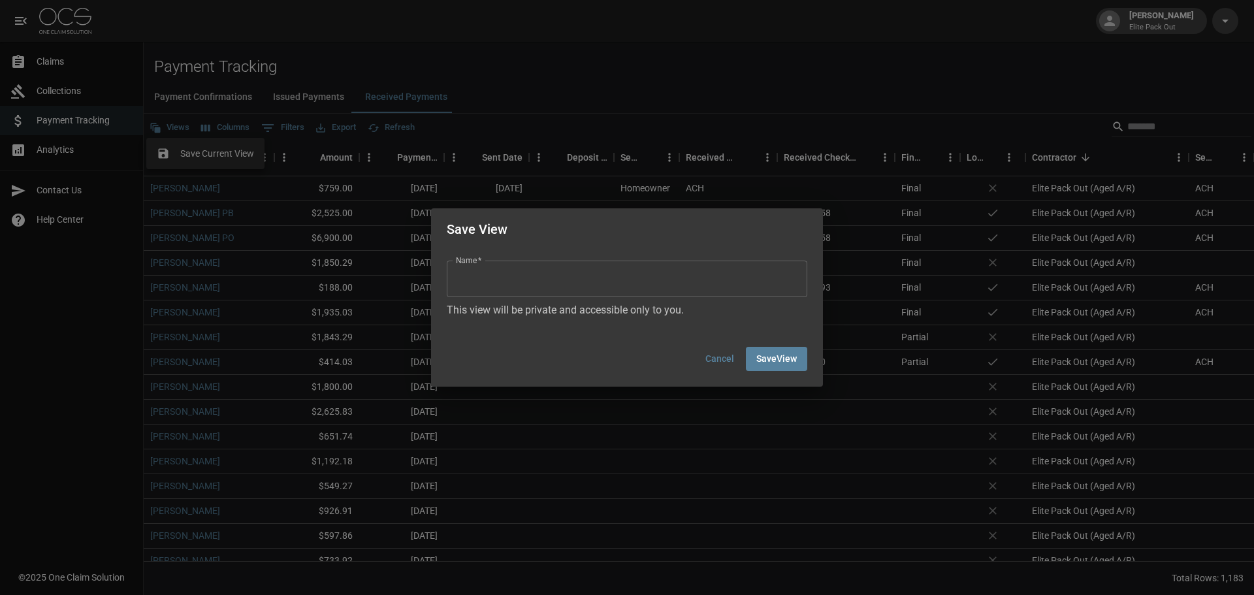
click at [672, 282] on input "Name   *" at bounding box center [627, 278] width 360 height 37
type input "*****"
click at [661, 326] on div "Name   * ***** Name   * This view will be private and accessible only to you." at bounding box center [627, 290] width 392 height 81
click at [788, 362] on button "Save View" at bounding box center [776, 359] width 61 height 24
click at [758, 358] on button "Save View" at bounding box center [776, 359] width 61 height 24
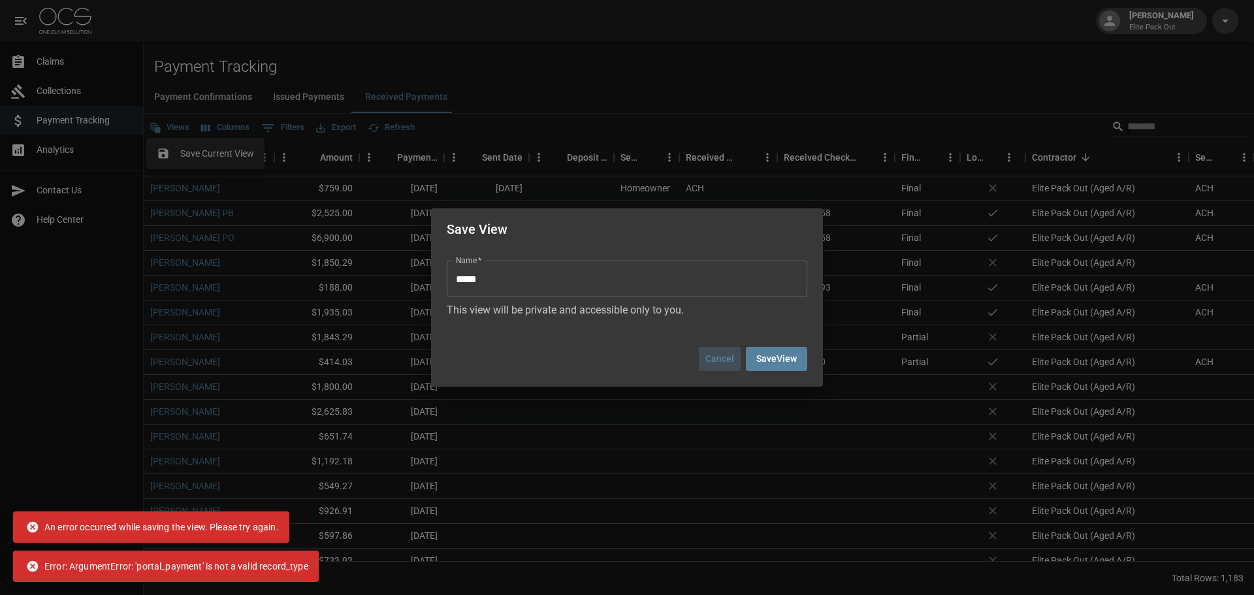
click at [704, 360] on button "Cancel" at bounding box center [720, 359] width 42 height 24
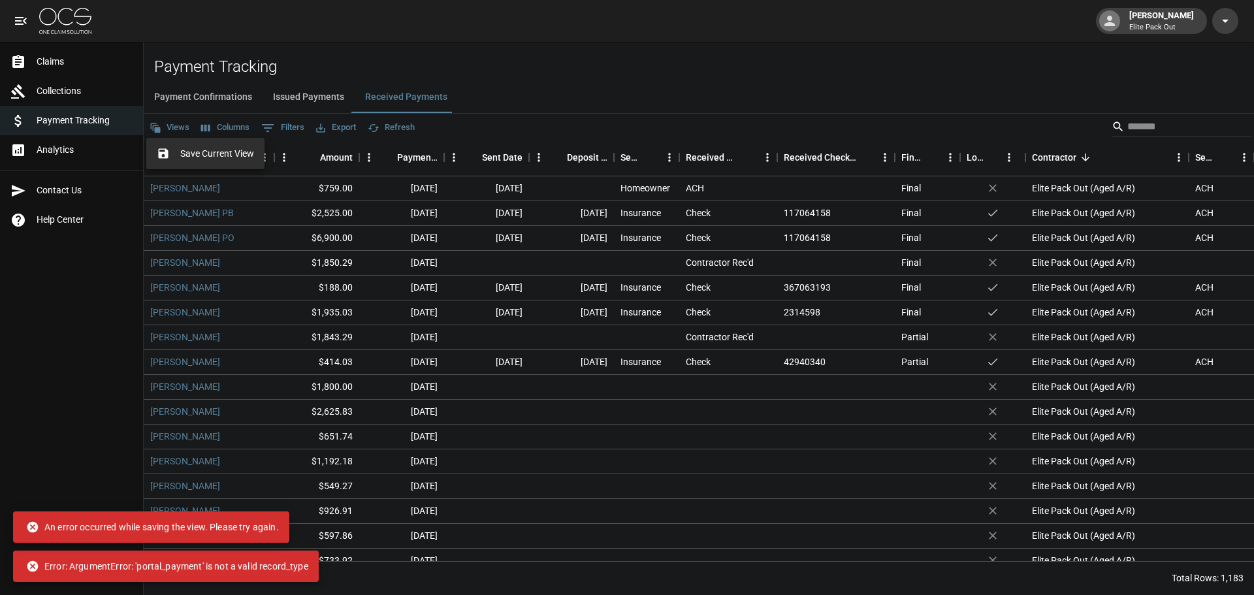
click at [555, 125] on div at bounding box center [627, 297] width 1254 height 595
click at [238, 129] on button "Columns" at bounding box center [225, 128] width 55 height 20
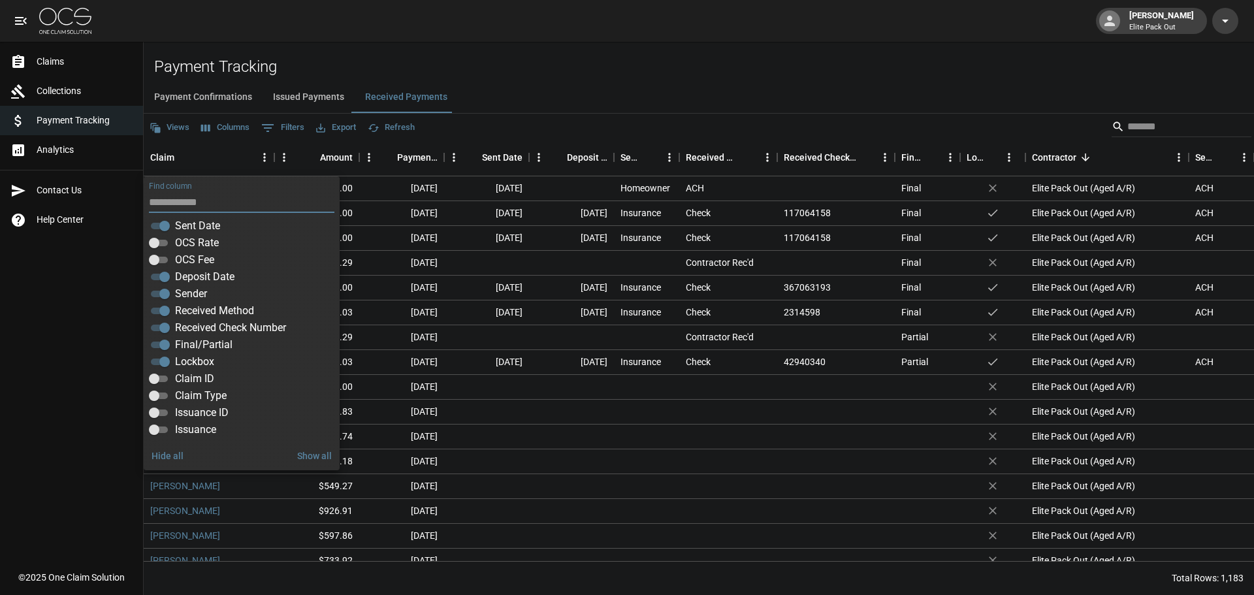
scroll to position [229, 0]
click at [744, 94] on div "Payment Confirmations Issued Payments Received Payments" at bounding box center [699, 97] width 1110 height 31
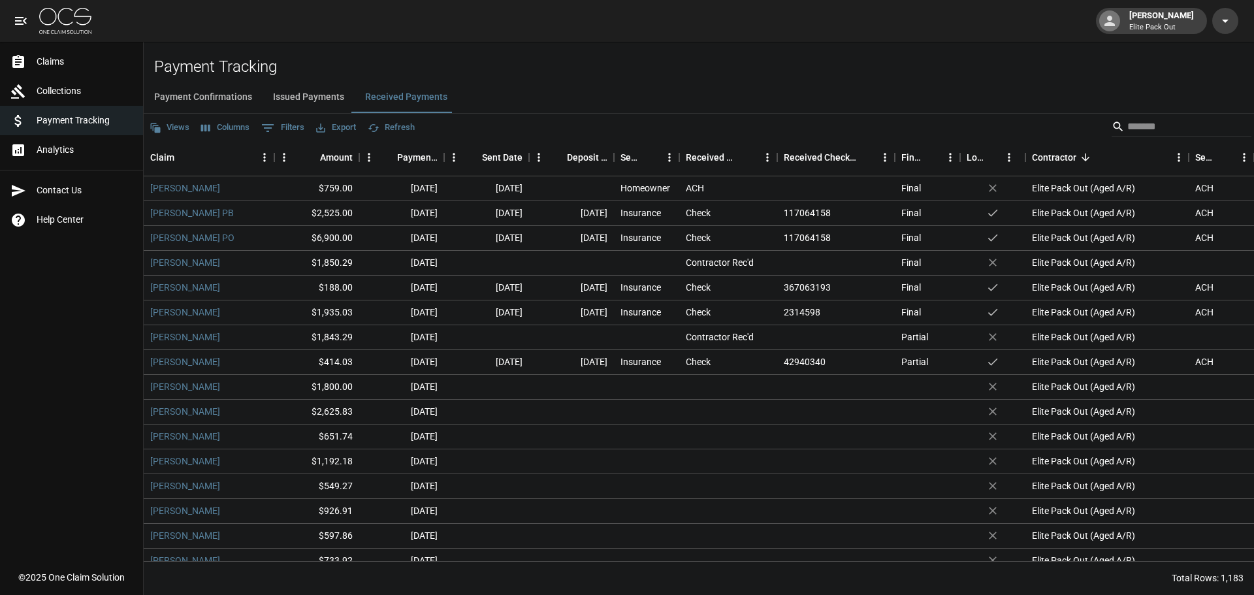
click at [178, 132] on button "Views" at bounding box center [169, 128] width 46 height 20
click at [203, 152] on span "Save Current View" at bounding box center [217, 153] width 74 height 13
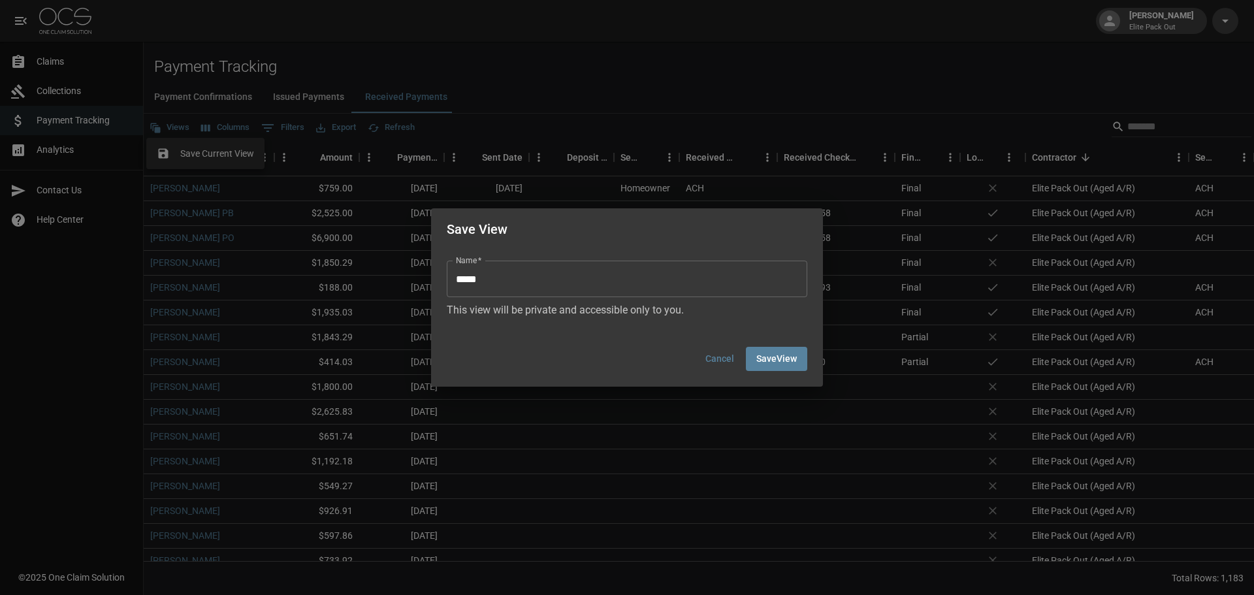
click at [633, 266] on input "*****" at bounding box center [627, 278] width 360 height 37
click at [772, 360] on button "Save View" at bounding box center [776, 359] width 61 height 24
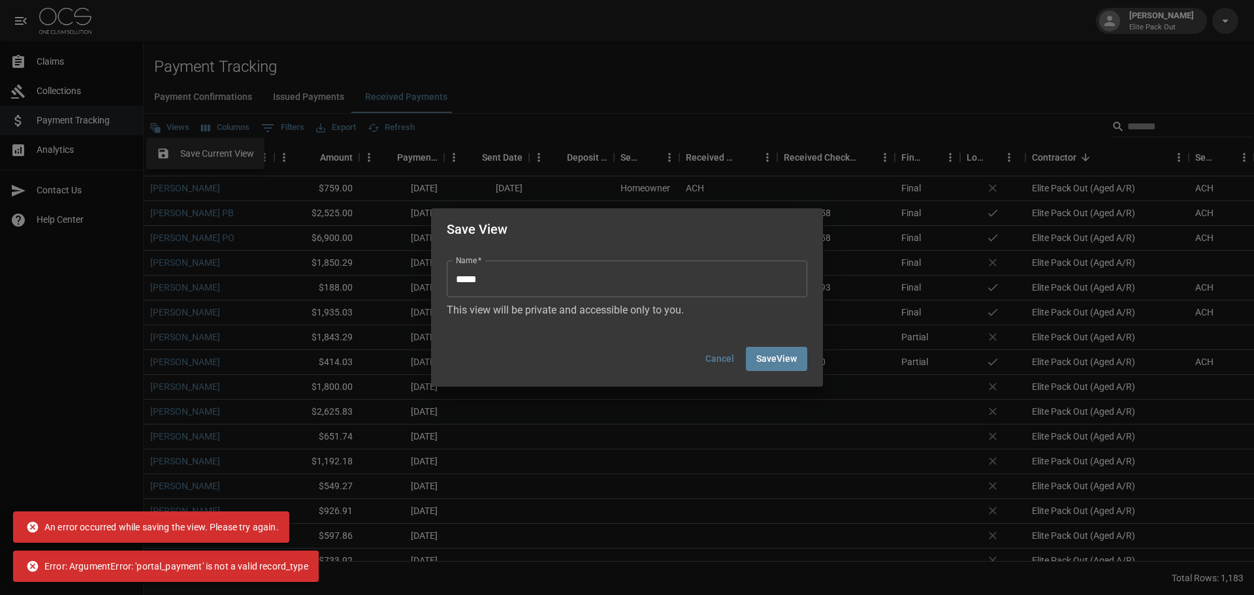
click at [721, 358] on button "Cancel" at bounding box center [720, 359] width 42 height 24
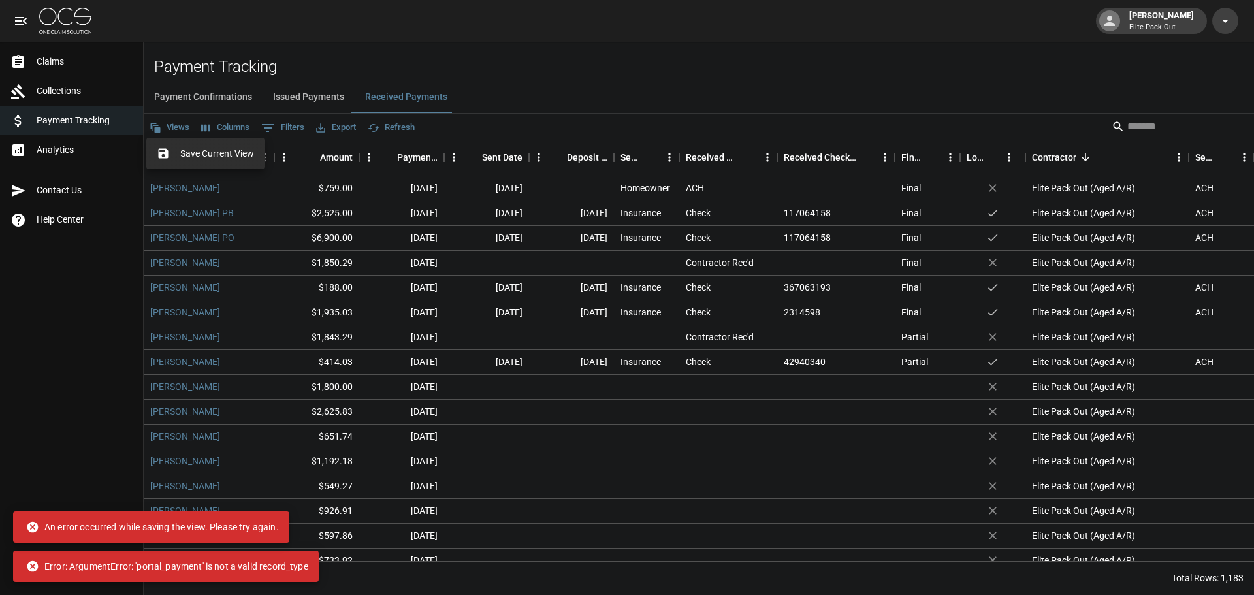
click at [582, 192] on div at bounding box center [627, 297] width 1254 height 595
click at [582, 254] on div at bounding box center [571, 263] width 85 height 25
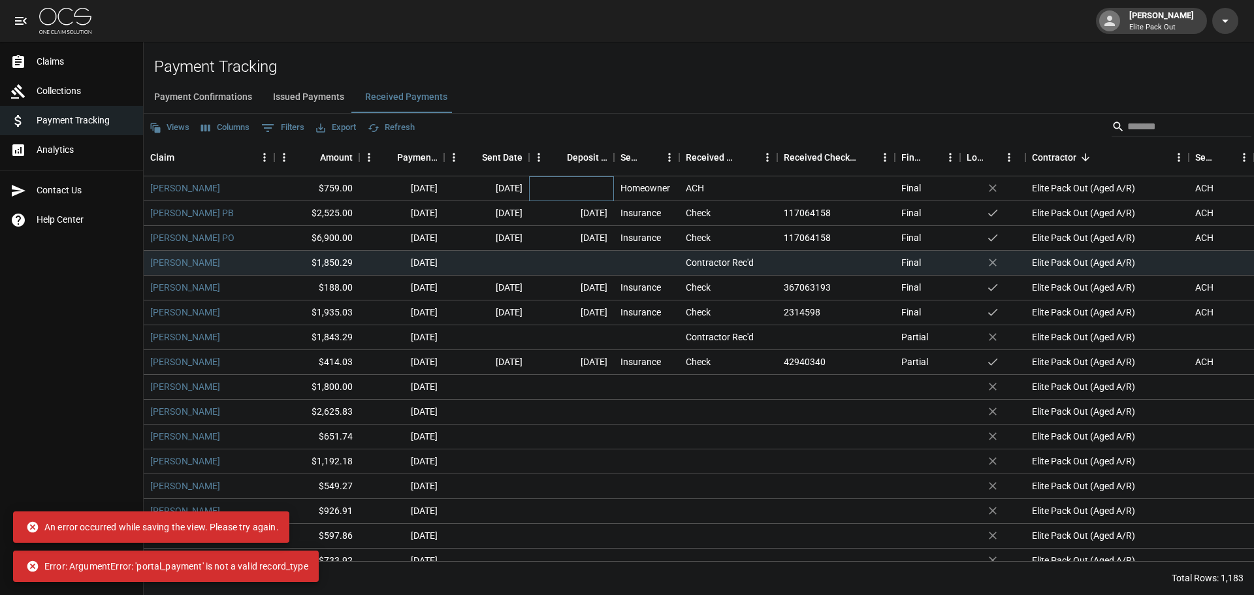
click at [578, 180] on div at bounding box center [571, 188] width 85 height 25
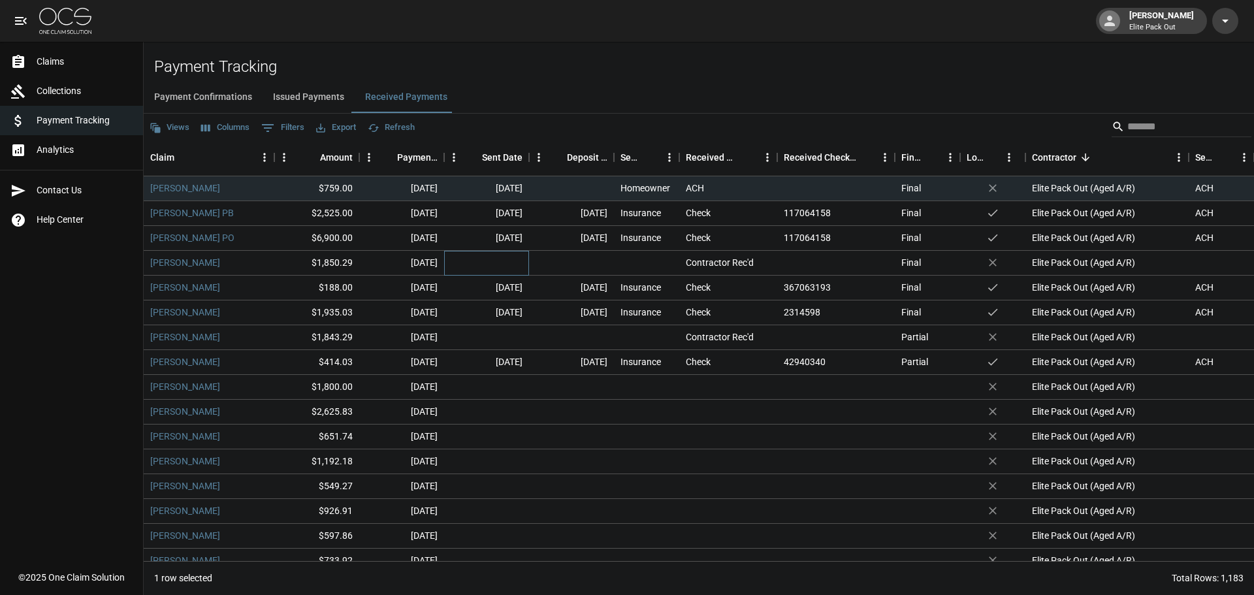
click at [518, 262] on div at bounding box center [486, 263] width 85 height 25
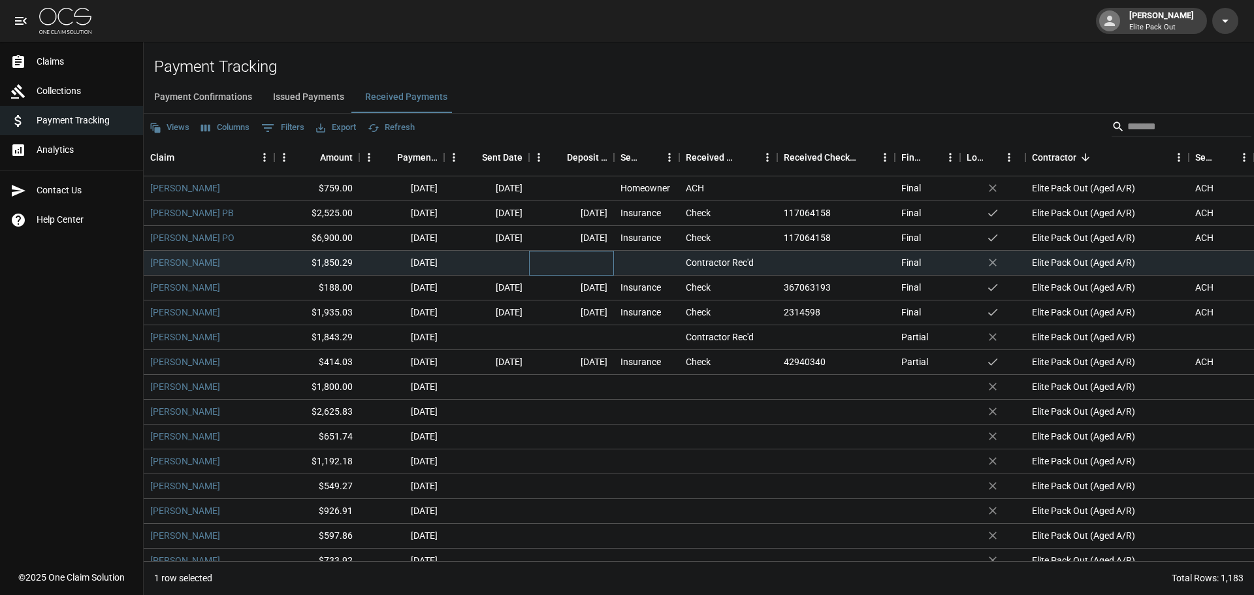
click at [610, 270] on div at bounding box center [571, 263] width 85 height 25
click at [597, 183] on div at bounding box center [571, 188] width 85 height 25
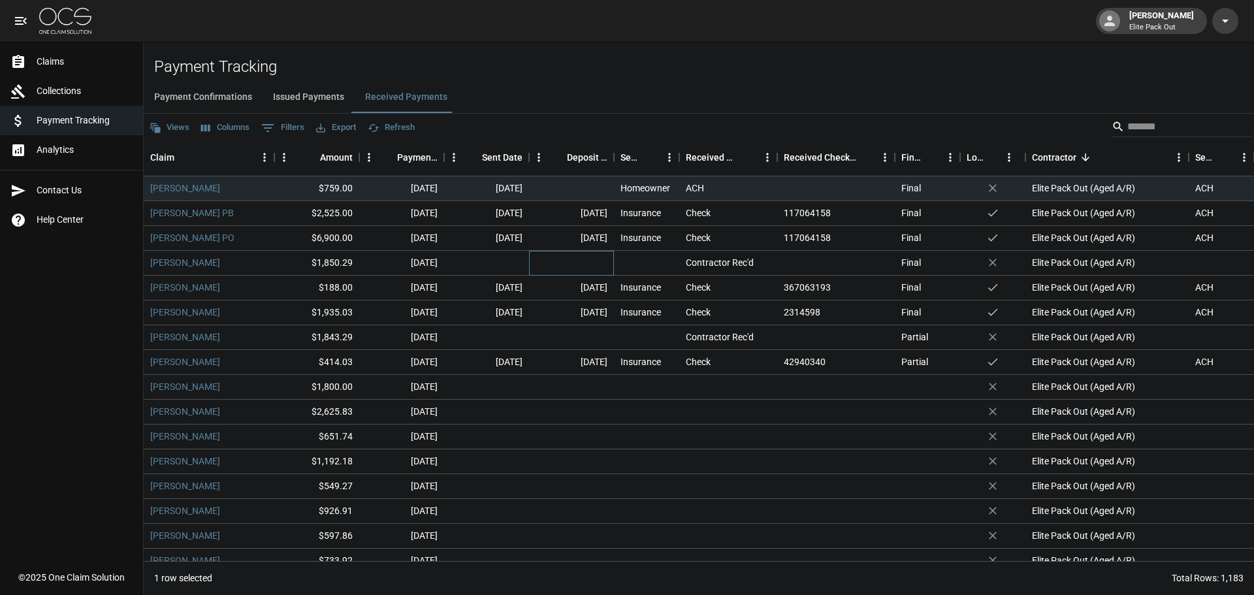
click at [571, 262] on div at bounding box center [571, 263] width 85 height 25
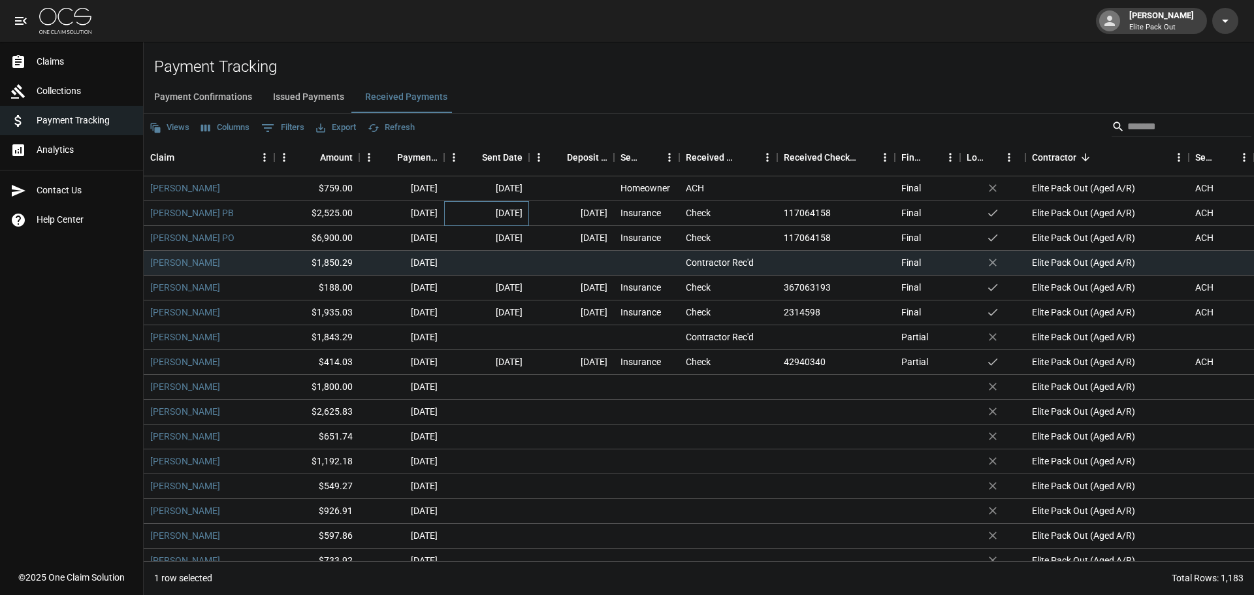
click at [526, 212] on div "Aug 21, 2025" at bounding box center [486, 213] width 85 height 25
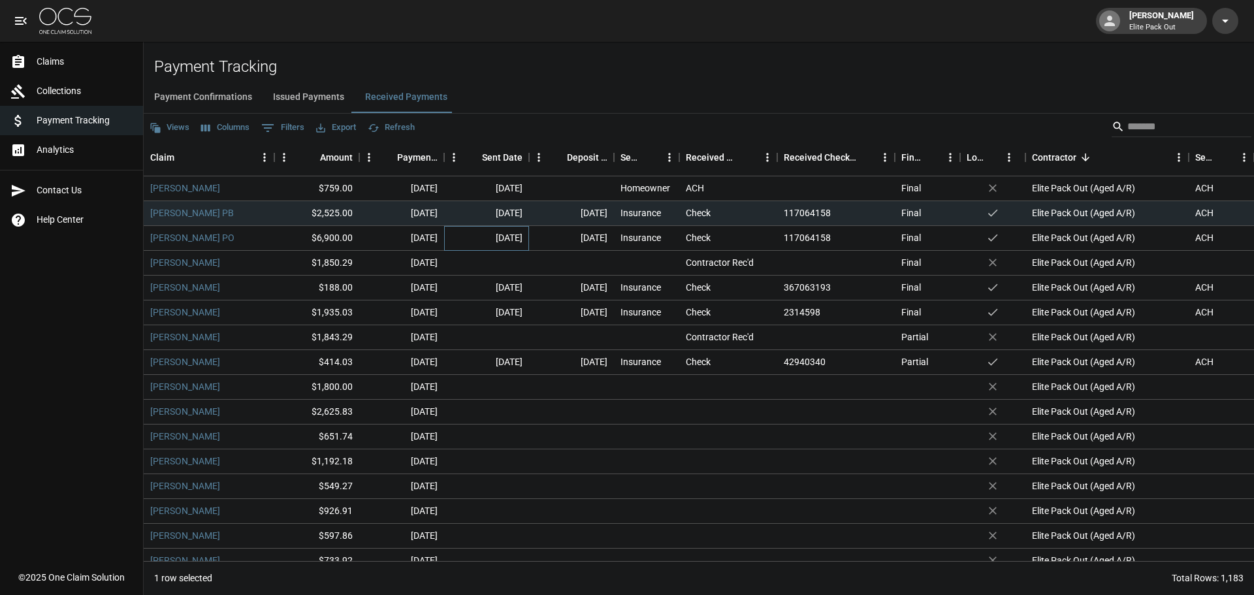
click at [528, 231] on div "Aug 21, 2025" at bounding box center [486, 238] width 85 height 25
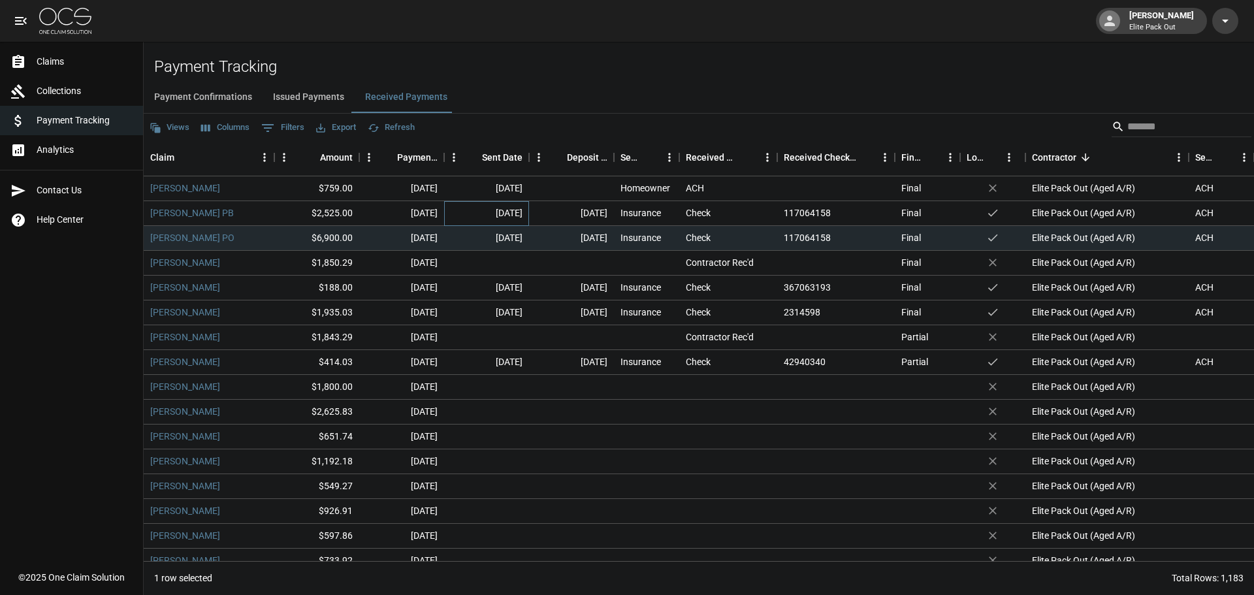
click at [519, 210] on div "Aug 21, 2025" at bounding box center [486, 213] width 85 height 25
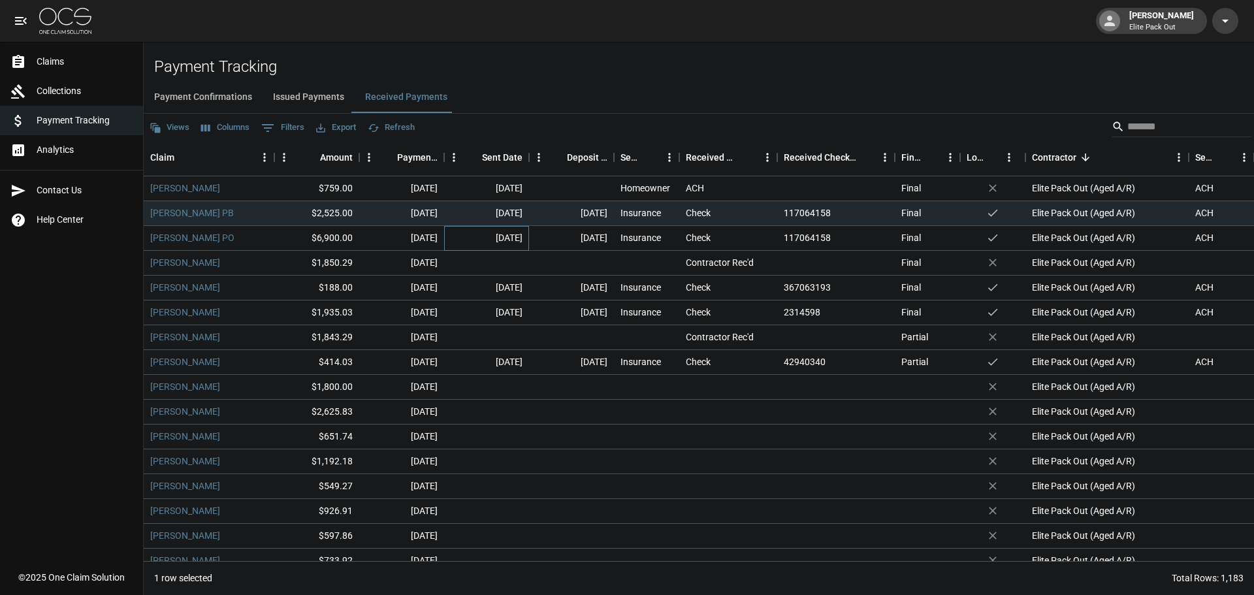
click at [513, 234] on div "Aug 21, 2025" at bounding box center [486, 238] width 85 height 25
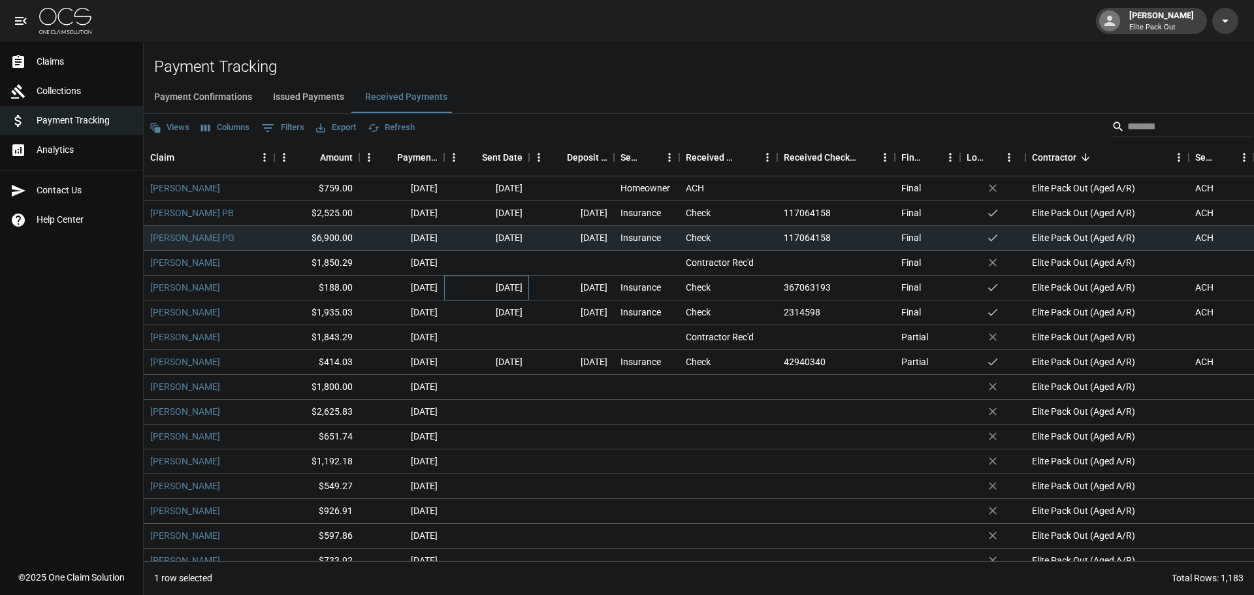
click at [513, 287] on div "Aug 20, 2025" at bounding box center [486, 288] width 85 height 25
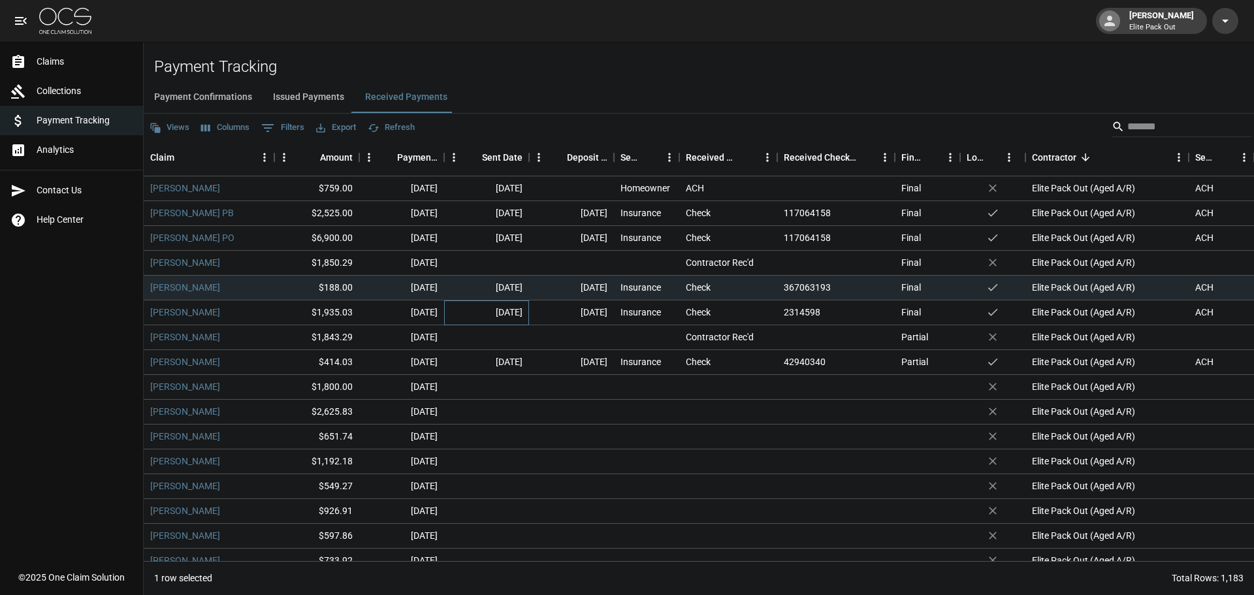
click at [514, 314] on div "Aug 15, 2025" at bounding box center [486, 312] width 85 height 25
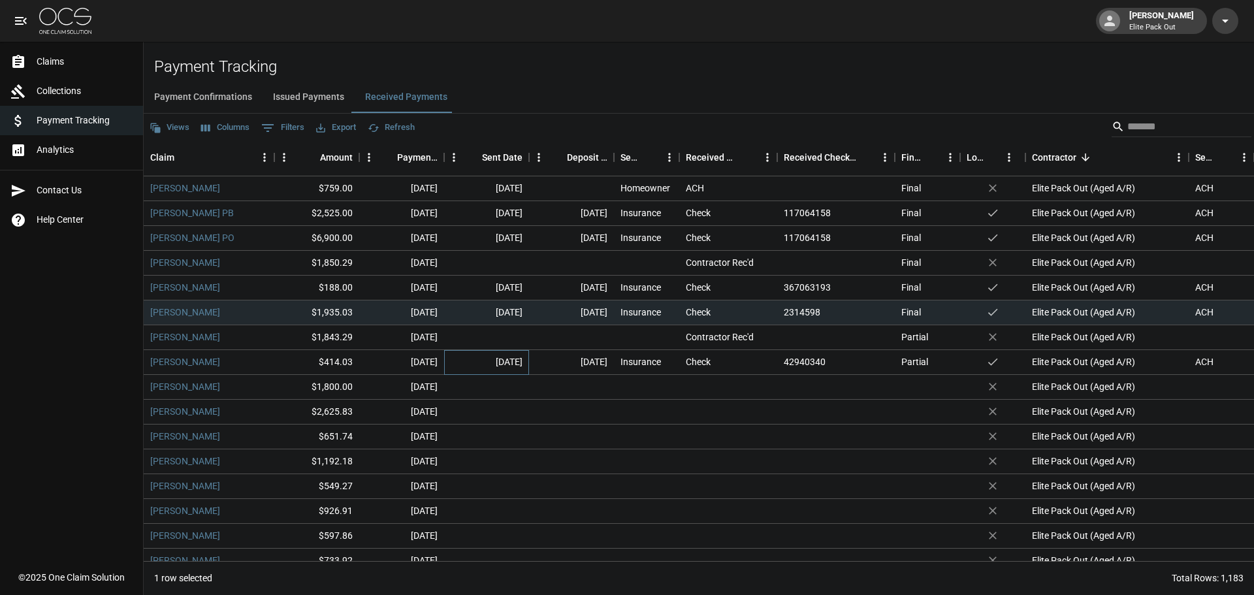
click at [505, 359] on div "Aug 8, 2025" at bounding box center [486, 362] width 85 height 25
